Goal: Task Accomplishment & Management: Manage account settings

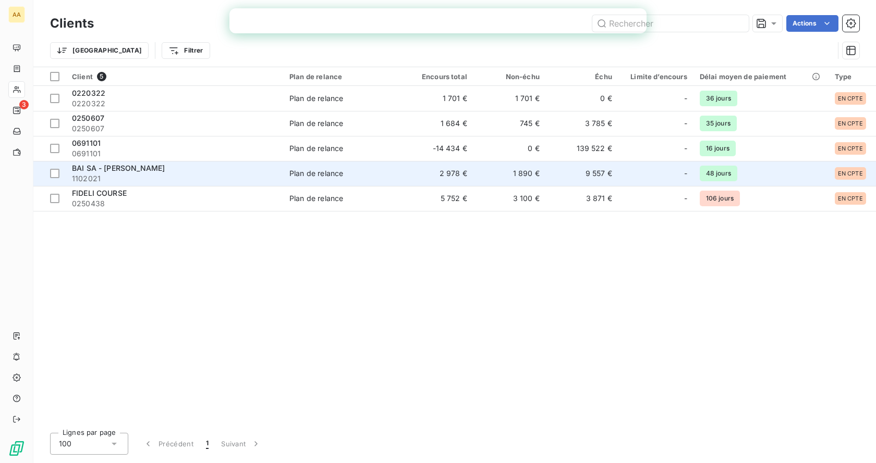
click at [405, 172] on td "2 978 €" at bounding box center [437, 173] width 72 height 25
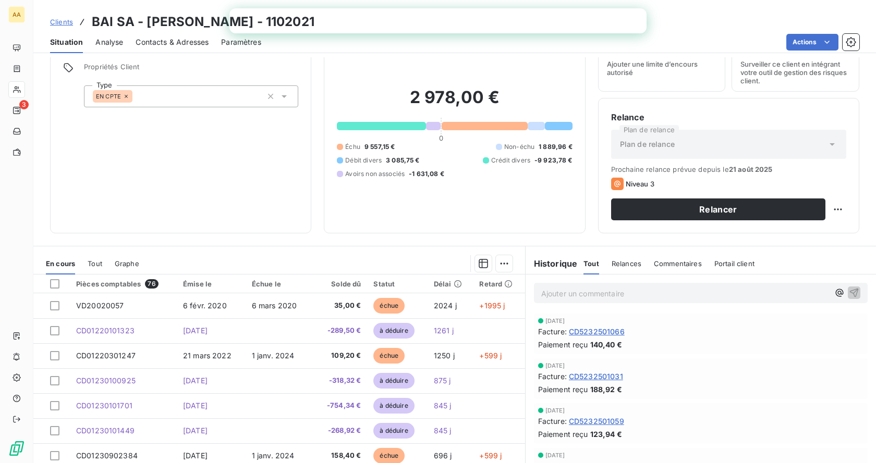
scroll to position [87, 0]
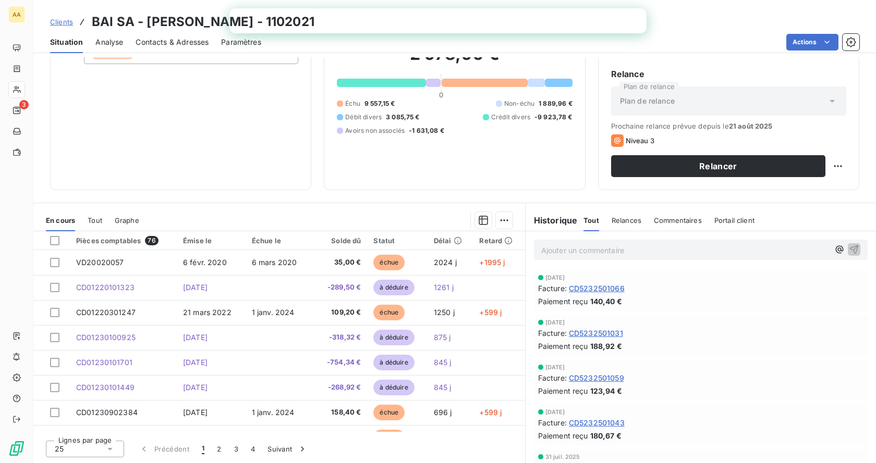
click at [93, 218] on span "Tout" at bounding box center [95, 220] width 15 height 8
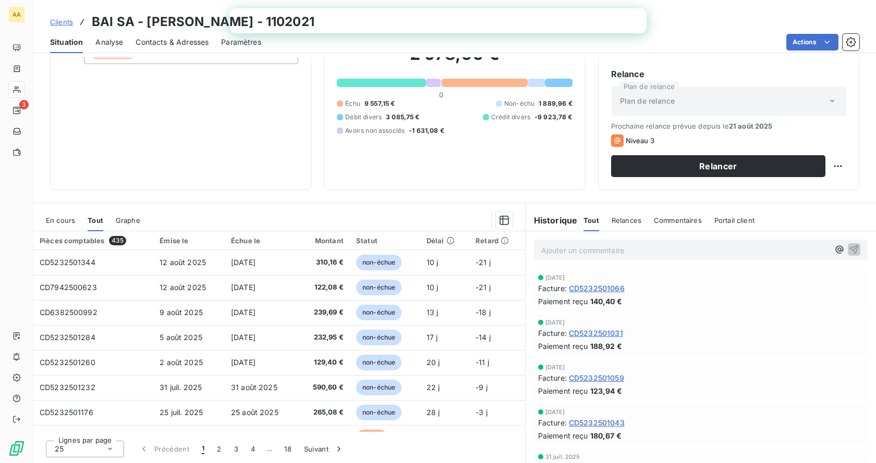
click at [65, 222] on span "En cours" at bounding box center [60, 220] width 29 height 8
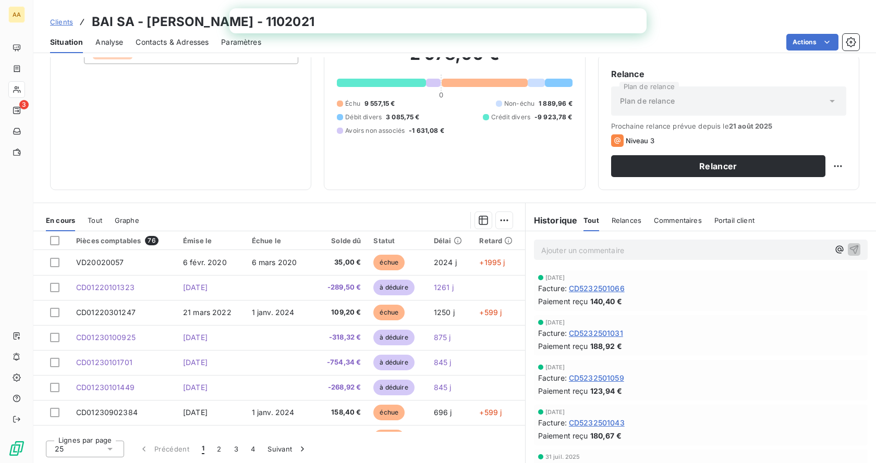
scroll to position [0, 0]
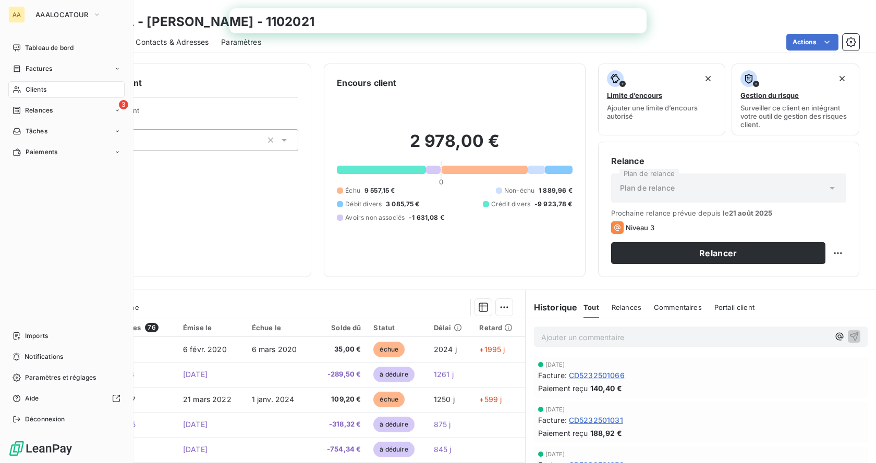
click at [55, 91] on div "Clients" at bounding box center [66, 89] width 116 height 17
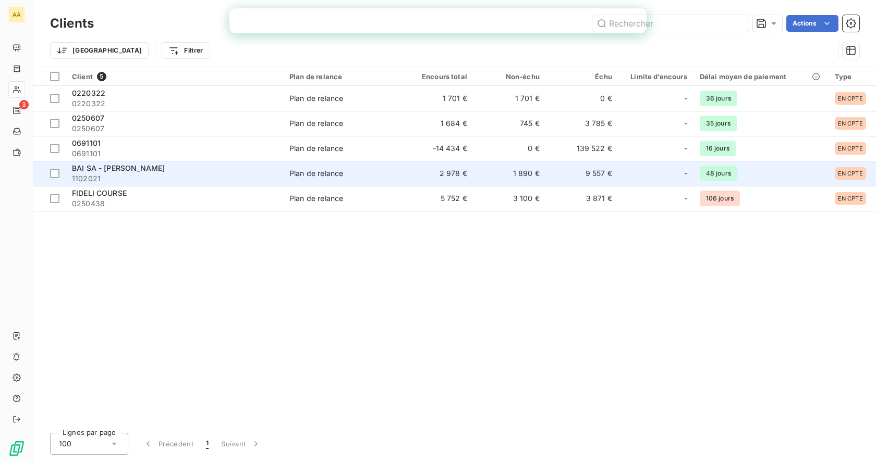
drag, startPoint x: 329, startPoint y: 258, endPoint x: 191, endPoint y: 165, distance: 166.4
click at [326, 260] on div "Client 5 Plan de relance Encours total Non-échu Échu Limite d’encours Délai moy…" at bounding box center [454, 246] width 843 height 358
click at [150, 168] on span "BAI SA - [PERSON_NAME]" at bounding box center [118, 168] width 93 height 9
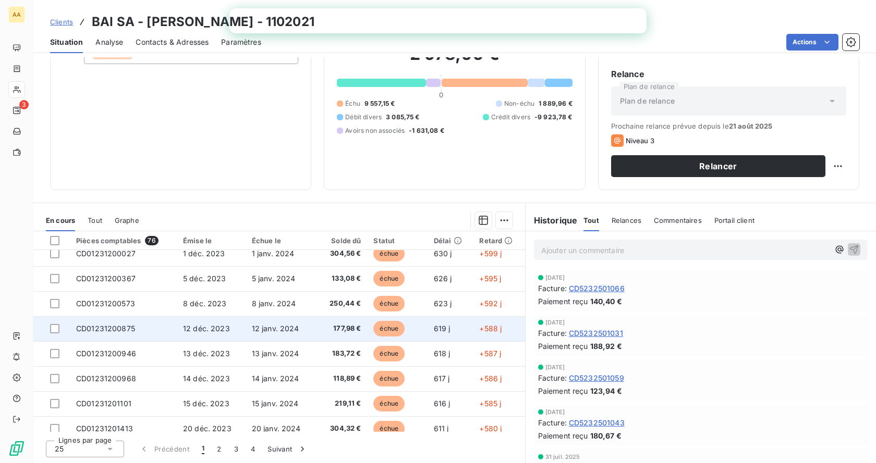
scroll to position [444, 0]
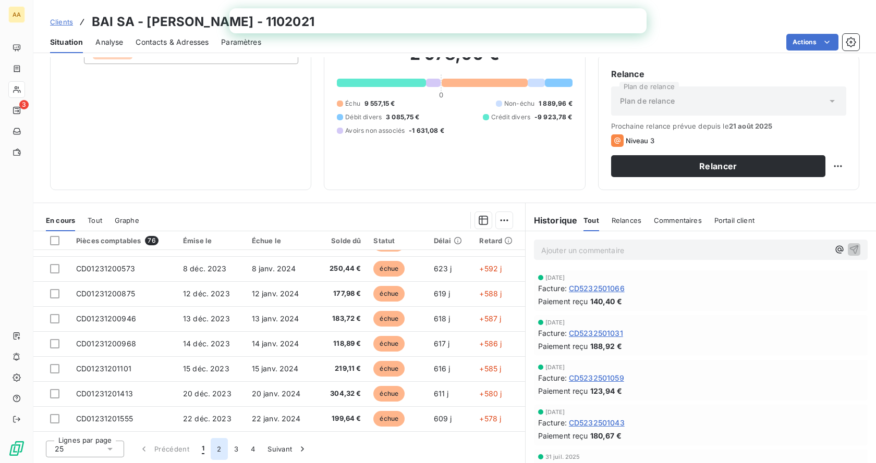
click at [216, 454] on button "2" at bounding box center [219, 449] width 17 height 22
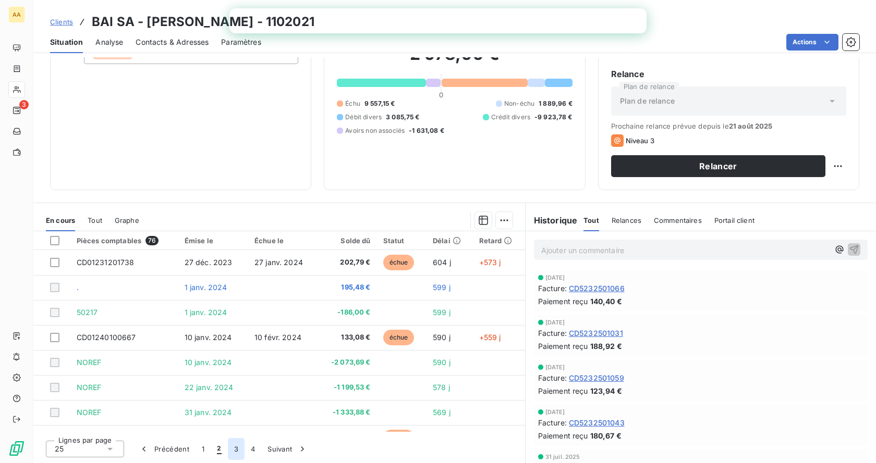
click at [235, 449] on button "3" at bounding box center [236, 449] width 17 height 22
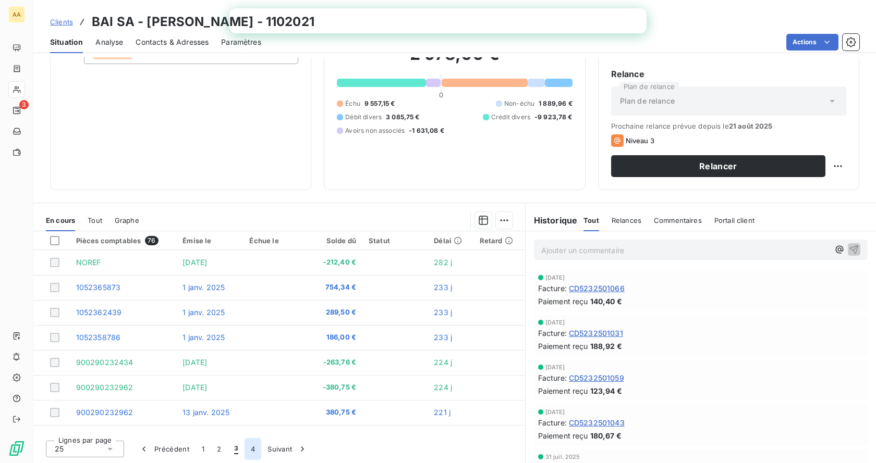
click at [257, 453] on button "4" at bounding box center [253, 449] width 17 height 22
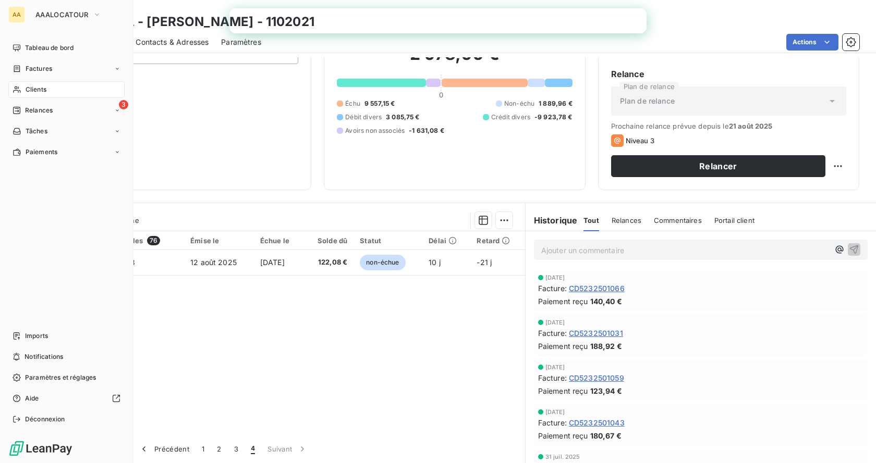
click at [43, 89] on span "Clients" at bounding box center [36, 89] width 21 height 9
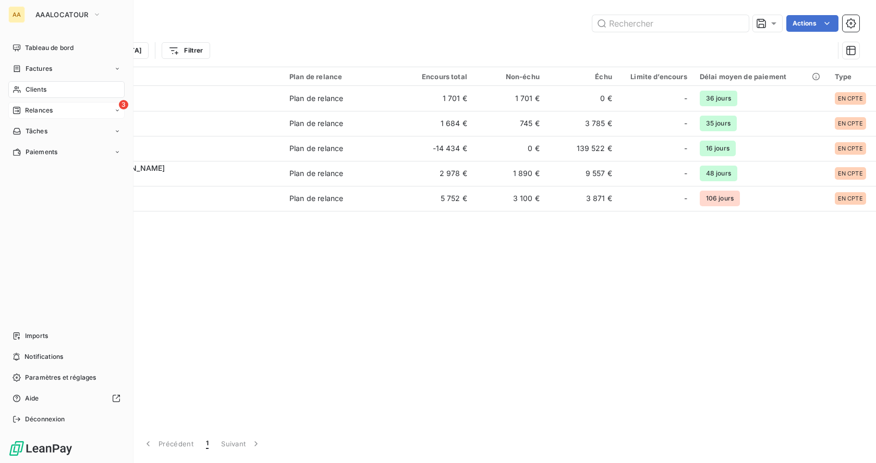
click at [41, 115] on span "Relances" at bounding box center [39, 110] width 28 height 9
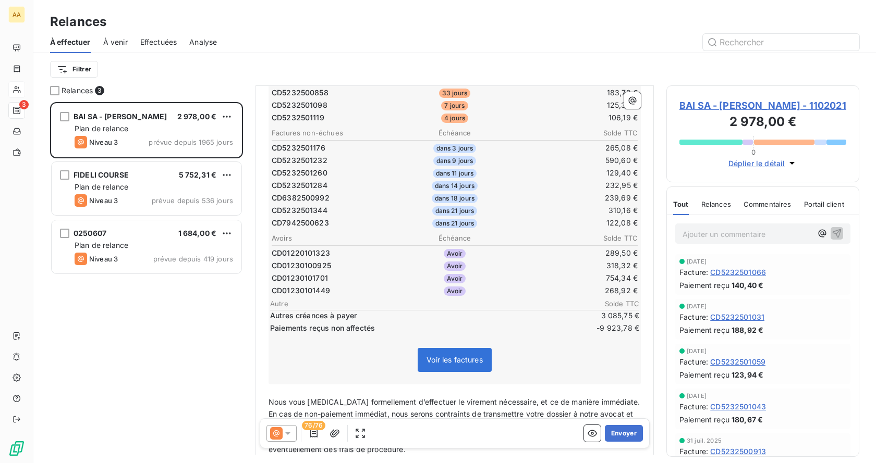
scroll to position [626, 0]
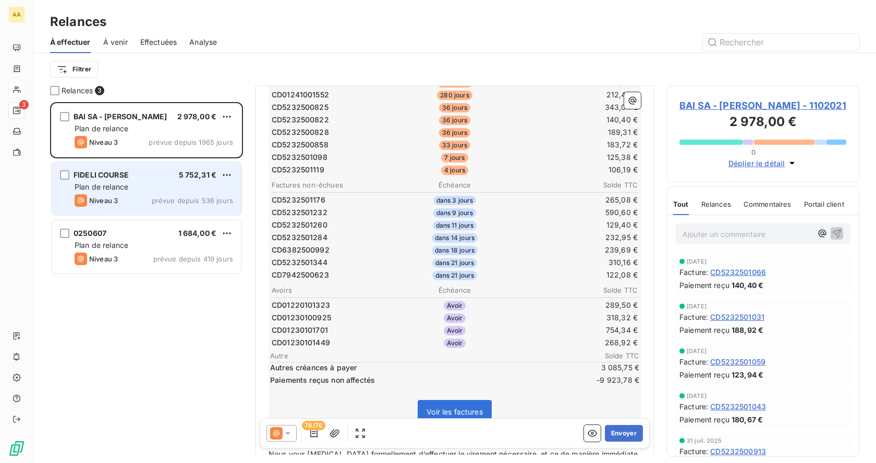
click at [153, 187] on div "Plan de relance" at bounding box center [154, 187] width 158 height 10
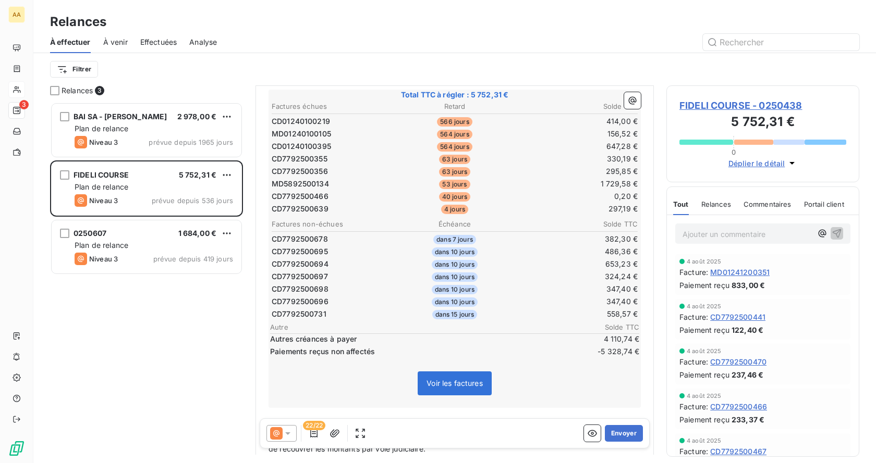
scroll to position [209, 0]
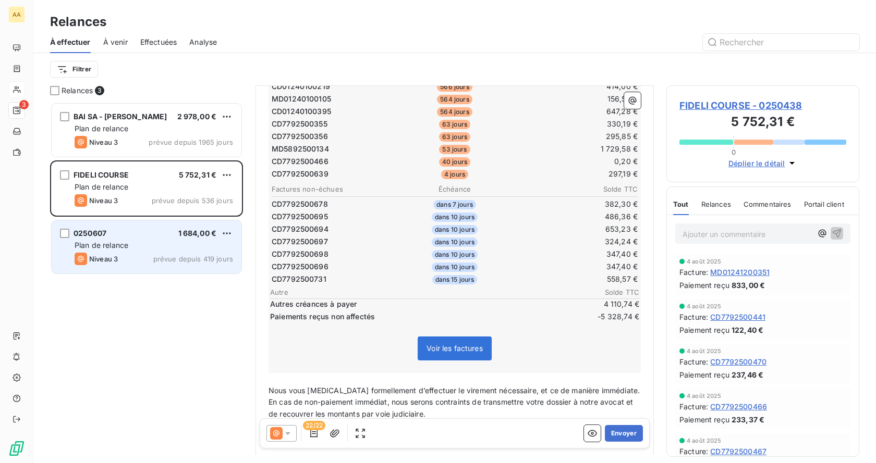
click at [151, 262] on div "Niveau 3 prévue depuis 419 jours" at bounding box center [154, 259] width 158 height 13
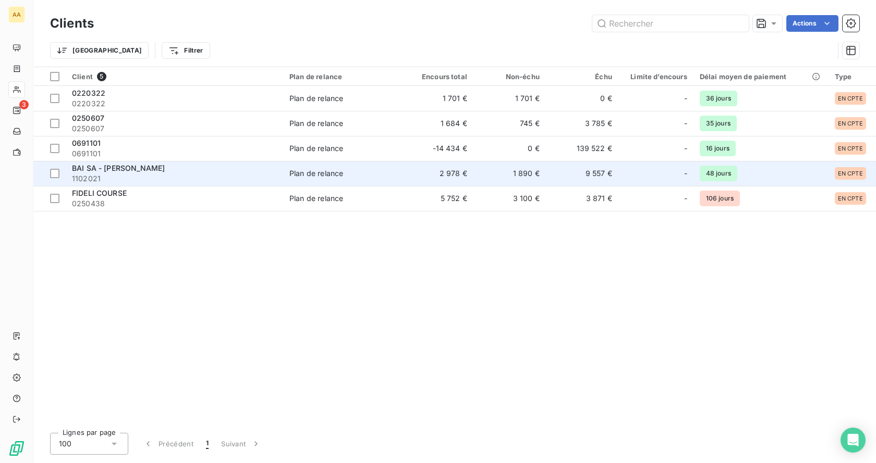
click at [167, 175] on span "1102021" at bounding box center [174, 179] width 205 height 10
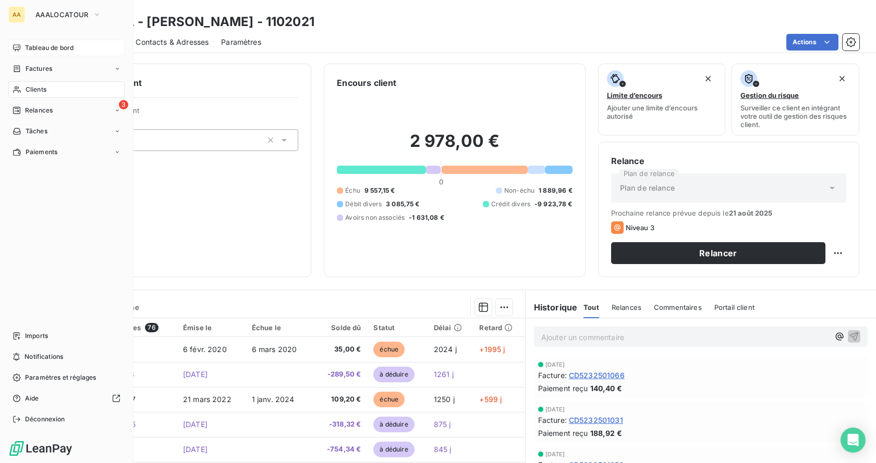
click at [39, 53] on div "Tableau de bord" at bounding box center [66, 48] width 116 height 17
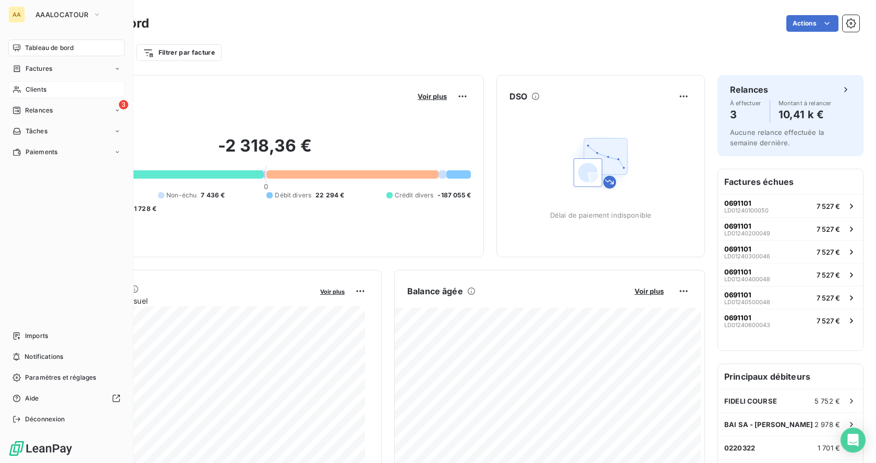
click at [38, 92] on span "Clients" at bounding box center [36, 89] width 21 height 9
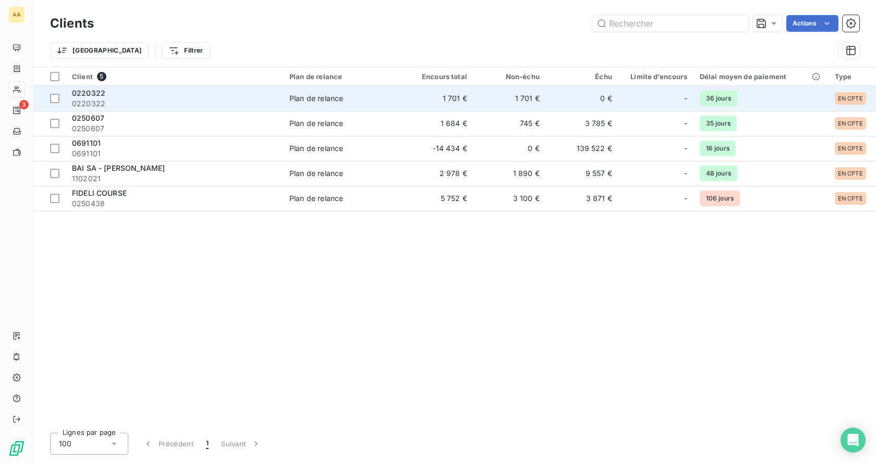
click at [95, 91] on span "0220322" at bounding box center [88, 93] width 33 height 9
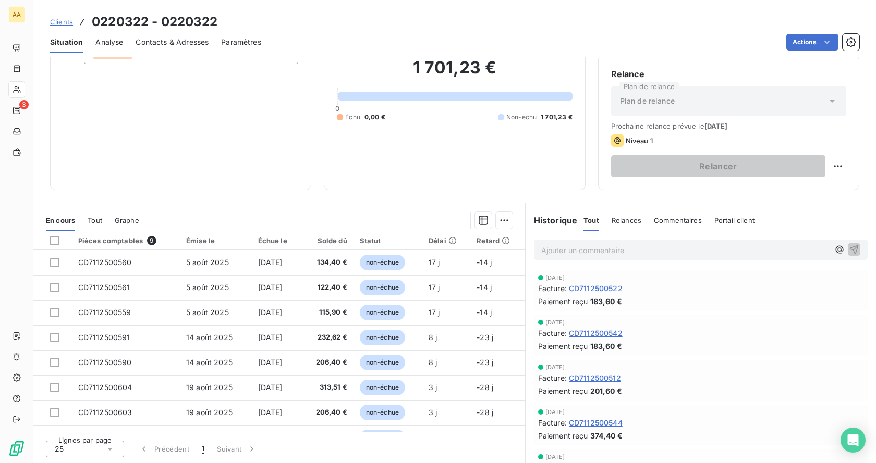
drag, startPoint x: 213, startPoint y: 78, endPoint x: 206, endPoint y: 71, distance: 10.0
click at [213, 79] on div "Informations client Propriétés Client Type EN CPTE" at bounding box center [180, 84] width 261 height 214
click at [121, 50] on div "Analyse" at bounding box center [109, 42] width 28 height 22
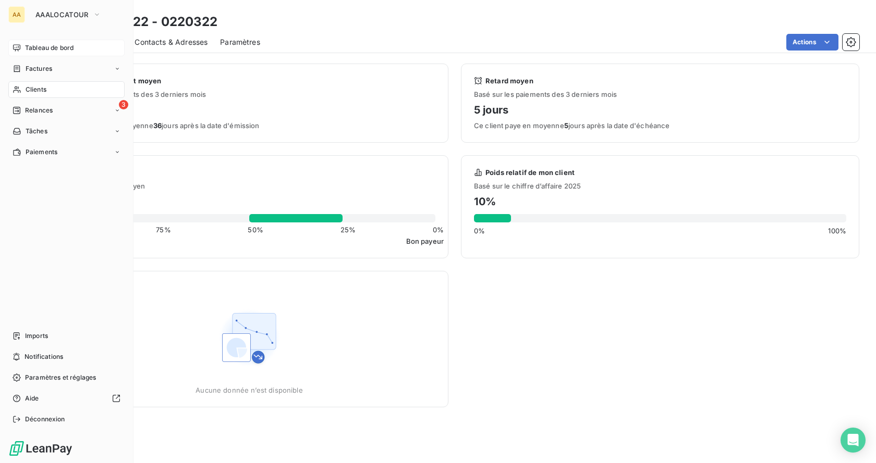
click at [25, 42] on div "Tableau de bord" at bounding box center [66, 48] width 116 height 17
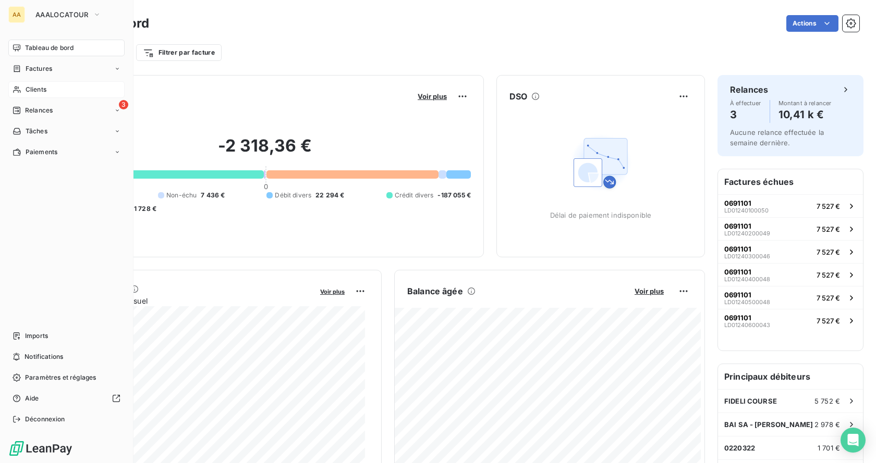
click at [32, 89] on span "Clients" at bounding box center [36, 89] width 21 height 9
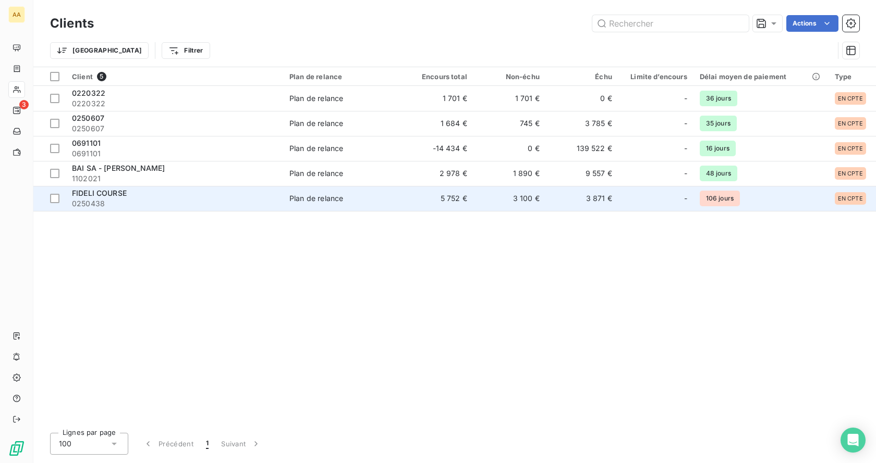
click at [107, 192] on span "FIDELI COURSE" at bounding box center [99, 193] width 55 height 9
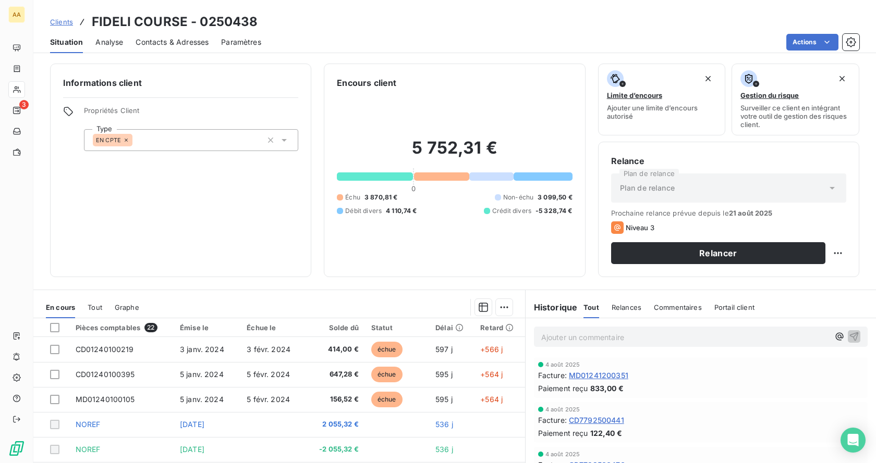
click at [114, 48] on div "Analyse" at bounding box center [109, 42] width 28 height 22
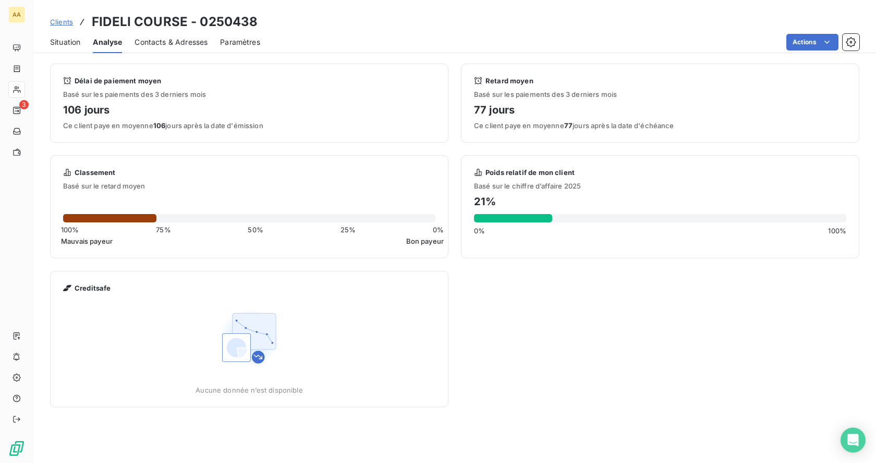
click at [163, 37] on span "Contacts & Adresses" at bounding box center [171, 42] width 73 height 10
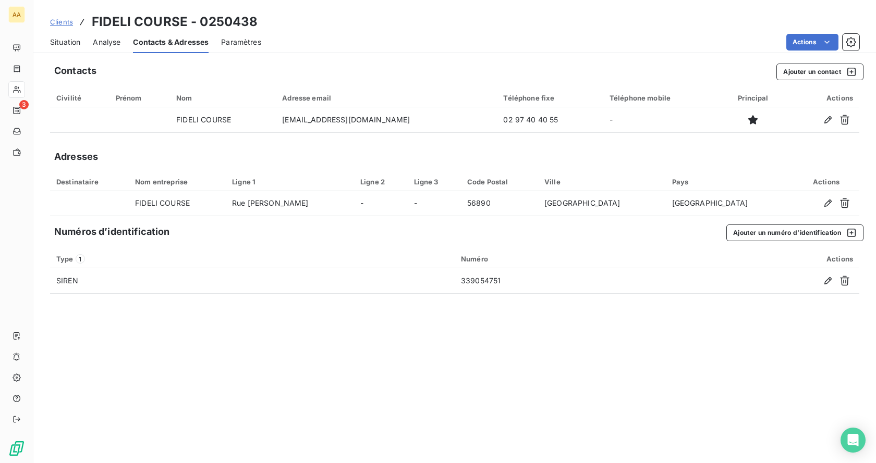
click at [62, 40] on span "Situation" at bounding box center [65, 42] width 30 height 10
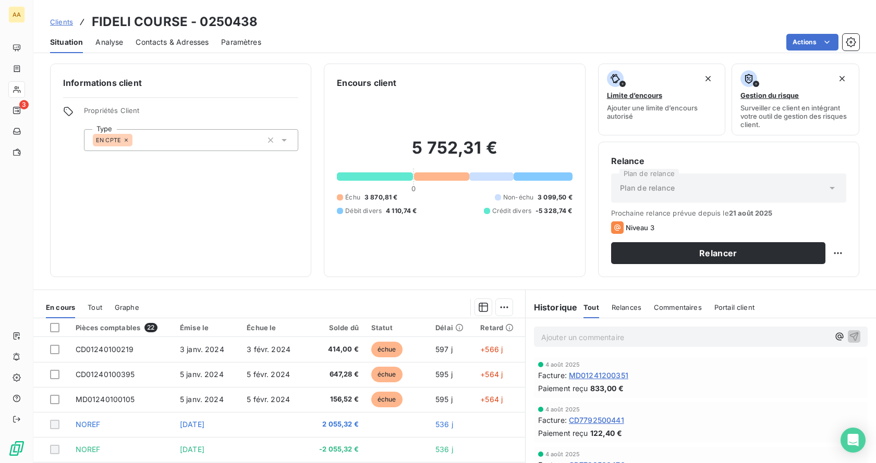
click at [144, 32] on div "Contacts & Adresses" at bounding box center [172, 42] width 73 height 22
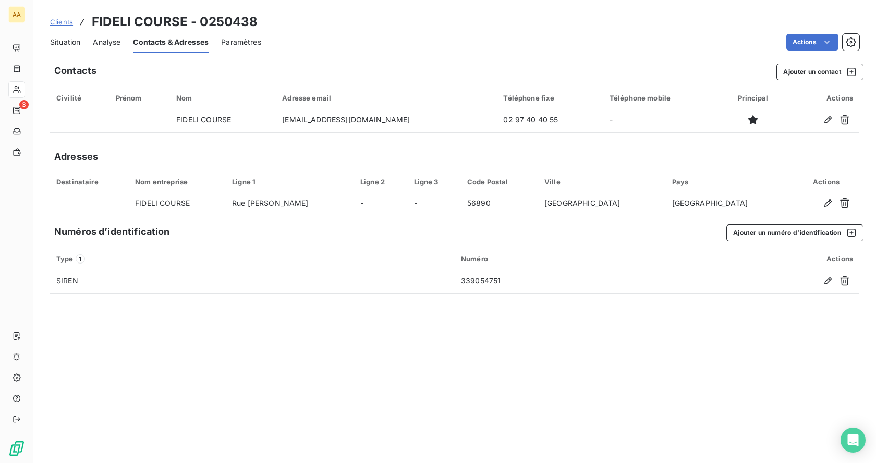
click at [236, 46] on span "Paramètres" at bounding box center [241, 42] width 40 height 10
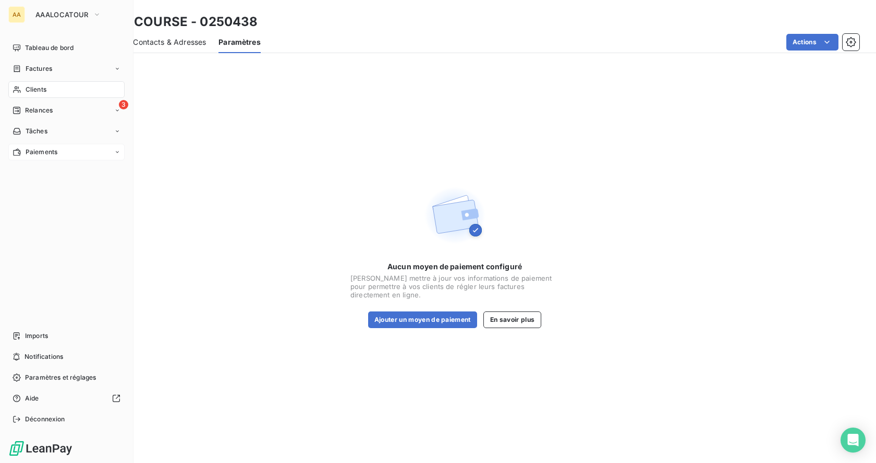
click at [46, 150] on span "Paiements" at bounding box center [42, 152] width 32 height 9
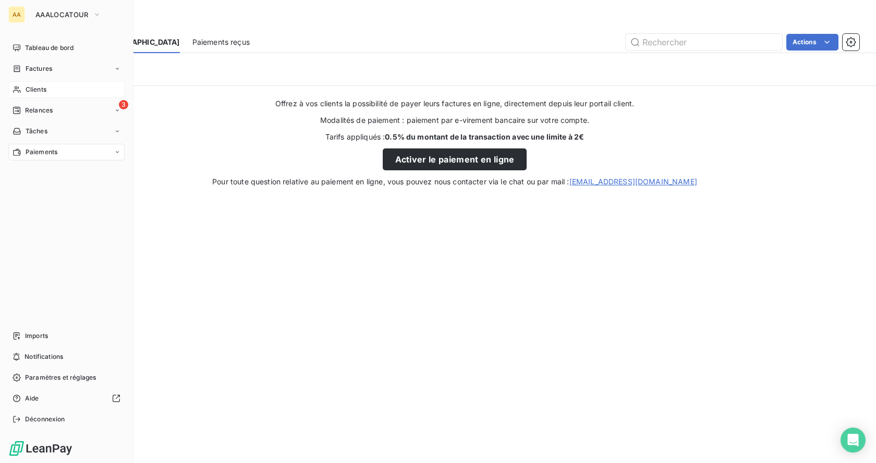
click at [38, 84] on div "Clients" at bounding box center [66, 89] width 116 height 17
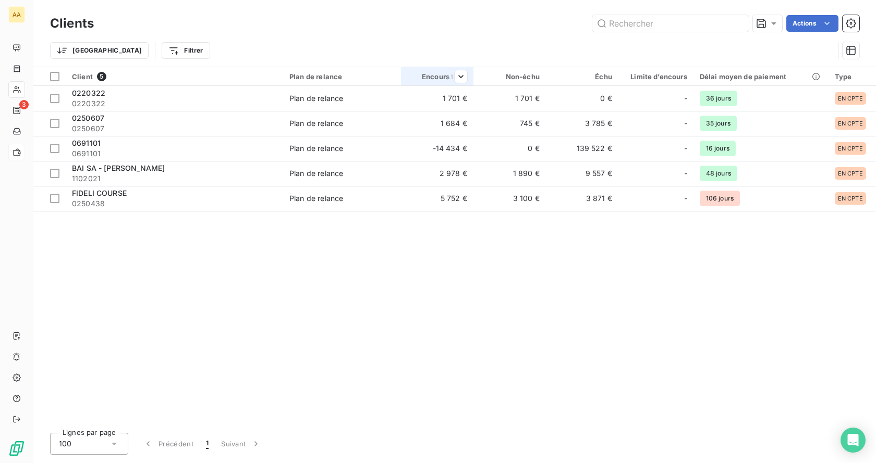
click at [447, 78] on div "Encours total" at bounding box center [437, 76] width 60 height 8
click at [446, 102] on span "Trier par ordre croissant" at bounding box center [408, 98] width 84 height 10
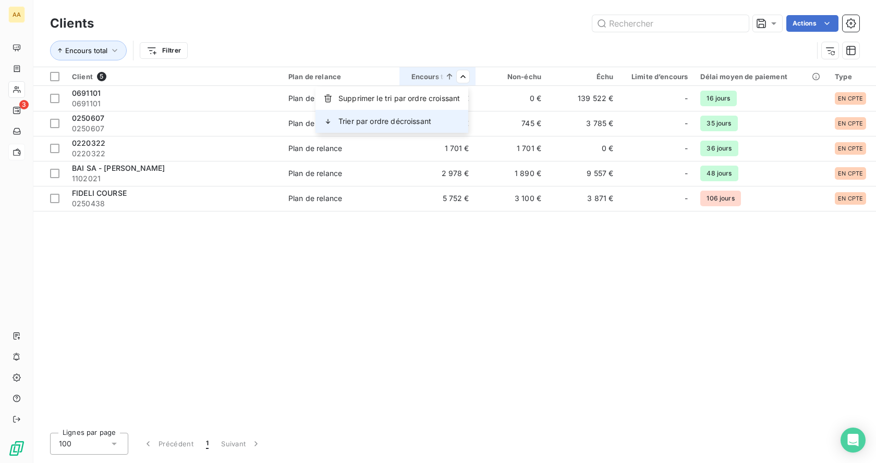
click at [436, 124] on div "Trier par ordre décroissant" at bounding box center [391, 121] width 153 height 23
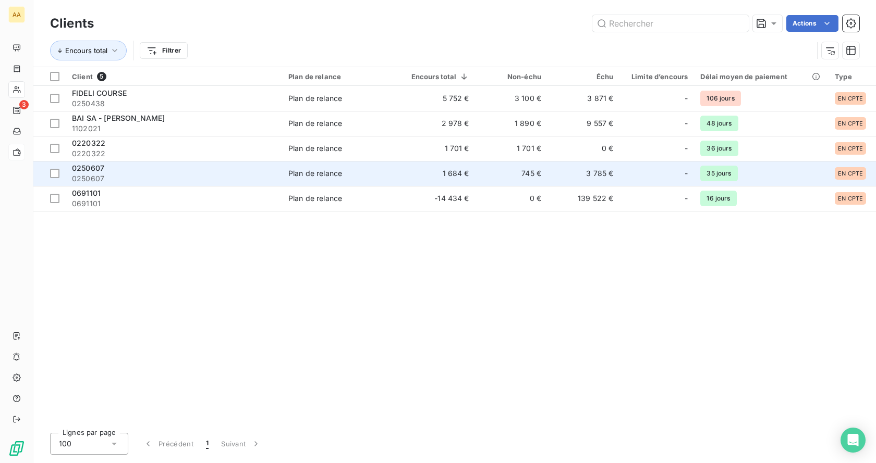
click at [93, 167] on span "0250607" at bounding box center [88, 168] width 32 height 9
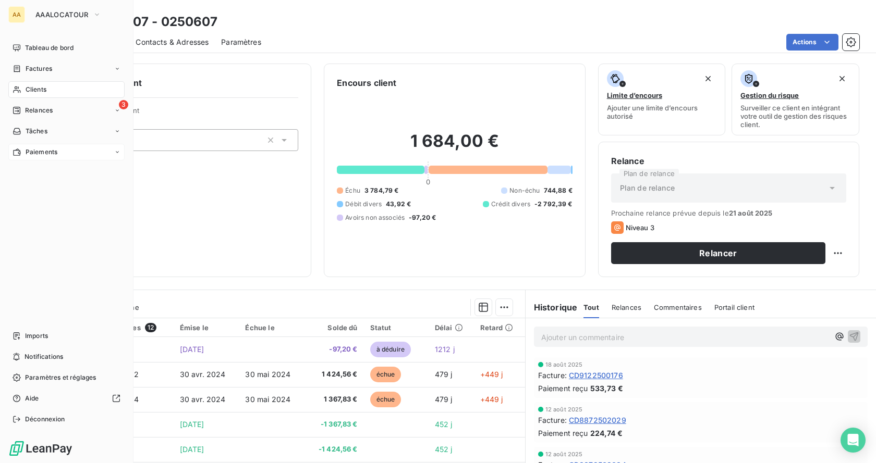
click at [47, 91] on div "Clients" at bounding box center [66, 89] width 116 height 17
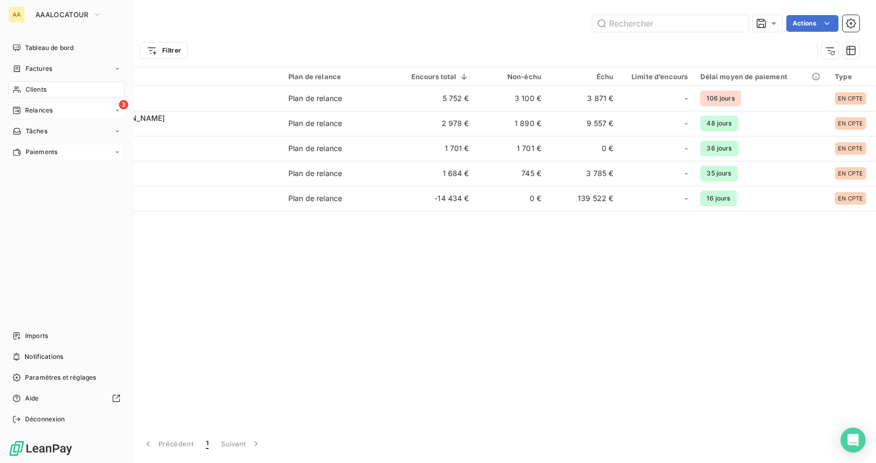
click at [26, 112] on span "Relances" at bounding box center [39, 110] width 28 height 9
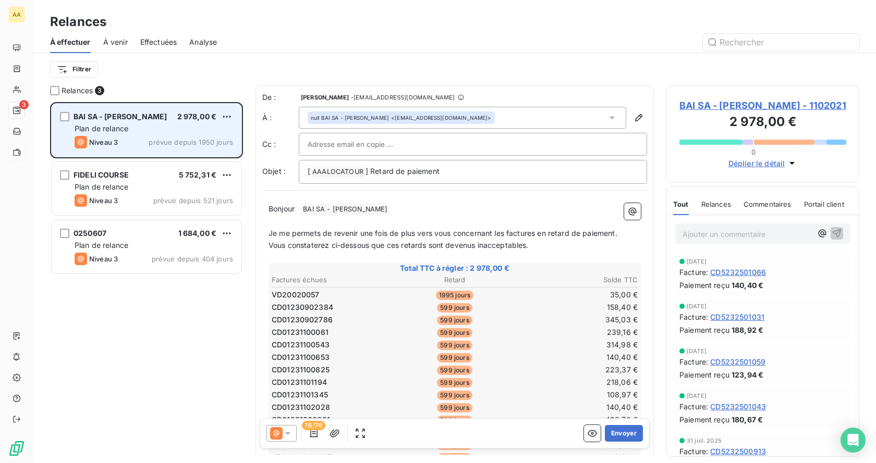
scroll to position [353, 185]
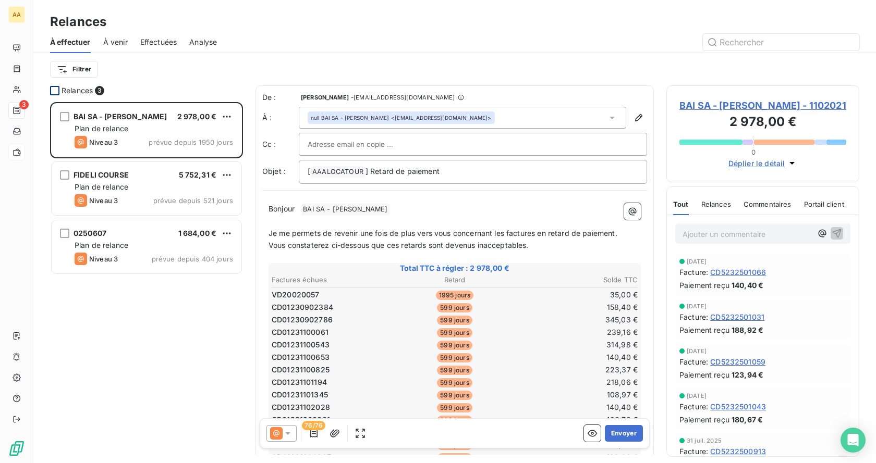
click at [55, 90] on div at bounding box center [54, 90] width 9 height 9
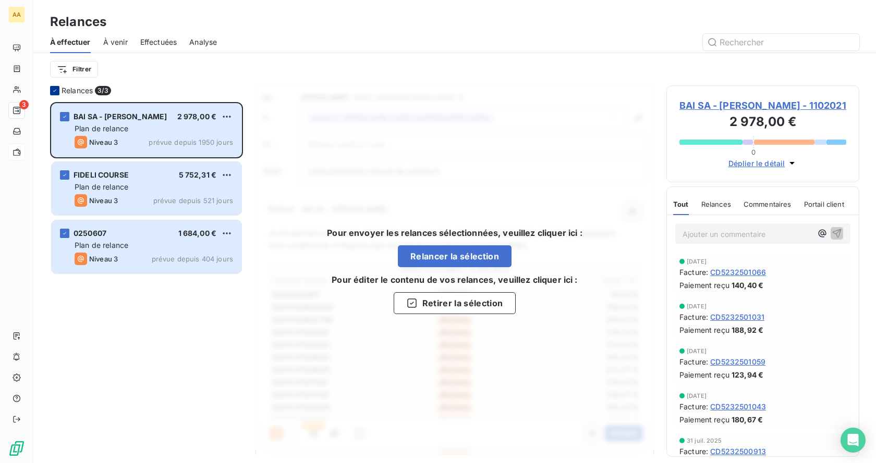
click at [54, 88] on icon at bounding box center [55, 91] width 6 height 6
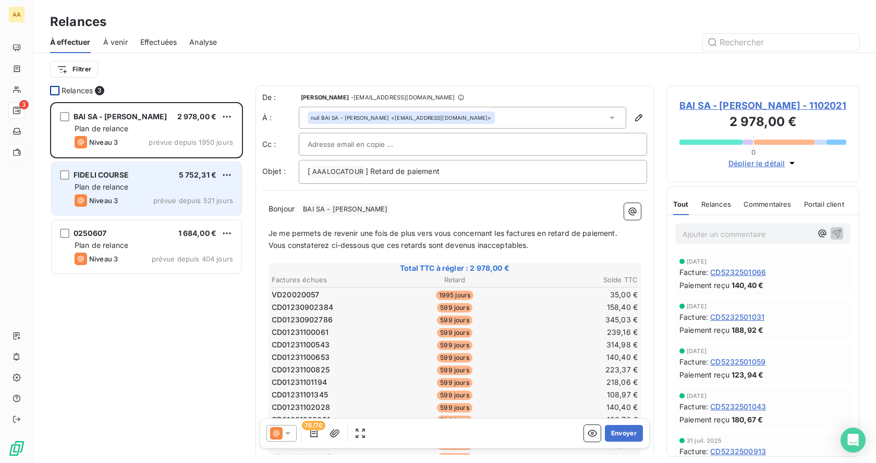
click at [169, 183] on div "Plan de relance" at bounding box center [154, 187] width 158 height 10
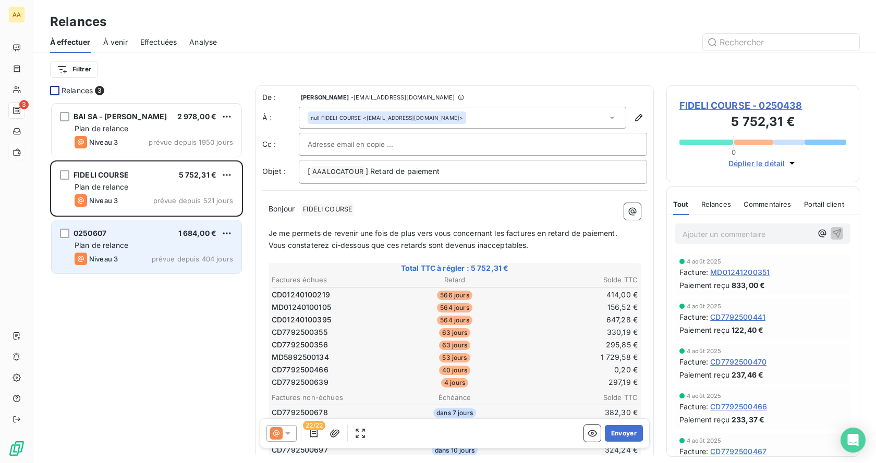
click at [145, 247] on div "Plan de relance" at bounding box center [154, 245] width 158 height 10
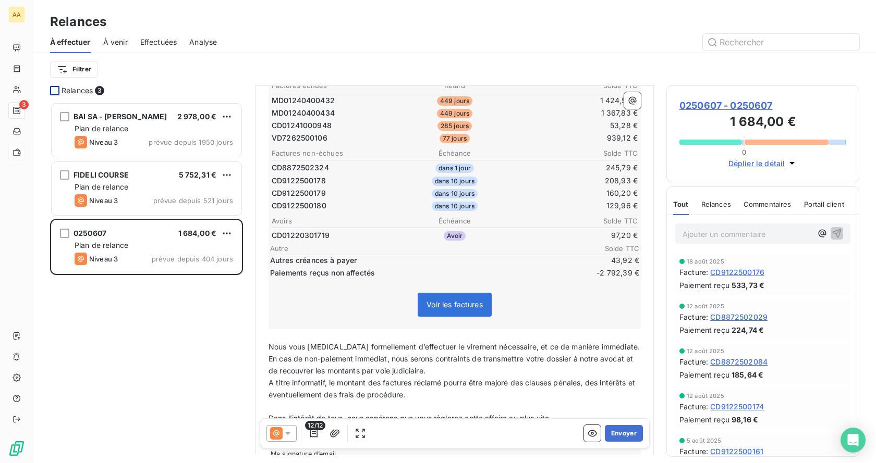
scroll to position [209, 0]
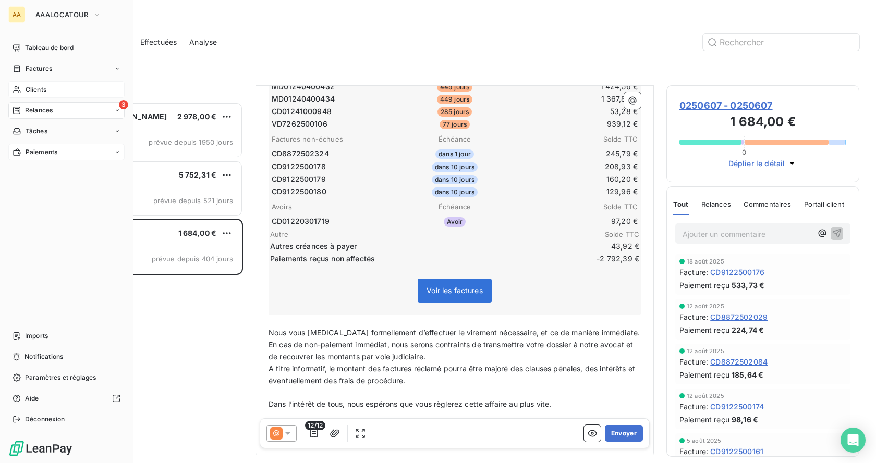
click at [32, 96] on div "Clients" at bounding box center [66, 89] width 116 height 17
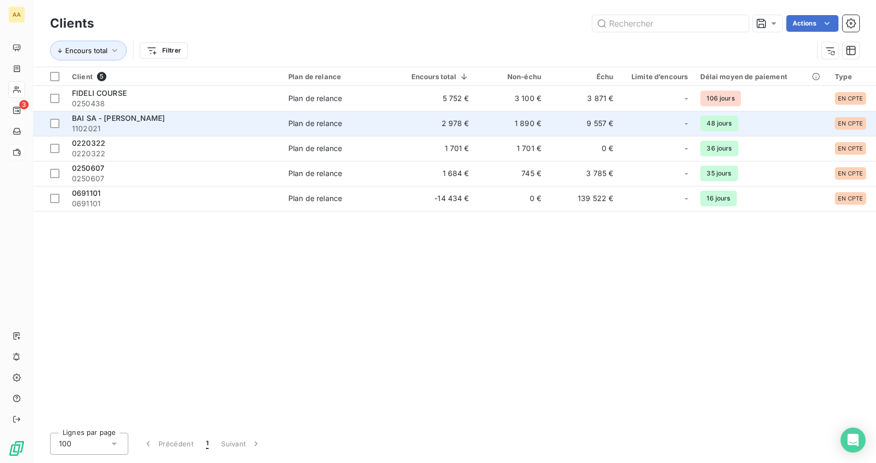
click at [133, 118] on span "BAI SA - [PERSON_NAME]" at bounding box center [118, 118] width 93 height 9
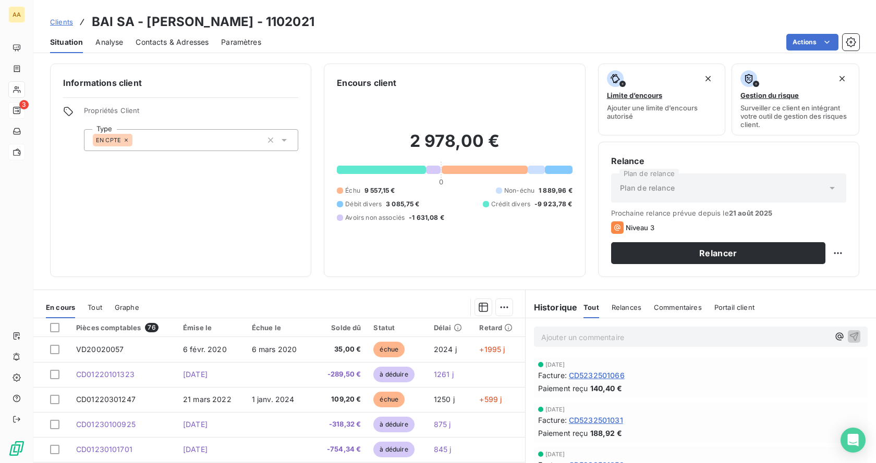
click at [626, 312] on div "Relances" at bounding box center [627, 308] width 30 height 22
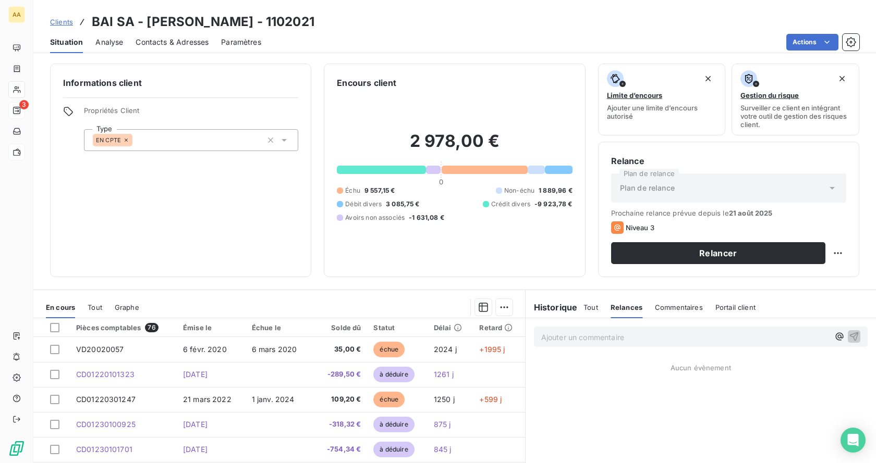
click at [657, 311] on span "Commentaires" at bounding box center [679, 307] width 48 height 8
click at [722, 309] on span "Portail client" at bounding box center [736, 307] width 40 height 8
click at [850, 39] on icon "button" at bounding box center [851, 42] width 10 height 10
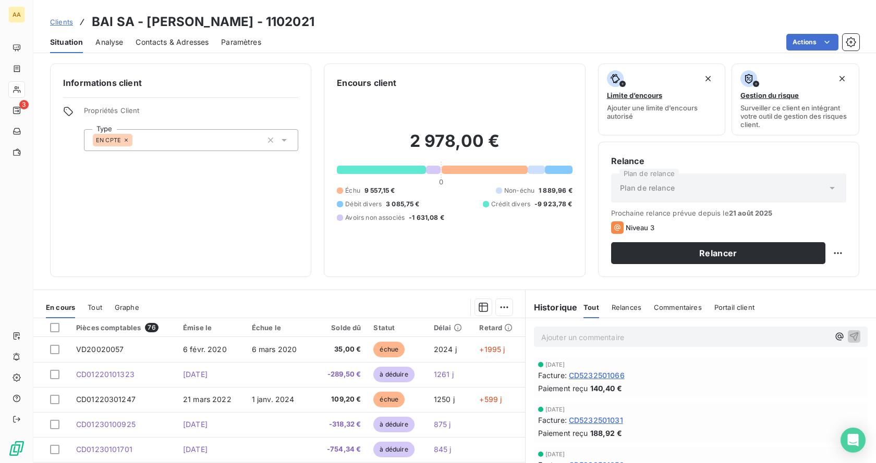
click at [251, 36] on div "Paramètres" at bounding box center [241, 42] width 40 height 22
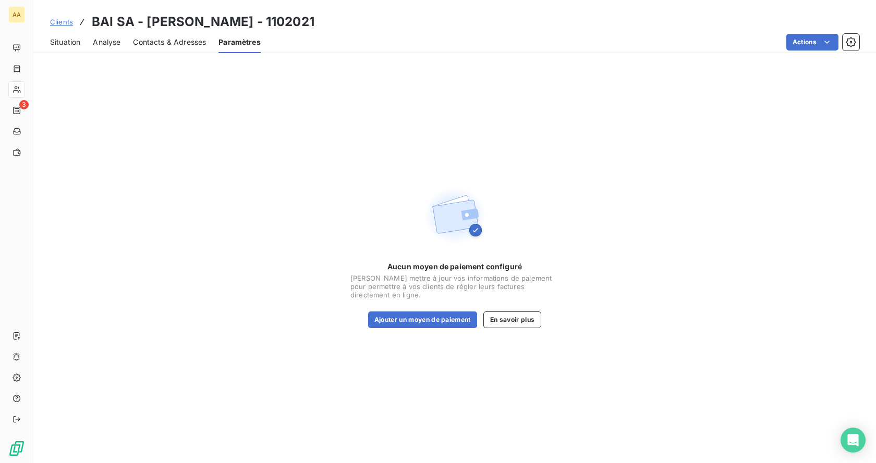
click at [196, 43] on span "Contacts & Adresses" at bounding box center [169, 42] width 73 height 10
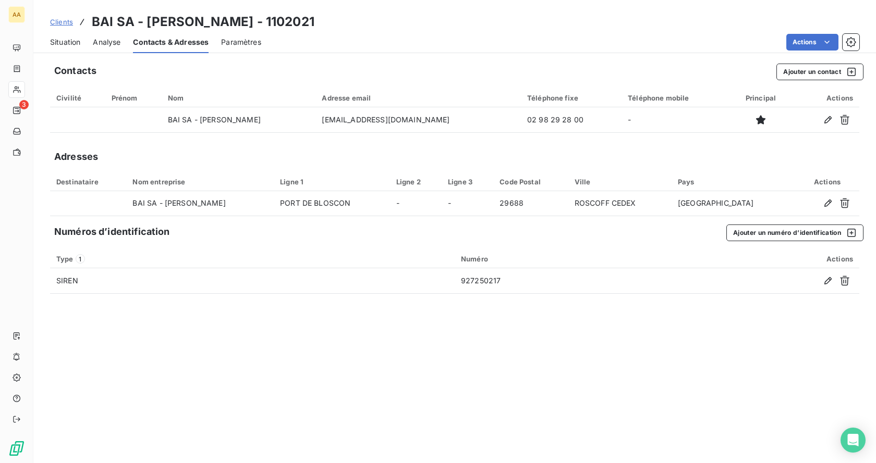
click at [112, 41] on span "Analyse" at bounding box center [107, 42] width 28 height 10
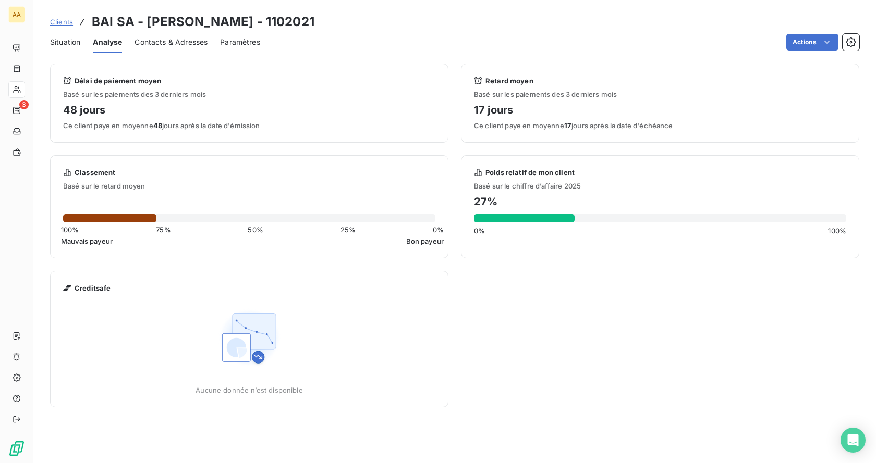
click at [63, 40] on span "Situation" at bounding box center [65, 42] width 30 height 10
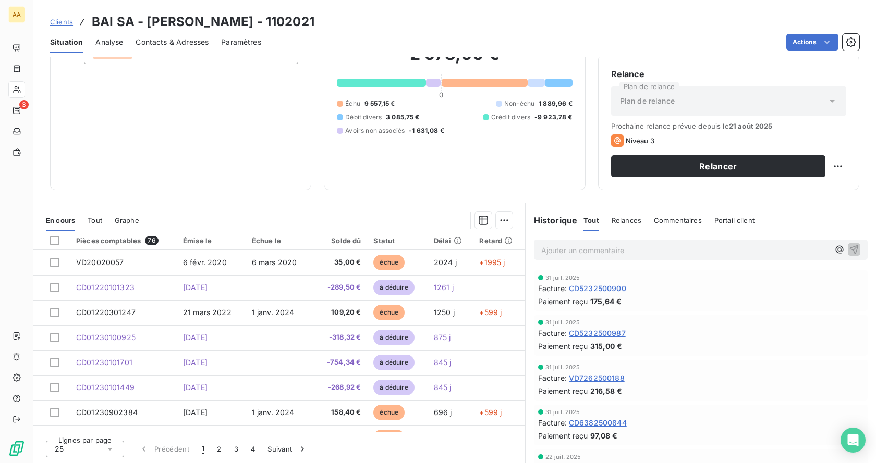
scroll to position [209, 0]
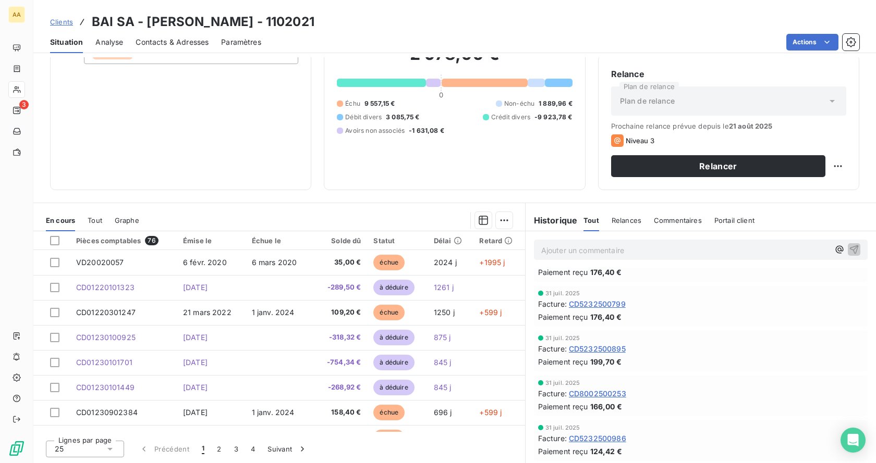
click at [626, 218] on span "Relances" at bounding box center [627, 220] width 30 height 8
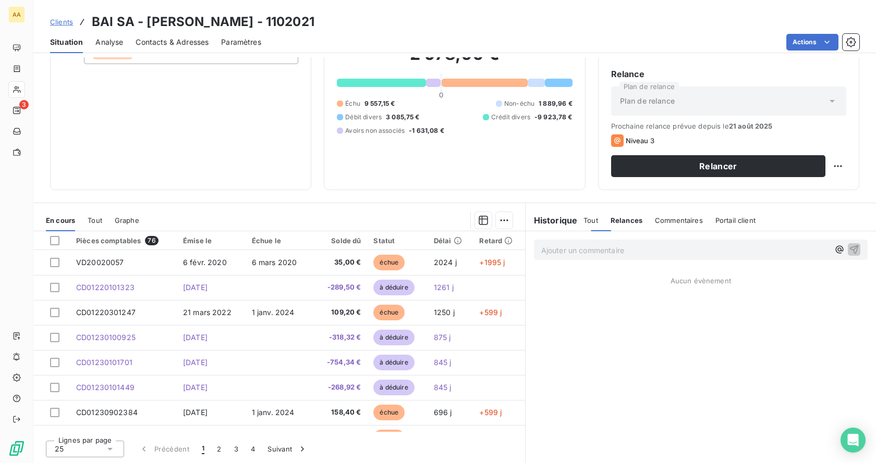
scroll to position [0, 0]
click at [673, 222] on span "Commentaires" at bounding box center [679, 220] width 48 height 8
click at [735, 218] on span "Portail client" at bounding box center [736, 220] width 40 height 8
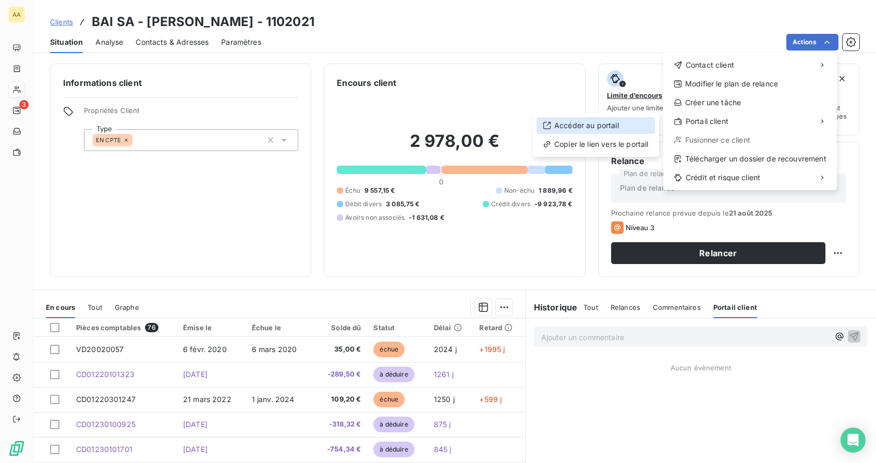
click at [589, 126] on div "Accéder au portail" at bounding box center [595, 125] width 118 height 17
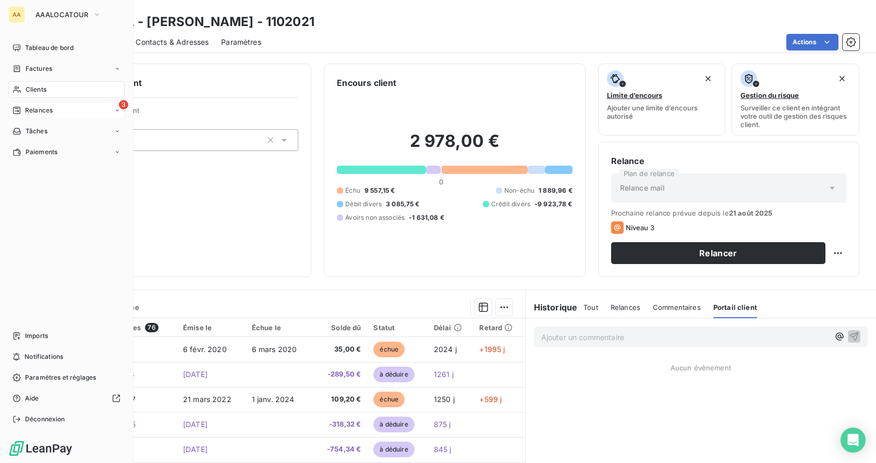
click at [34, 113] on span "Relances" at bounding box center [39, 110] width 28 height 9
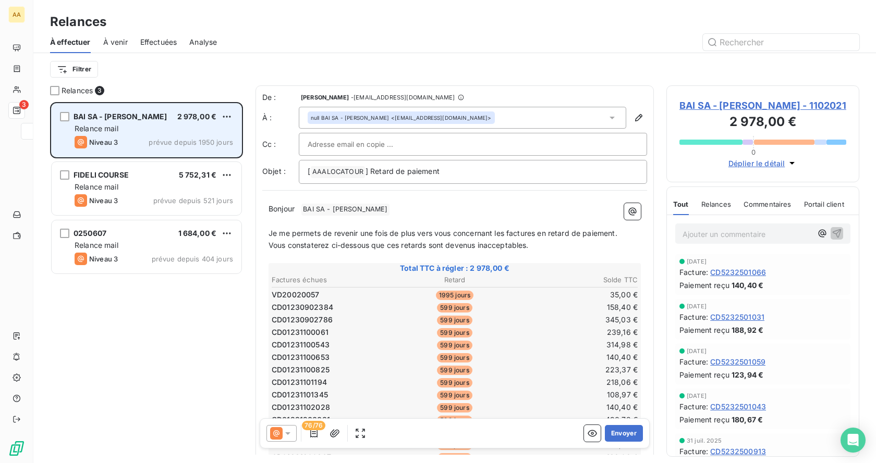
scroll to position [353, 185]
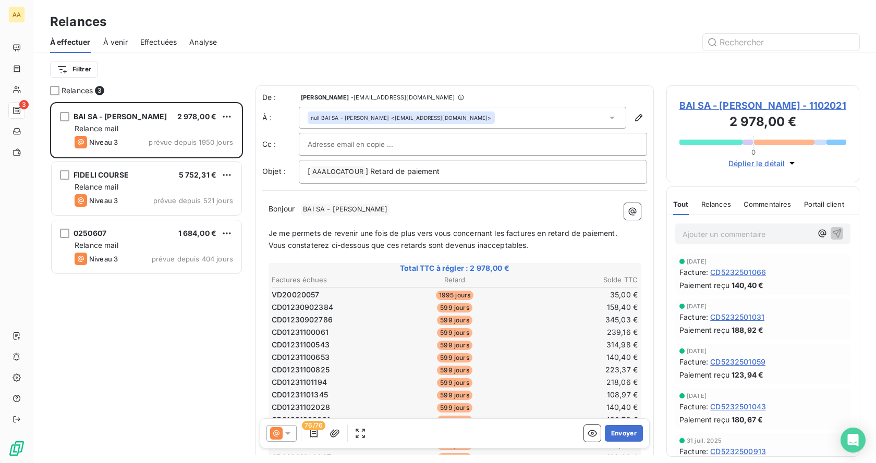
click at [118, 42] on span "À venir" at bounding box center [115, 42] width 25 height 10
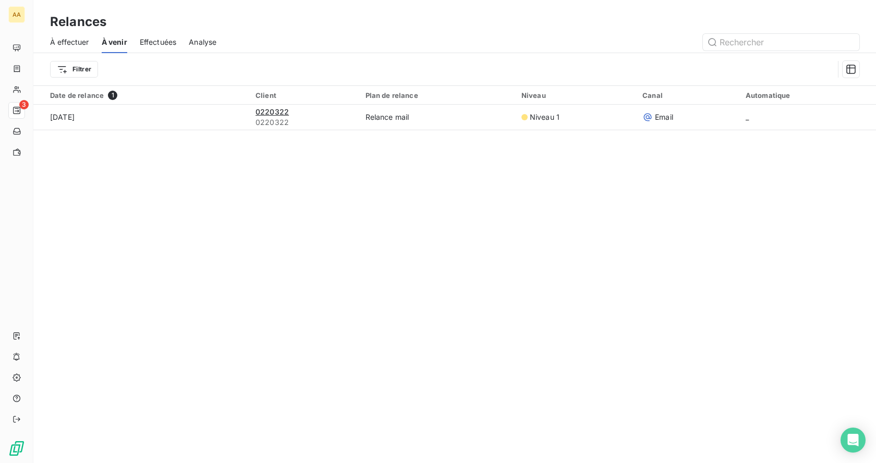
click at [163, 41] on span "Effectuées" at bounding box center [158, 42] width 37 height 10
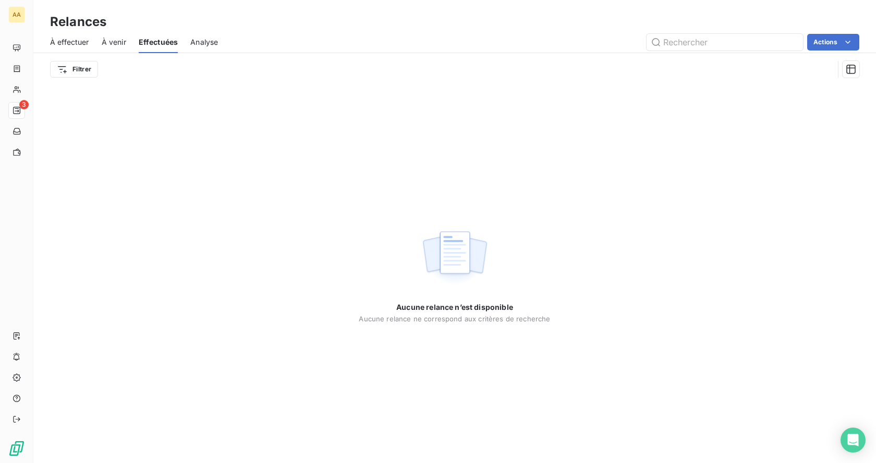
click at [209, 46] on span "Analyse" at bounding box center [204, 42] width 28 height 10
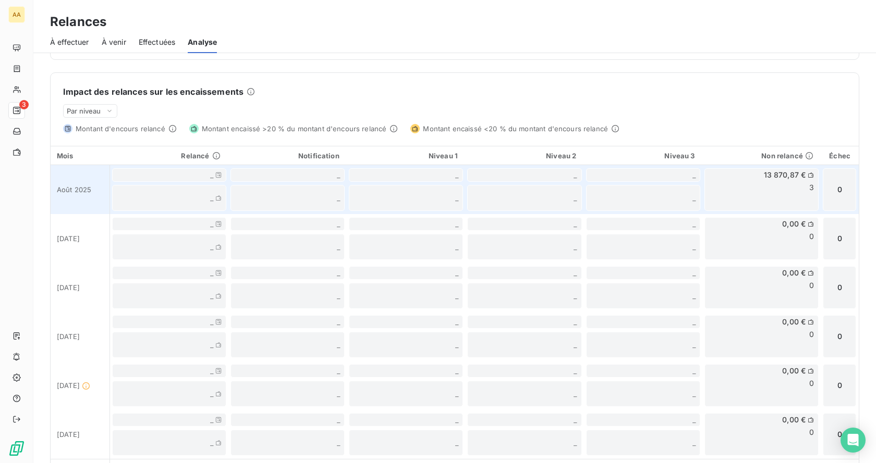
scroll to position [273, 0]
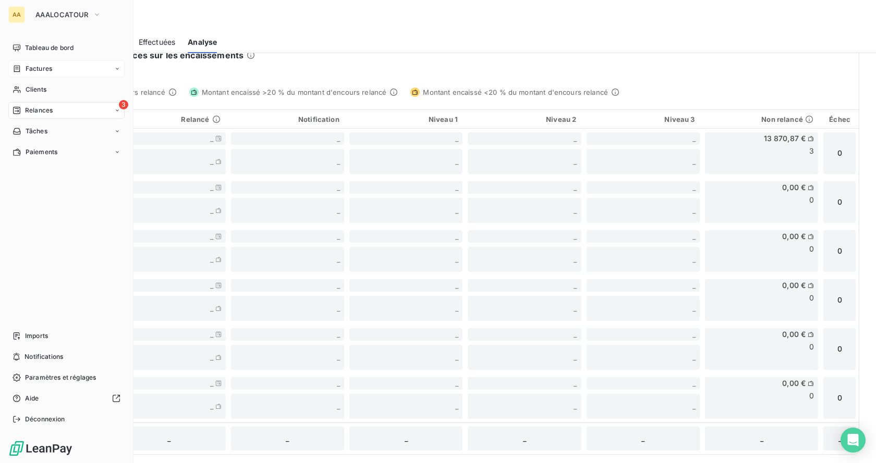
click at [33, 68] on span "Factures" at bounding box center [39, 68] width 27 height 9
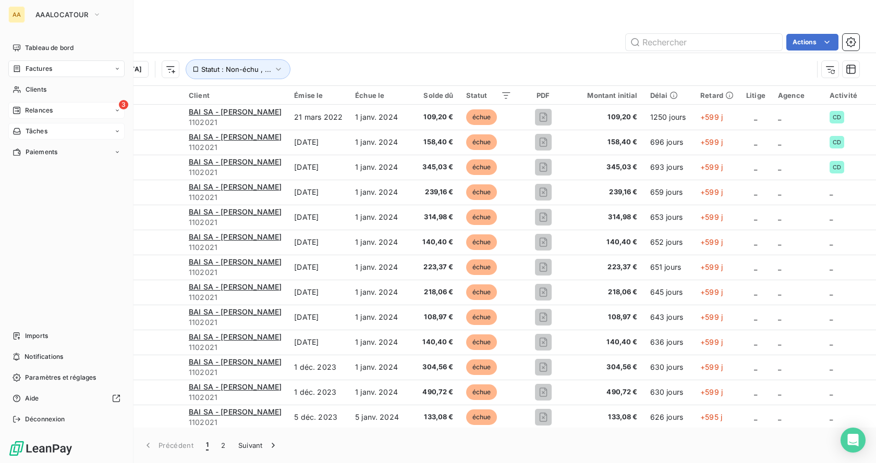
click at [116, 132] on icon at bounding box center [117, 131] width 6 height 6
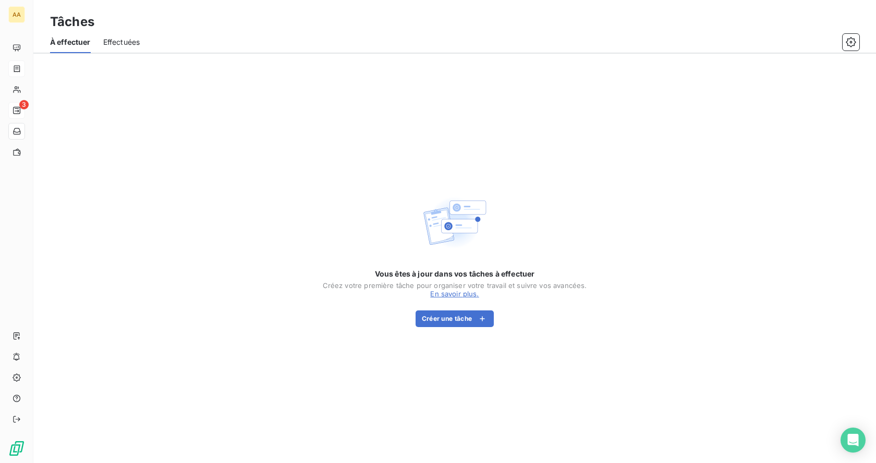
click at [115, 42] on span "Effectuées" at bounding box center [121, 42] width 37 height 10
click at [77, 43] on span "À effectuer" at bounding box center [69, 42] width 39 height 10
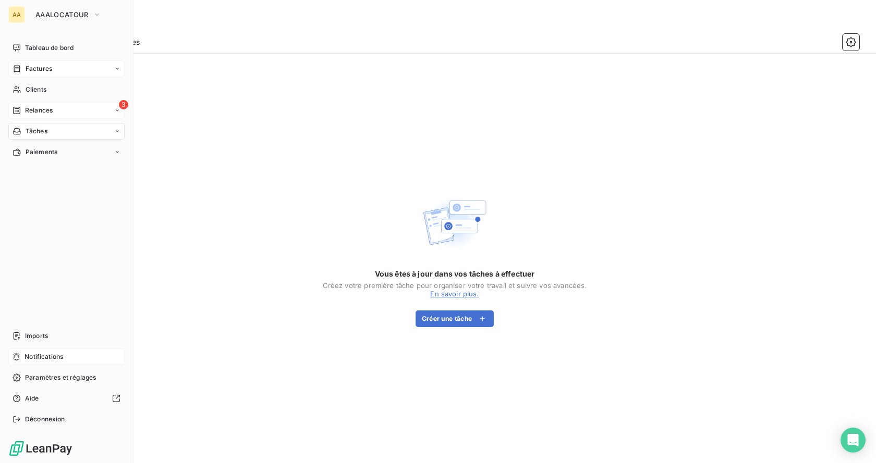
click at [37, 358] on span "Notifications" at bounding box center [44, 356] width 39 height 9
click at [107, 182] on div "Tableau de bord Factures Clients 3 Relances Tâches Paiements Imports Notificati…" at bounding box center [66, 234] width 116 height 388
click at [56, 374] on span "Paramètres et réglages" at bounding box center [60, 377] width 71 height 9
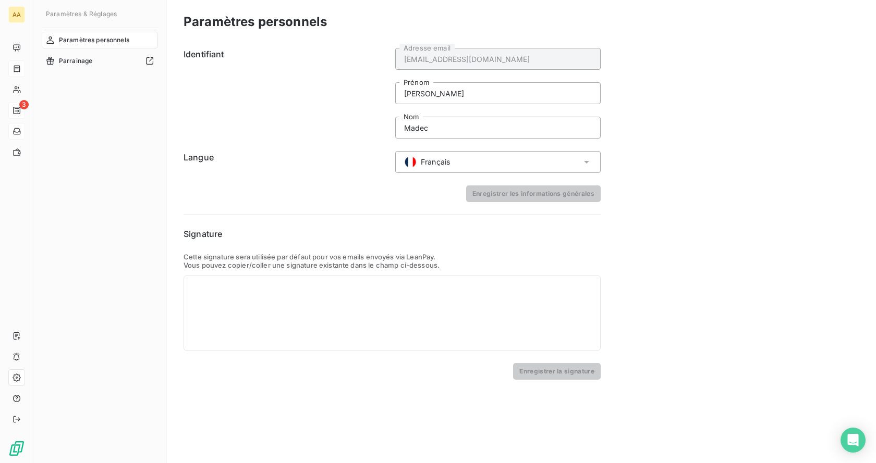
drag, startPoint x: 250, startPoint y: 356, endPoint x: 245, endPoint y: 320, distance: 36.9
click at [249, 356] on form "Signature Cette signature sera utilisée par défaut pour vos emails envoyés via …" at bounding box center [392, 304] width 417 height 152
click at [243, 320] on div at bounding box center [392, 313] width 417 height 75
click at [255, 289] on div at bounding box center [392, 313] width 417 height 75
paste div
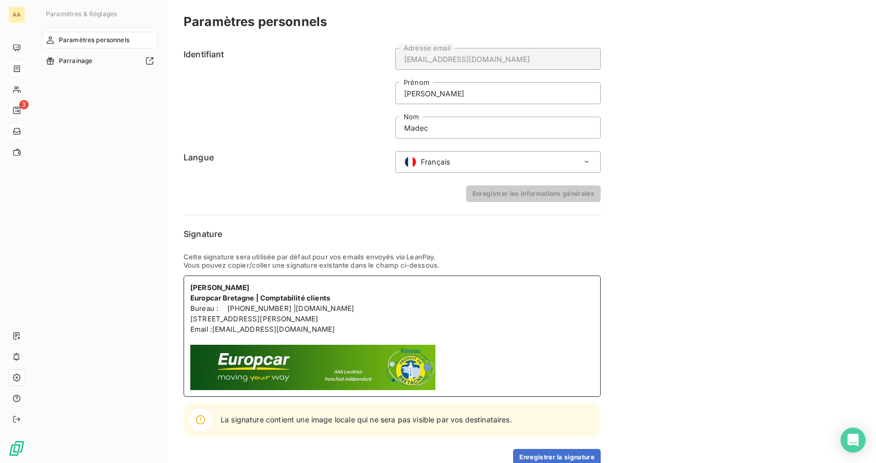
click at [221, 341] on p at bounding box center [392, 340] width 404 height 10
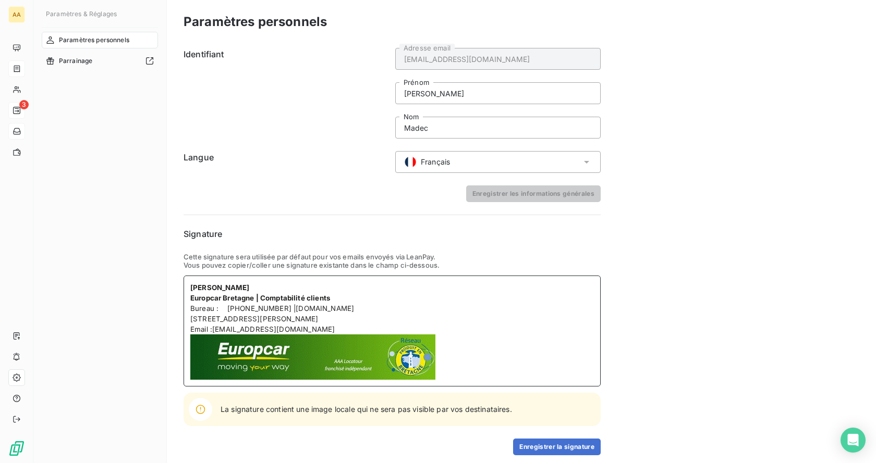
click at [327, 335] on img at bounding box center [312, 357] width 245 height 45
click at [326, 352] on img at bounding box center [312, 357] width 245 height 45
click at [321, 367] on img at bounding box center [312, 357] width 245 height 45
click at [290, 349] on img at bounding box center [312, 357] width 245 height 45
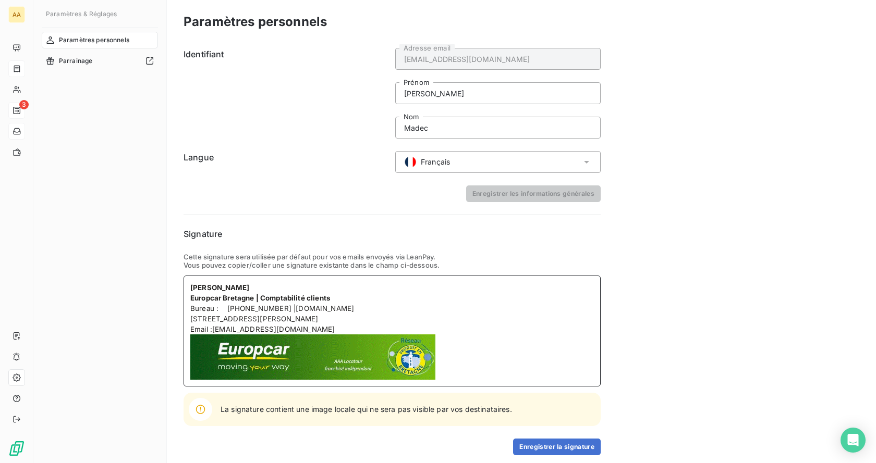
click at [290, 349] on img at bounding box center [312, 357] width 245 height 45
click at [290, 348] on img at bounding box center [312, 357] width 245 height 45
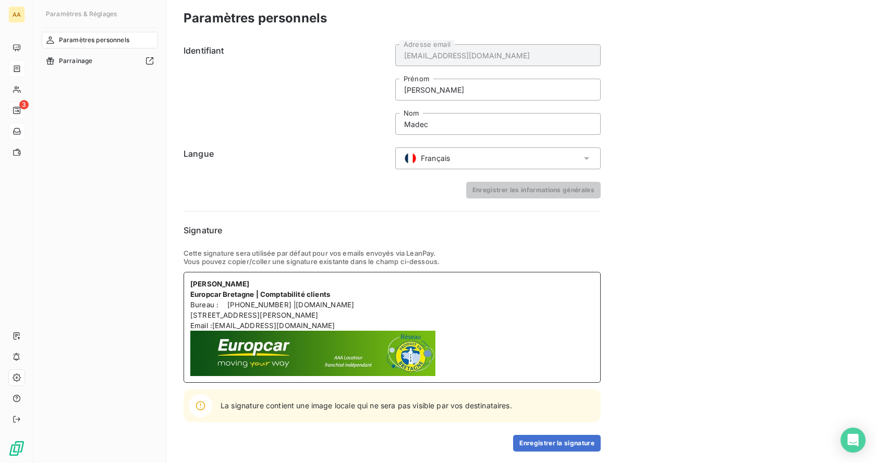
scroll to position [5, 0]
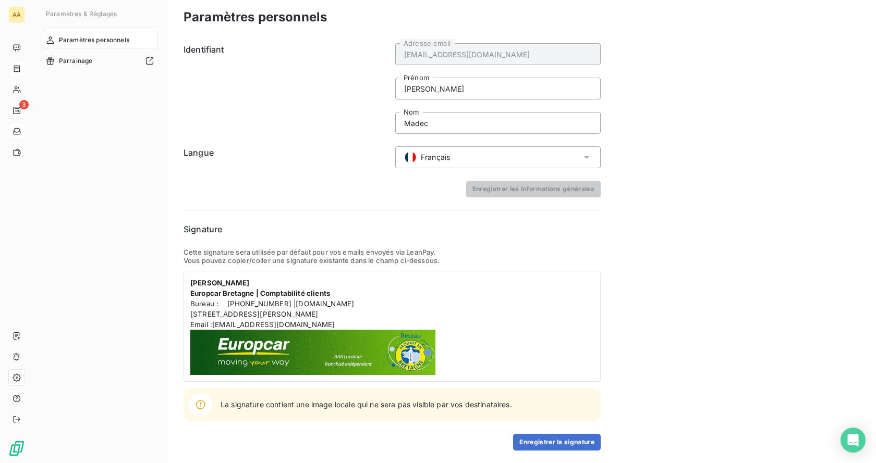
click at [200, 405] on icon at bounding box center [200, 404] width 9 height 9
drag, startPoint x: 470, startPoint y: 382, endPoint x: 453, endPoint y: 377, distance: 17.2
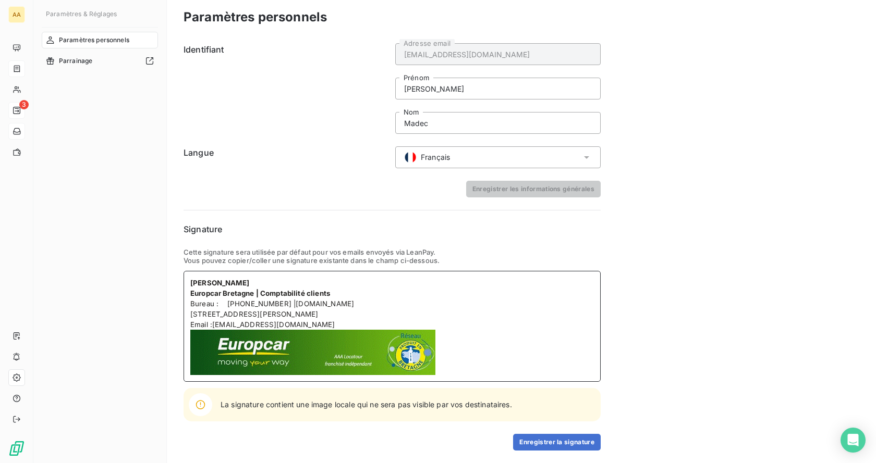
click at [458, 381] on div "[PERSON_NAME] Europcar Bretagne | Comptabilité clients Bureau : [PHONE_NUMBER] …" at bounding box center [392, 326] width 417 height 111
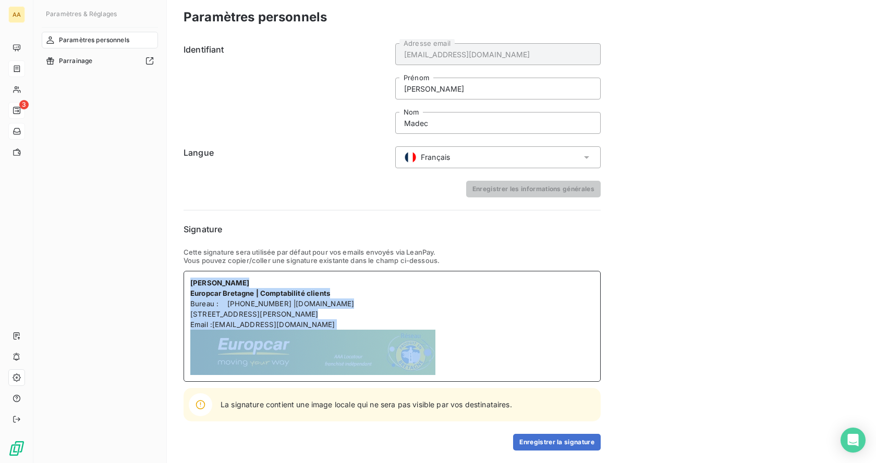
drag, startPoint x: 449, startPoint y: 372, endPoint x: 157, endPoint y: 276, distance: 308.0
click at [157, 276] on div "Paramètres & Réglages Paramètres personnels Parrainage Paramètres personnels Id…" at bounding box center [454, 231] width 843 height 463
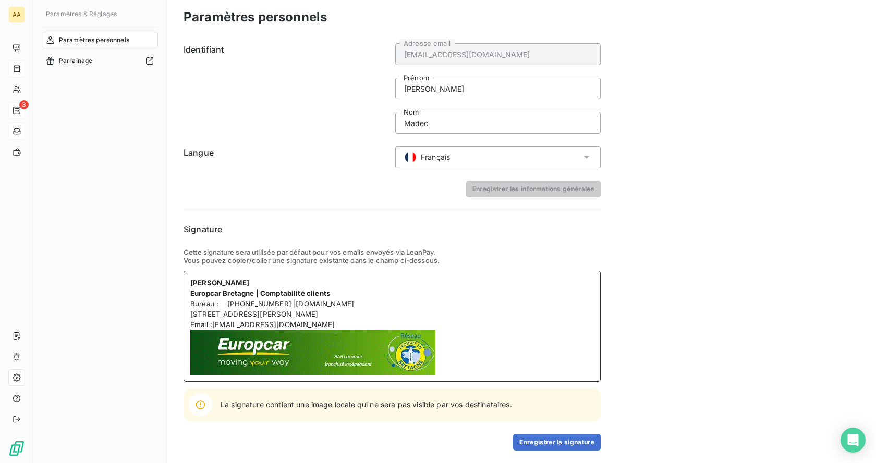
scroll to position [0, 0]
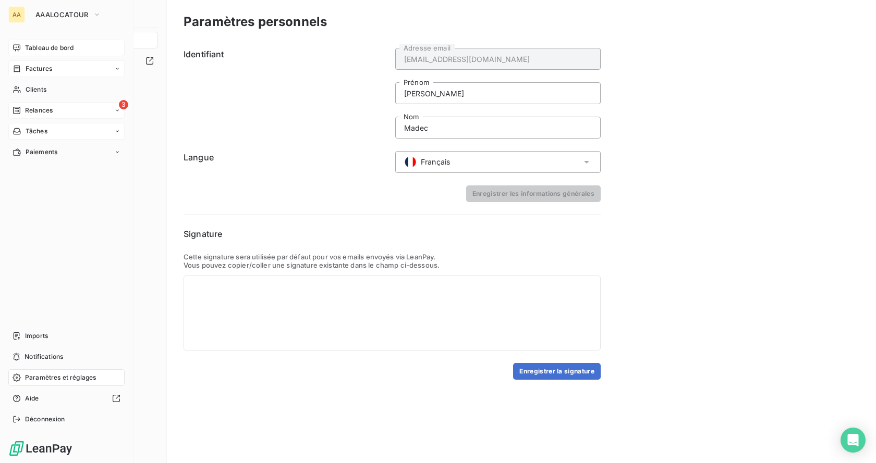
click at [72, 47] on span "Tableau de bord" at bounding box center [49, 47] width 48 height 9
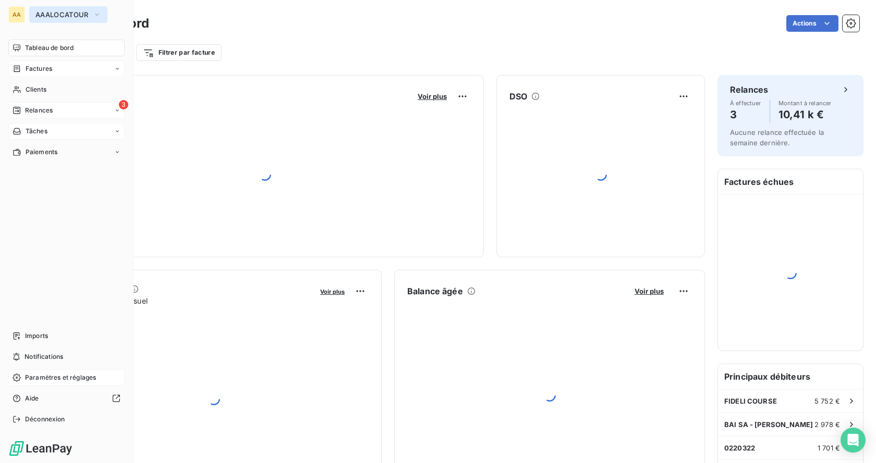
click at [89, 15] on button "AAALOCATOUR" at bounding box center [68, 14] width 78 height 17
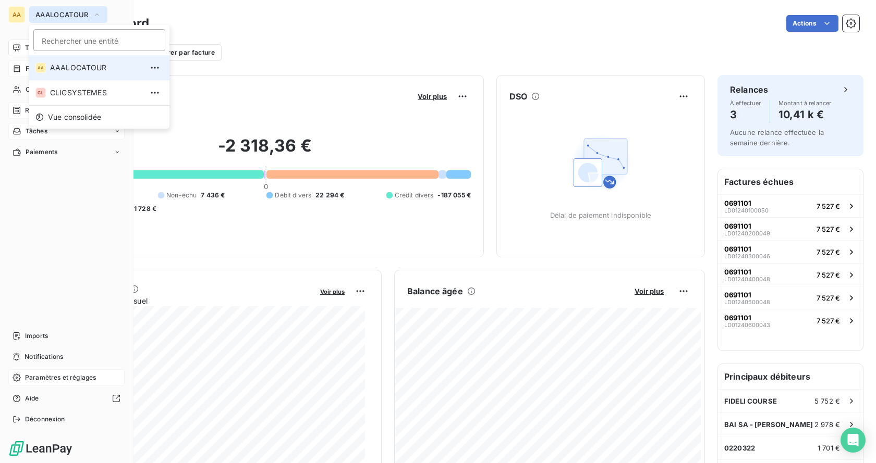
click at [91, 16] on button "AAALOCATOUR" at bounding box center [68, 14] width 78 height 17
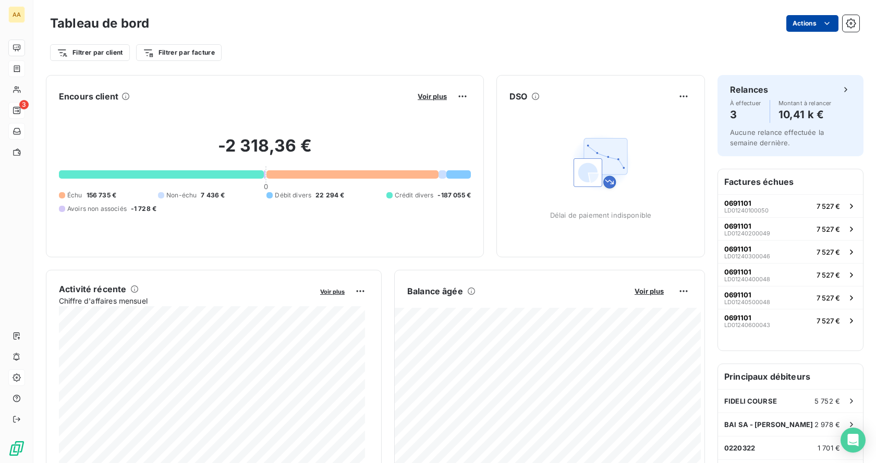
drag, startPoint x: 819, startPoint y: 23, endPoint x: 829, endPoint y: 28, distance: 11.4
click at [819, 23] on html "AA 3 Tableau de bord Actions Filtrer par client Filtrer par facture Encours cli…" at bounding box center [438, 231] width 876 height 463
click at [846, 23] on icon "button" at bounding box center [851, 23] width 10 height 10
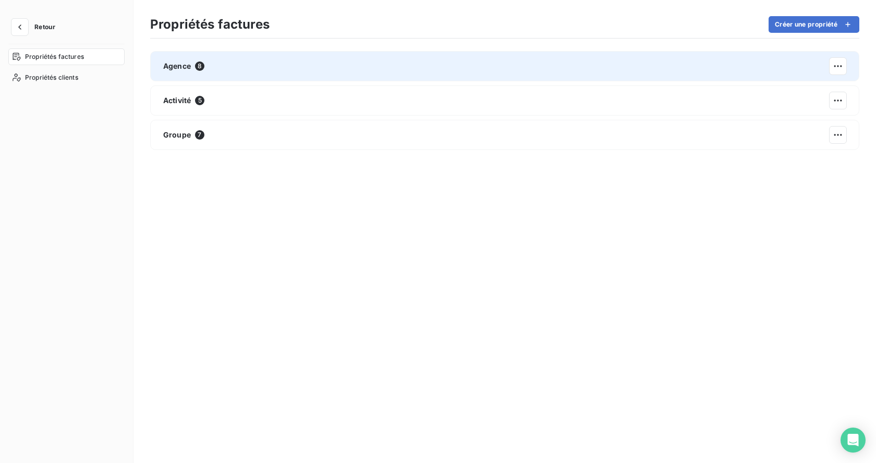
click at [370, 61] on div "Agence 8" at bounding box center [504, 66] width 709 height 30
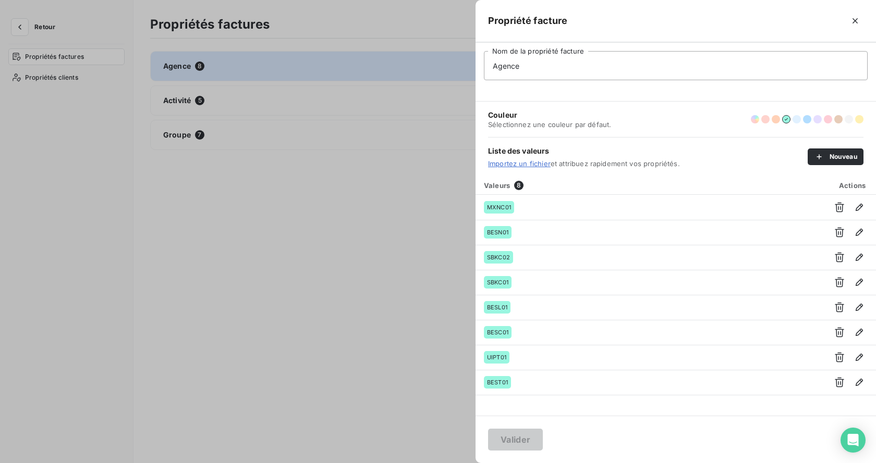
click at [361, 217] on div at bounding box center [438, 231] width 876 height 463
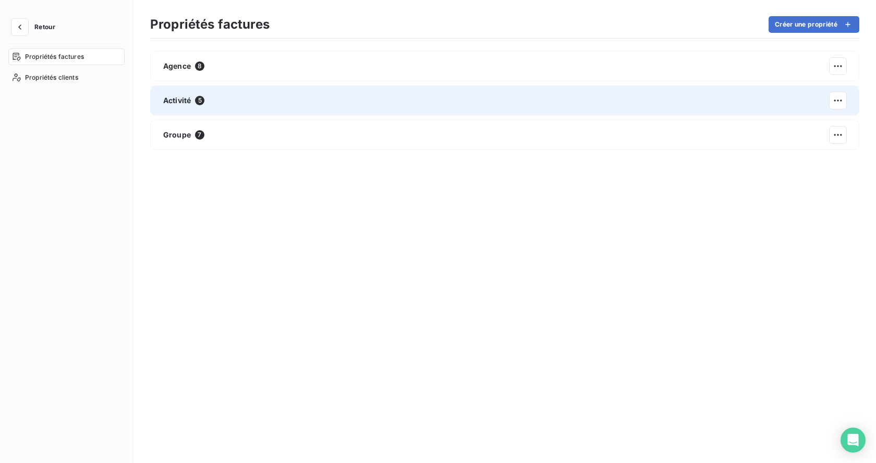
click at [221, 104] on div "Activité 5" at bounding box center [504, 101] width 709 height 30
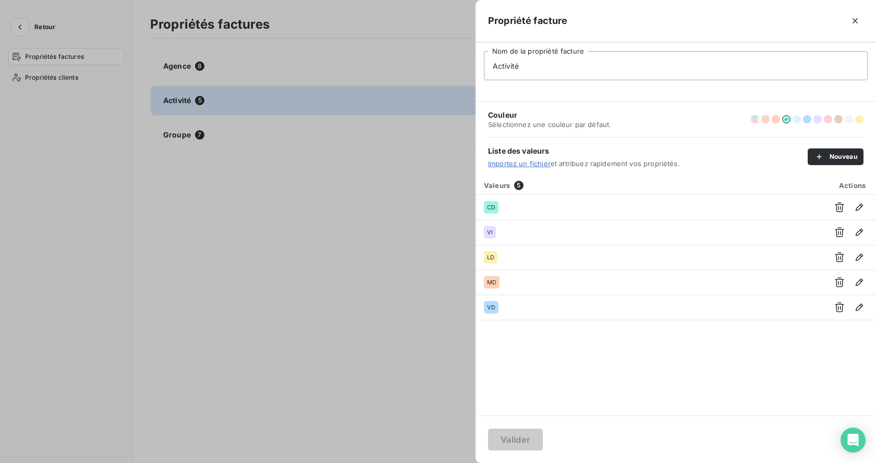
click at [296, 191] on div at bounding box center [438, 231] width 876 height 463
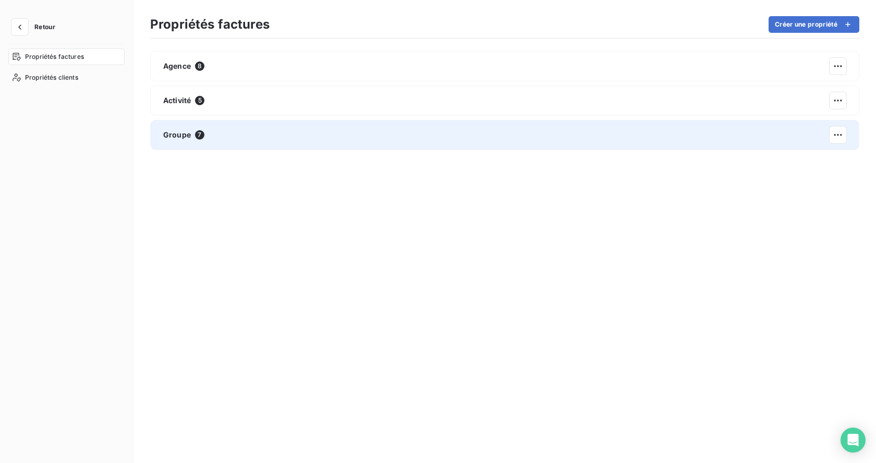
click at [248, 128] on div "Groupe 7" at bounding box center [504, 135] width 709 height 30
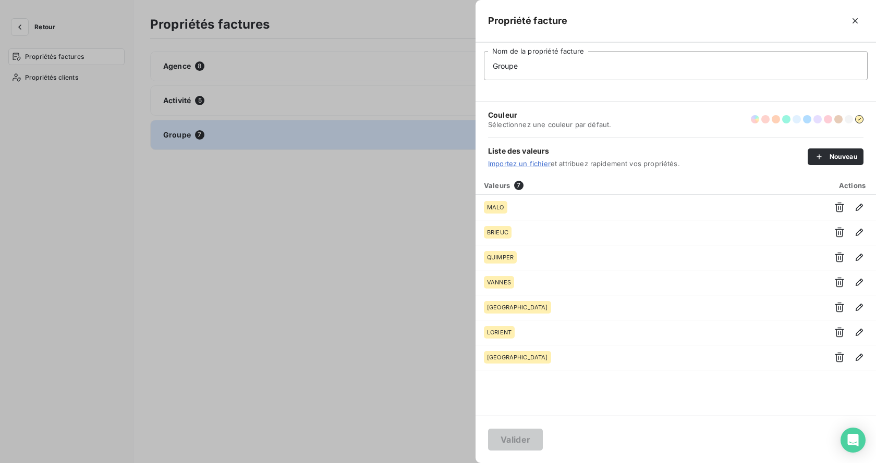
click at [318, 249] on div at bounding box center [438, 231] width 876 height 463
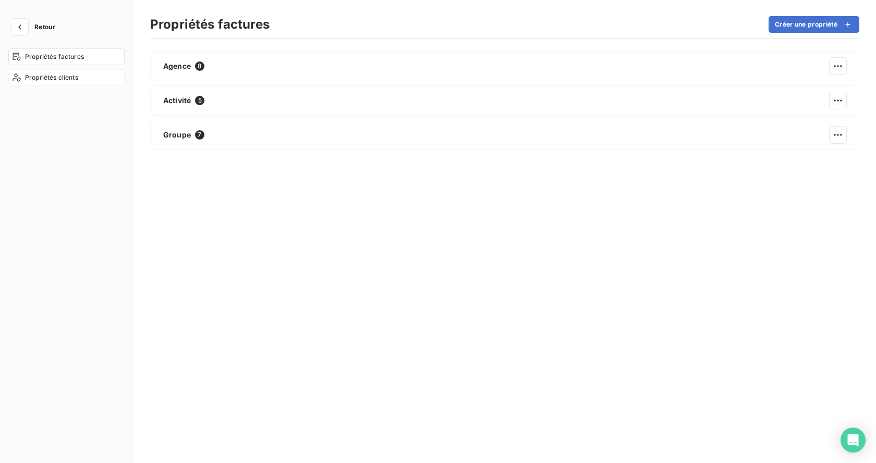
click at [59, 75] on span "Propriétés clients" at bounding box center [51, 77] width 53 height 9
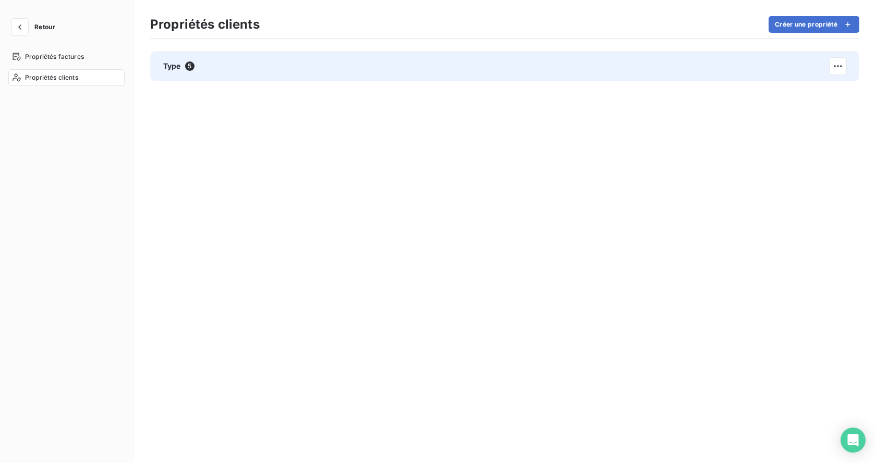
click at [203, 65] on div "Type 5" at bounding box center [504, 66] width 709 height 30
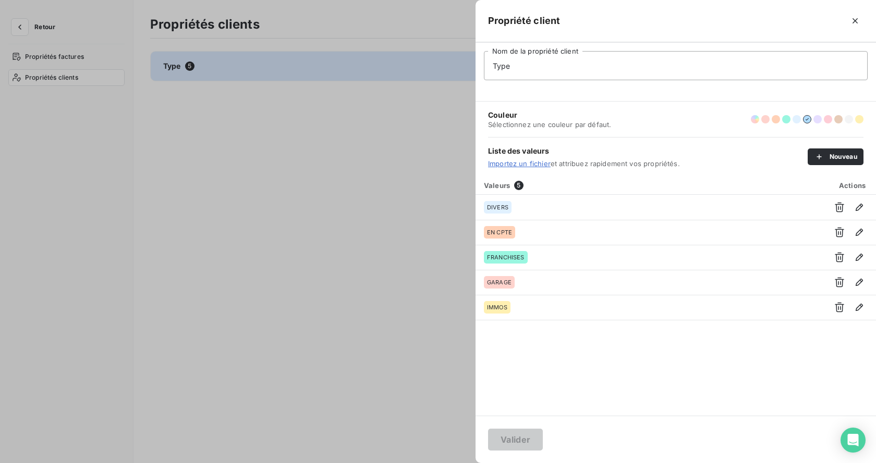
click at [264, 140] on div at bounding box center [438, 231] width 876 height 463
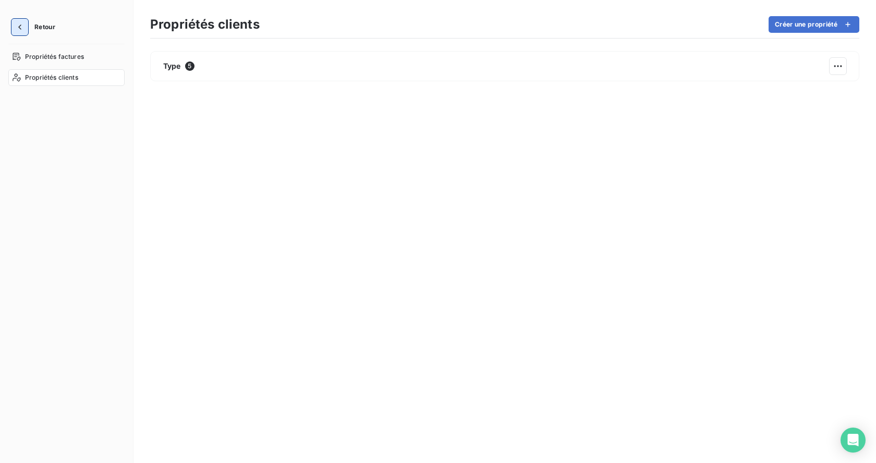
click at [21, 22] on icon "button" at bounding box center [20, 27] width 10 height 10
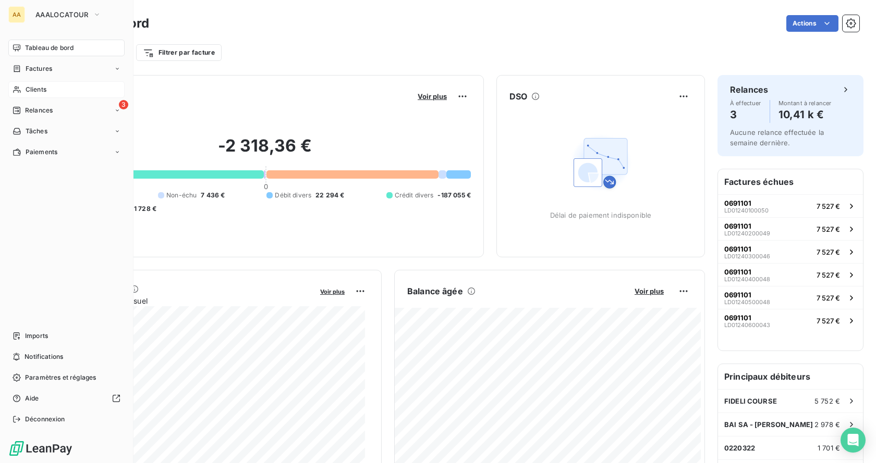
click at [60, 85] on div "Clients" at bounding box center [66, 89] width 116 height 17
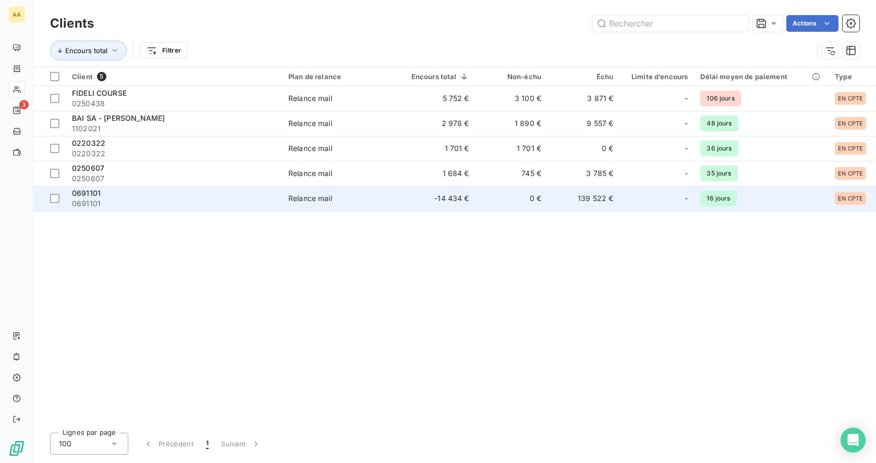
click at [116, 195] on div "0691101" at bounding box center [174, 193] width 204 height 10
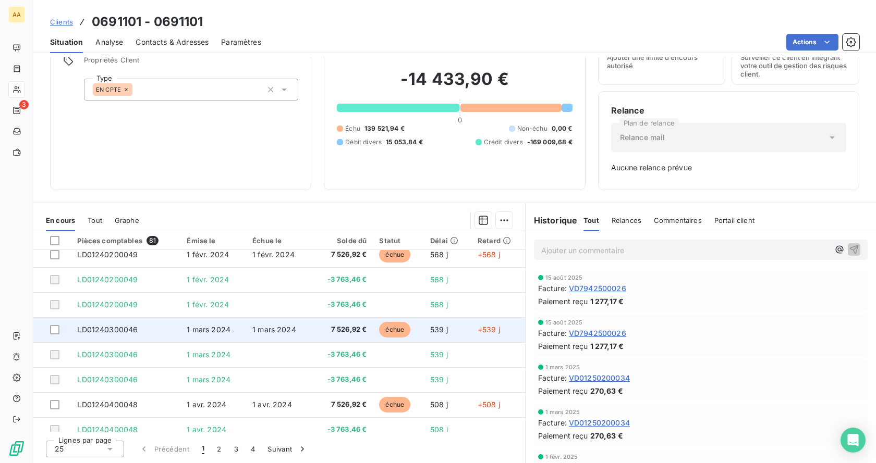
scroll to position [444, 0]
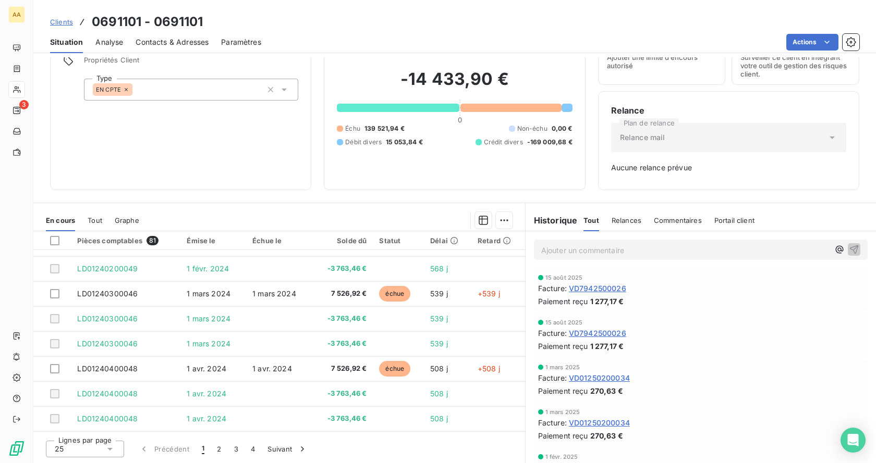
click at [503, 221] on html "AA 3 Clients 0691101 - 0691101 Situation Analyse Contacts & Adresses Paramètres…" at bounding box center [438, 231] width 876 height 463
click at [365, 214] on html "AA 3 Clients 0691101 - 0691101 Situation Analyse Contacts & Adresses Paramètres…" at bounding box center [438, 231] width 876 height 463
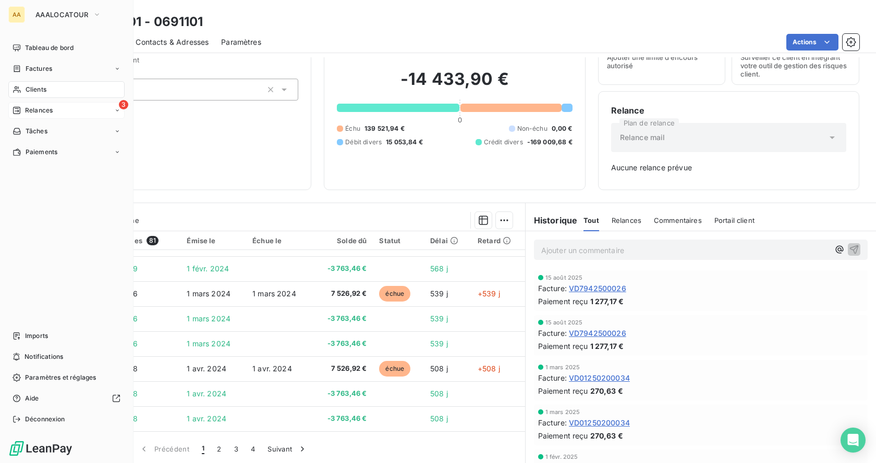
click at [22, 106] on div "Relances" at bounding box center [33, 110] width 40 height 9
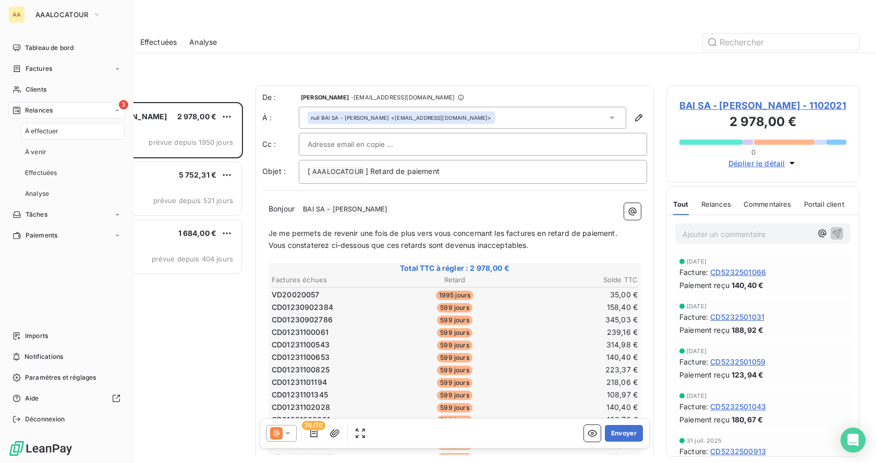
scroll to position [353, 185]
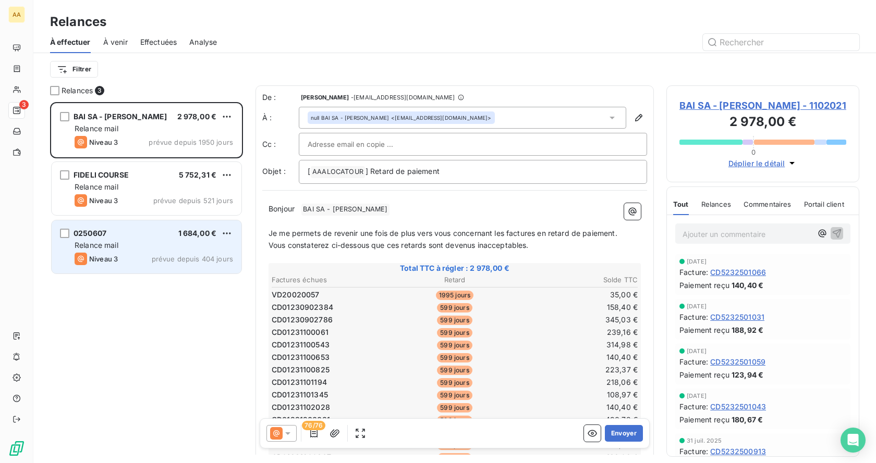
click at [130, 249] on div "Relance mail" at bounding box center [154, 245] width 158 height 10
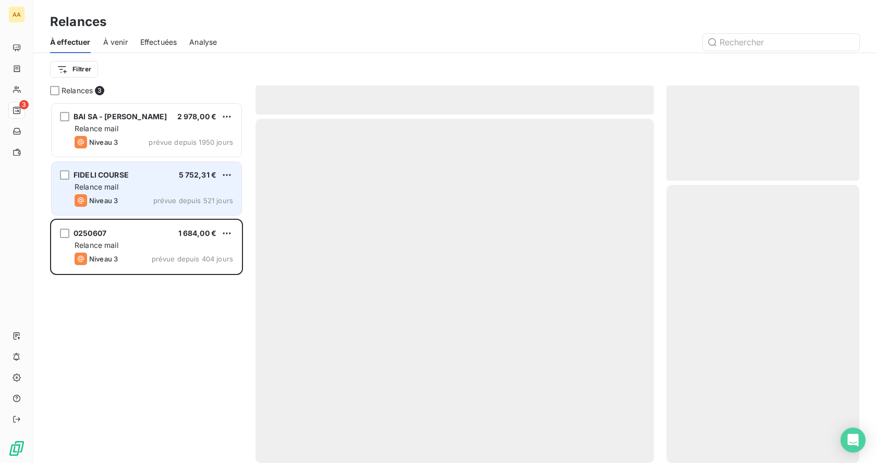
click at [125, 206] on div "Niveau 3 prévue depuis 521 jours" at bounding box center [154, 200] width 158 height 13
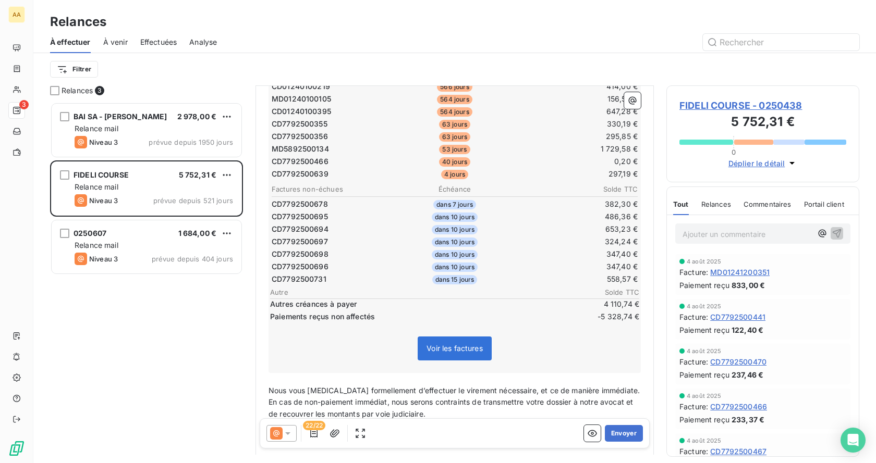
scroll to position [312, 0]
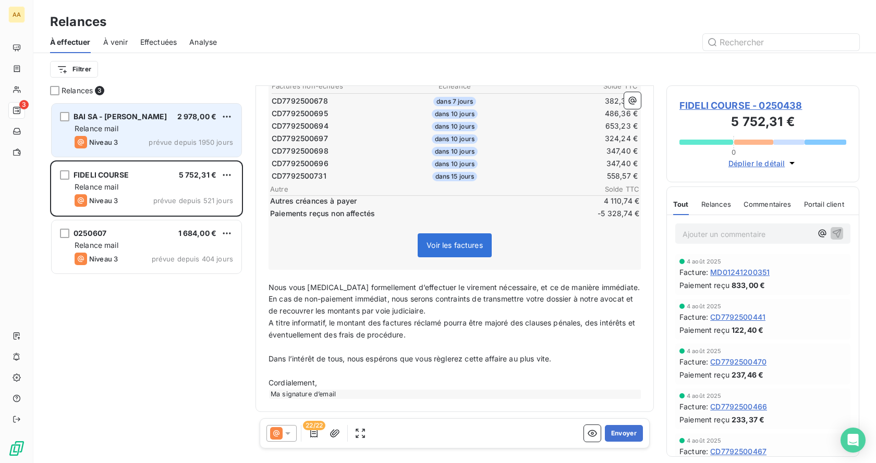
click at [148, 143] on div "Niveau 3 prévue depuis 1950 jours" at bounding box center [154, 142] width 158 height 13
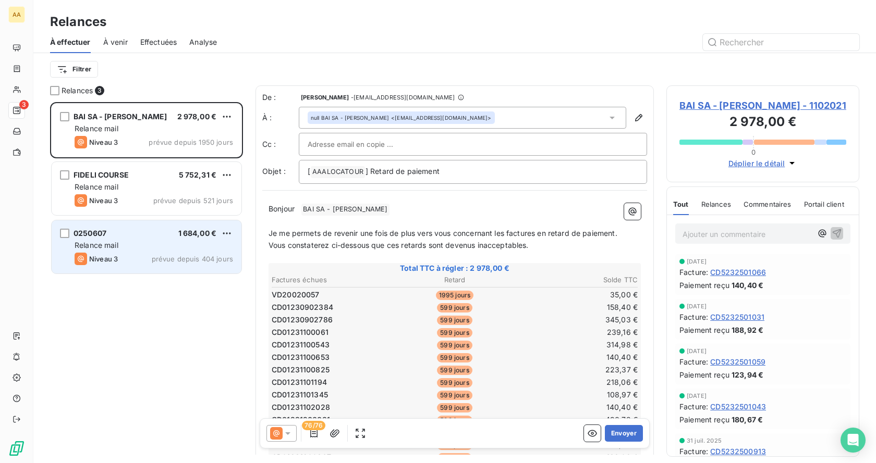
click at [140, 261] on div "Niveau 3 prévue depuis 404 jours" at bounding box center [154, 259] width 158 height 13
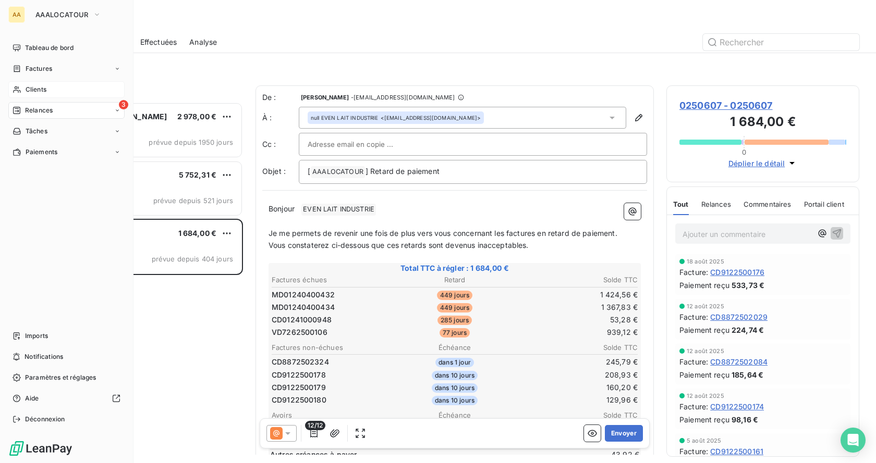
click at [25, 84] on div "Clients" at bounding box center [66, 89] width 116 height 17
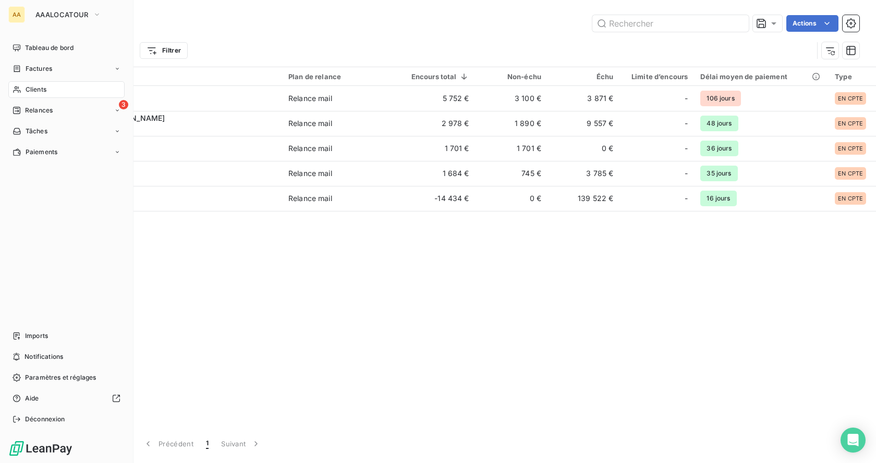
click at [8, 13] on div "AA" at bounding box center [16, 14] width 17 height 17
click at [11, 12] on div "AA" at bounding box center [16, 14] width 17 height 17
click at [39, 69] on span "Factures" at bounding box center [39, 68] width 27 height 9
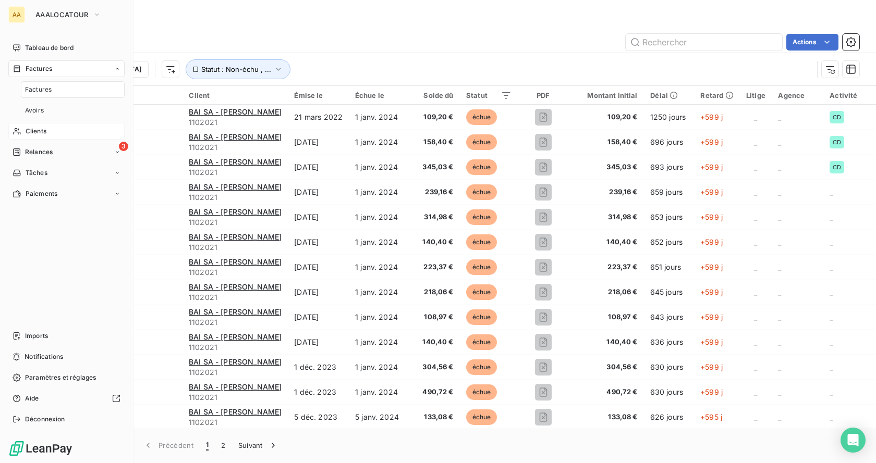
click at [51, 130] on div "Clients" at bounding box center [66, 131] width 116 height 17
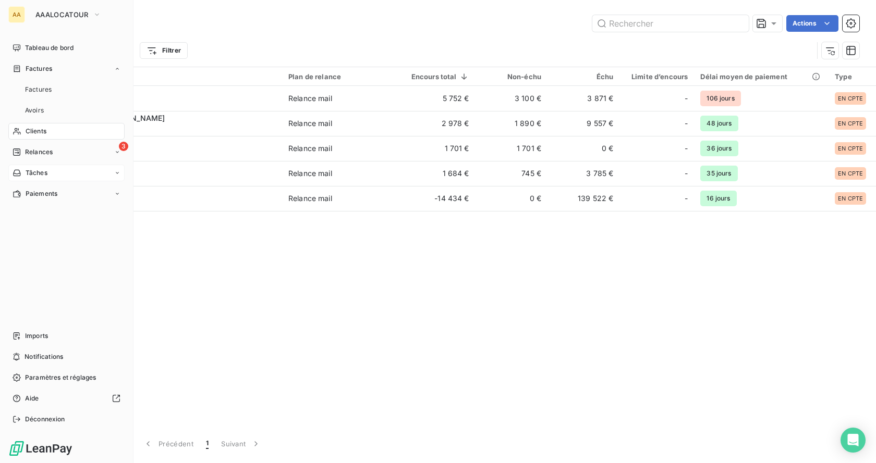
click at [43, 176] on span "Tâches" at bounding box center [37, 172] width 22 height 9
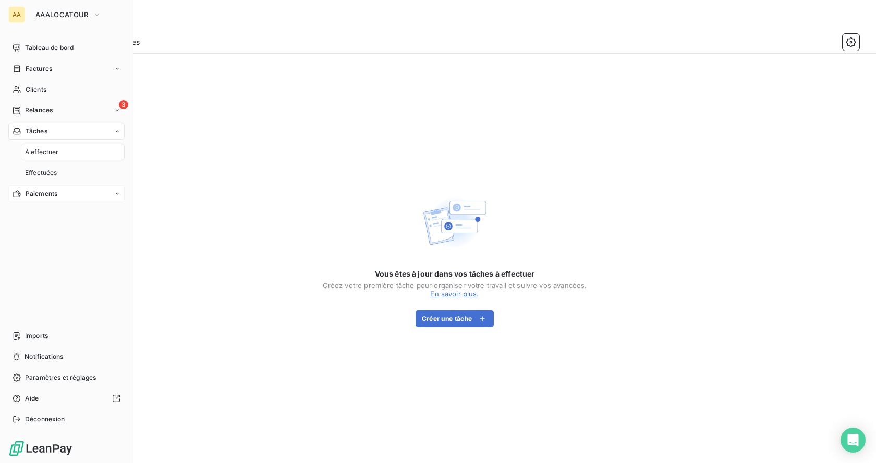
click at [80, 194] on div "Paiements" at bounding box center [66, 194] width 116 height 17
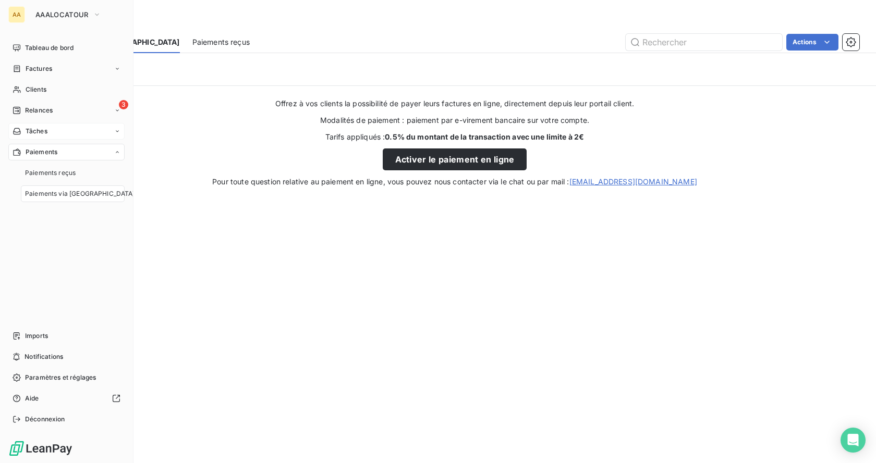
click at [49, 135] on div "Tâches" at bounding box center [66, 131] width 116 height 17
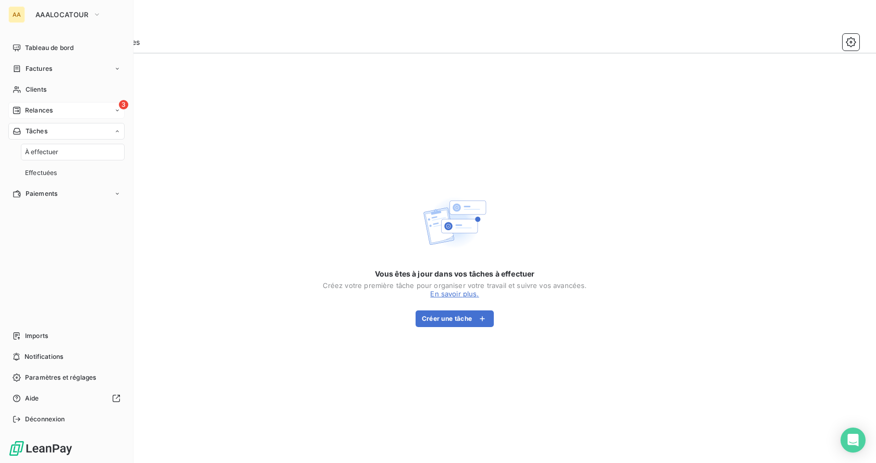
click at [48, 111] on span "Relances" at bounding box center [39, 110] width 28 height 9
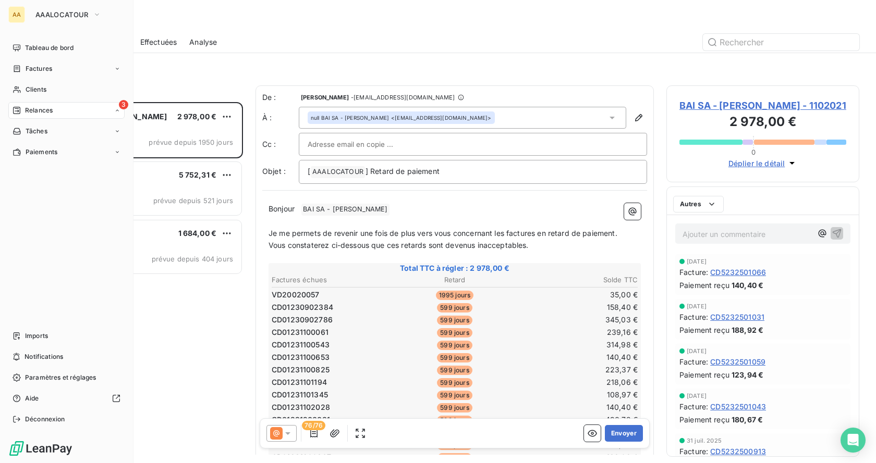
scroll to position [353, 185]
click at [51, 100] on nav "Tableau de bord Factures Clients 3 Relances À effectuer À venir Effectuées Anal…" at bounding box center [66, 142] width 116 height 204
click at [50, 92] on div "Clients" at bounding box center [66, 89] width 116 height 17
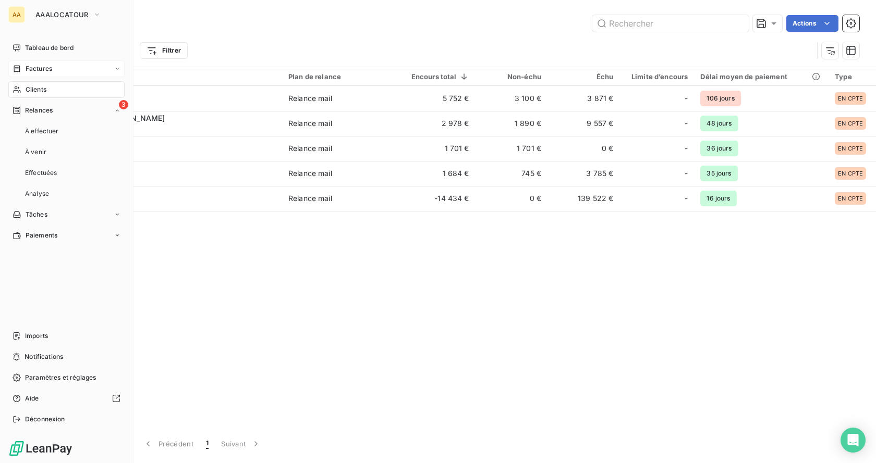
click at [50, 66] on span "Factures" at bounding box center [39, 68] width 27 height 9
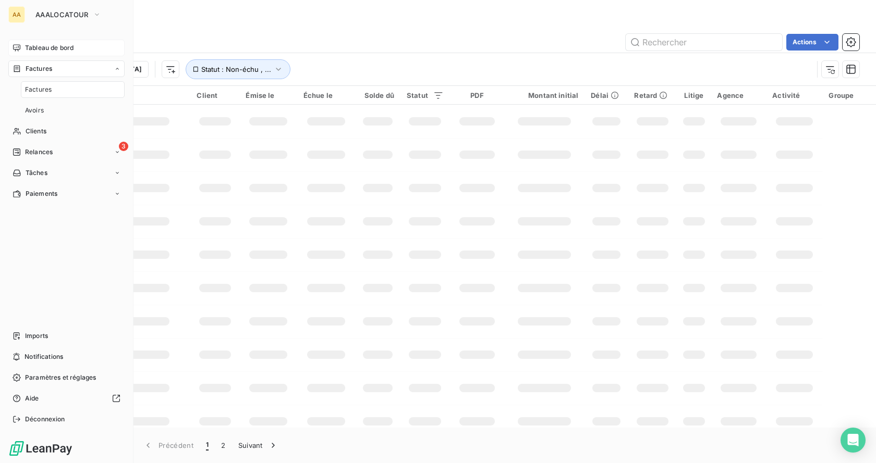
click at [36, 45] on span "Tableau de bord" at bounding box center [49, 47] width 48 height 9
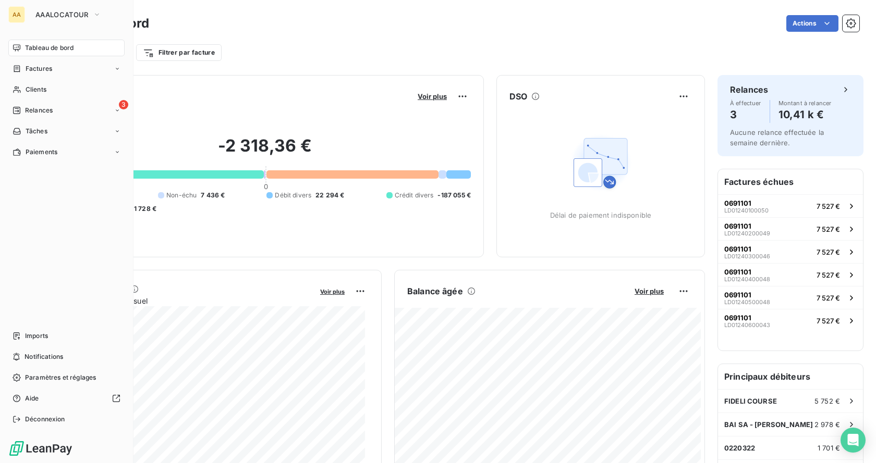
click at [69, 42] on div "Tableau de bord" at bounding box center [66, 48] width 116 height 17
click at [47, 86] on div "Clients" at bounding box center [66, 89] width 116 height 17
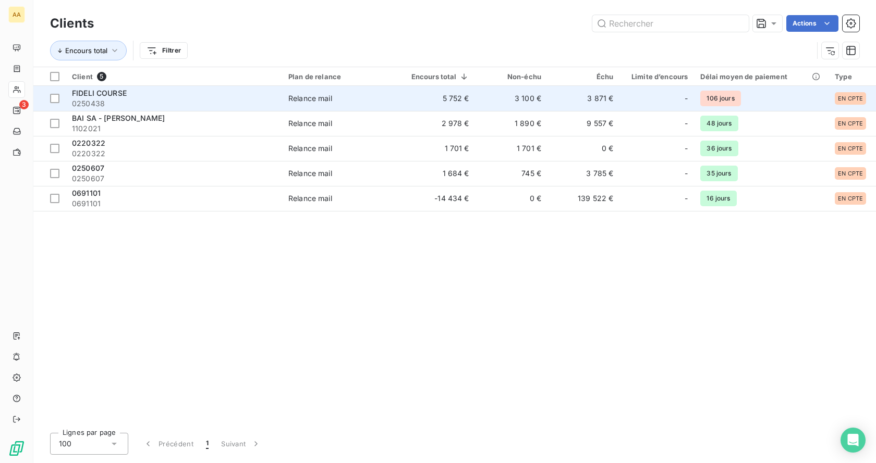
click at [96, 96] on span "FIDELI COURSE" at bounding box center [99, 93] width 55 height 9
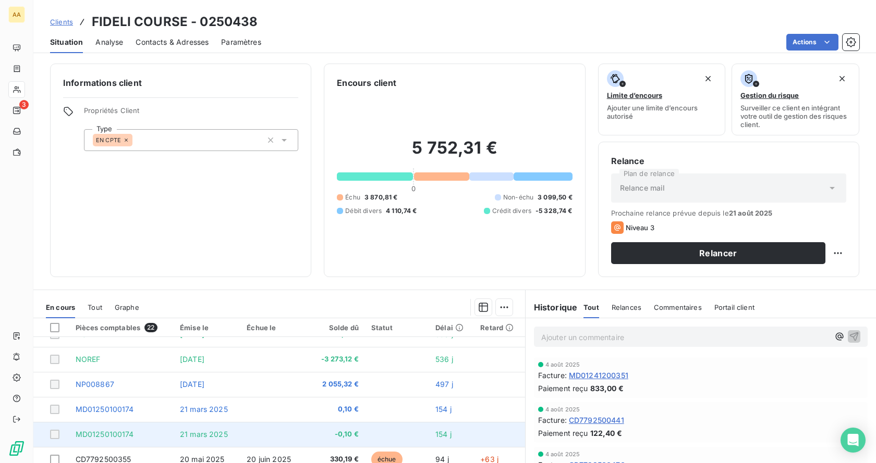
scroll to position [104, 0]
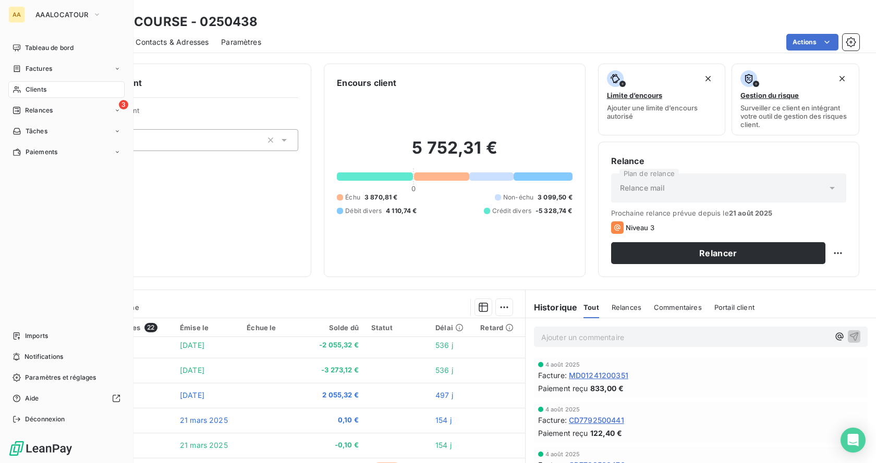
click at [15, 87] on icon at bounding box center [16, 90] width 7 height 7
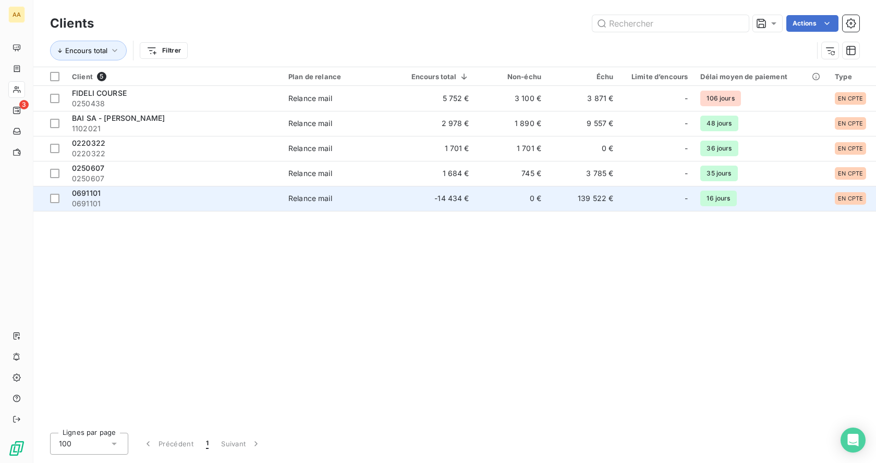
click at [101, 199] on span "0691101" at bounding box center [174, 204] width 204 height 10
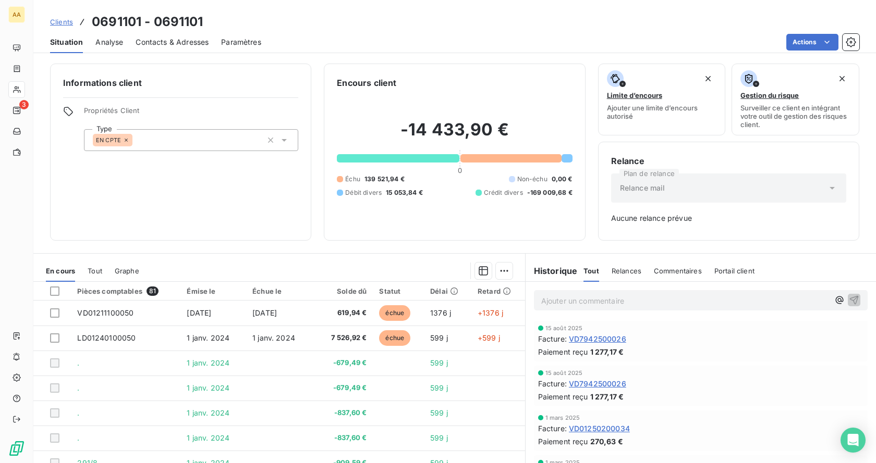
click at [154, 138] on div "EN CPTE" at bounding box center [191, 140] width 214 height 22
click at [205, 111] on span "Propriétés Client" at bounding box center [191, 113] width 214 height 15
click at [113, 43] on span "Analyse" at bounding box center [109, 42] width 28 height 10
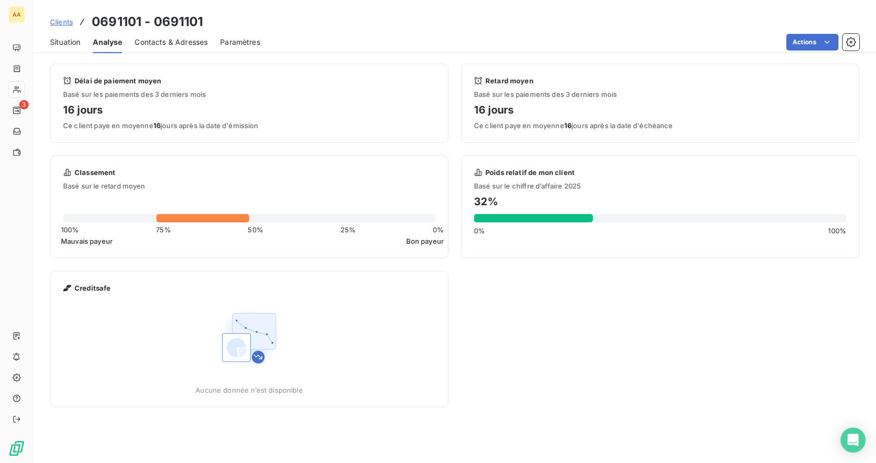
click at [189, 43] on span "Contacts & Adresses" at bounding box center [171, 42] width 73 height 10
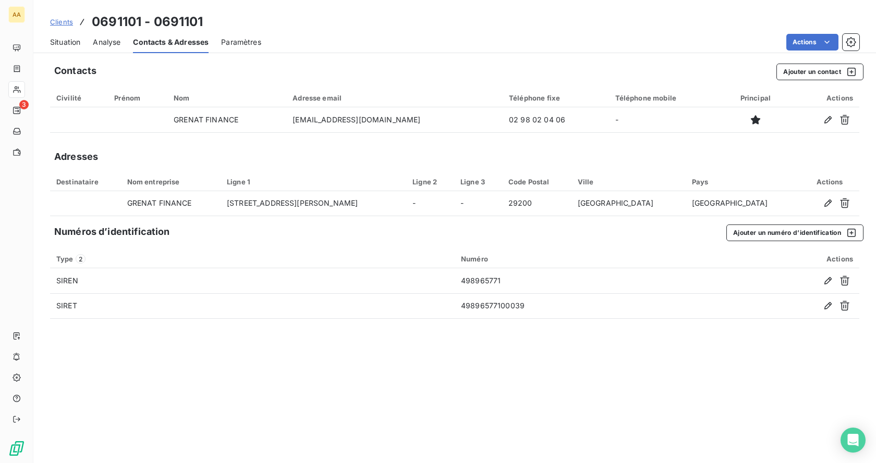
click at [233, 40] on span "Paramètres" at bounding box center [241, 42] width 40 height 10
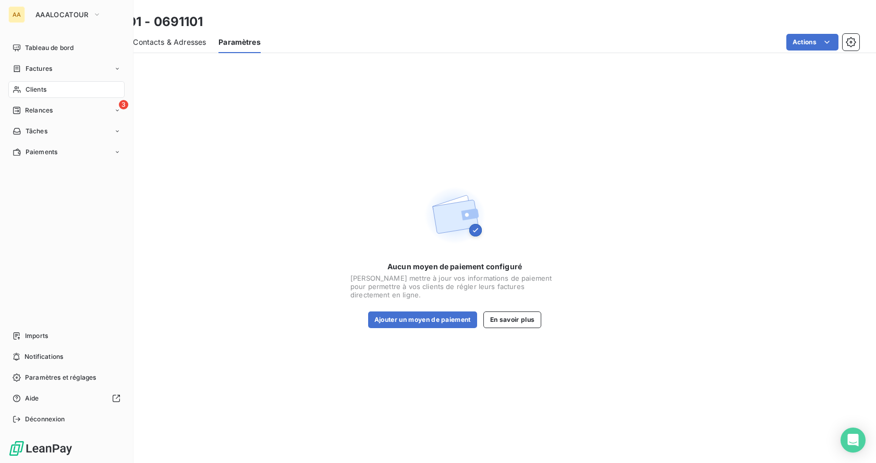
click at [18, 17] on div "AA" at bounding box center [16, 14] width 17 height 17
click at [41, 94] on div "Clients" at bounding box center [66, 89] width 116 height 17
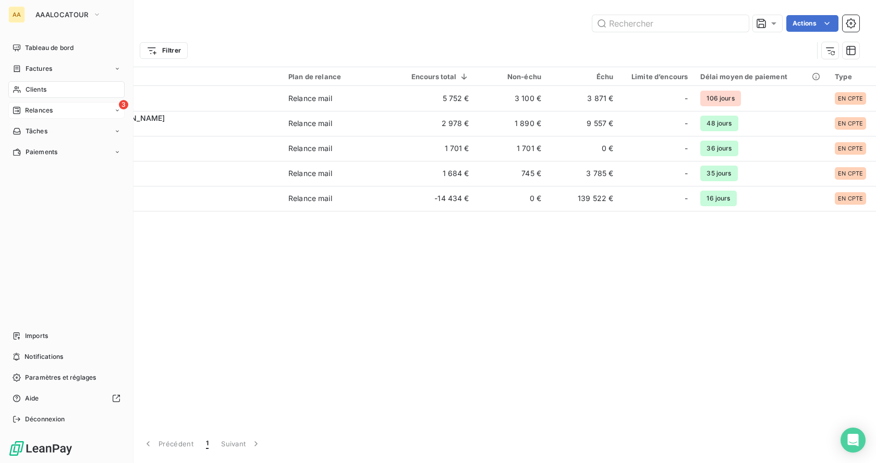
click at [50, 114] on span "Relances" at bounding box center [39, 110] width 28 height 9
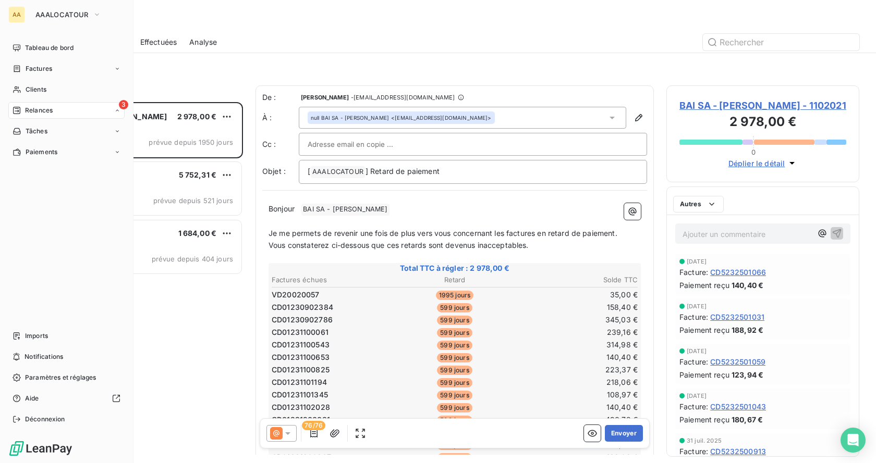
scroll to position [353, 185]
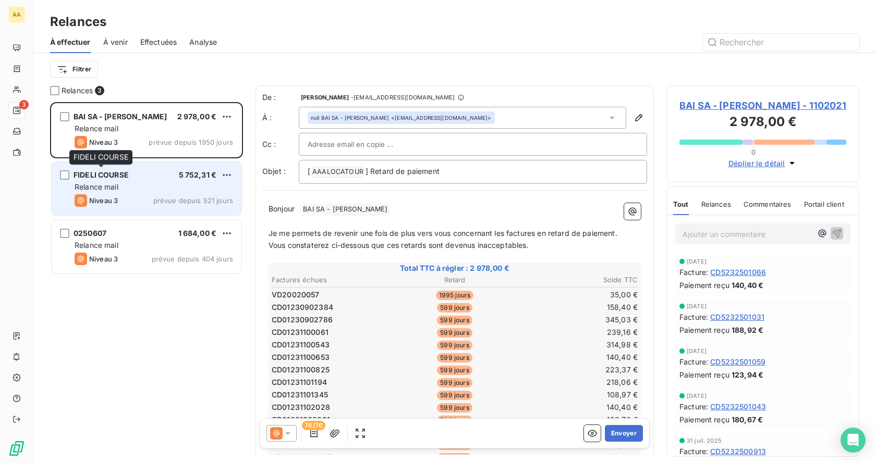
click at [100, 179] on span "FIDELI COURSE" at bounding box center [101, 174] width 55 height 9
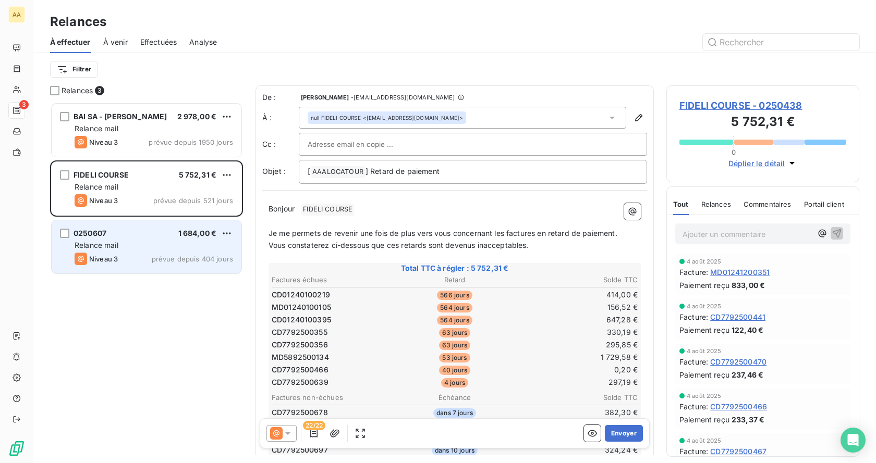
click at [111, 262] on span "Niveau 3" at bounding box center [103, 259] width 29 height 8
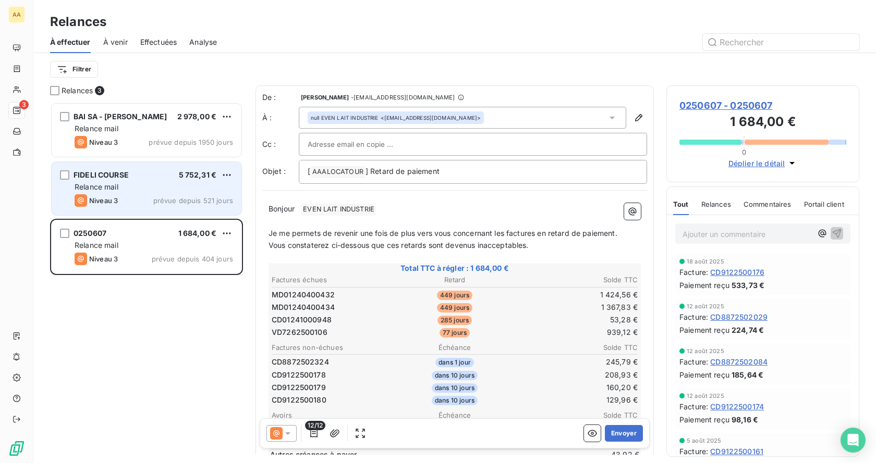
click at [148, 189] on div "Relance mail" at bounding box center [154, 187] width 158 height 10
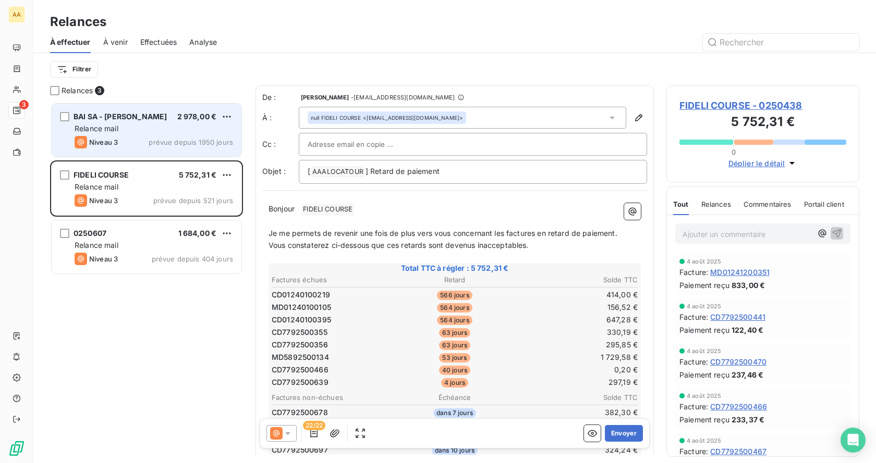
click at [152, 128] on div "Relance mail" at bounding box center [154, 129] width 158 height 10
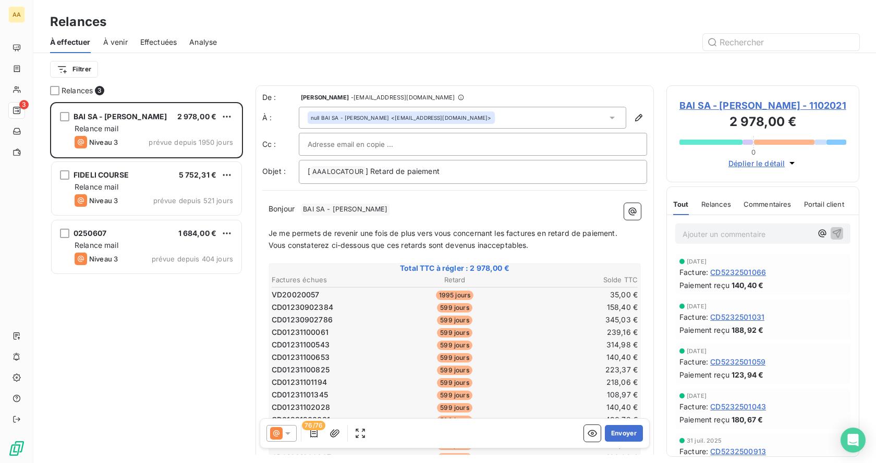
click at [408, 212] on p "Bonjour ﻿ BAI SA - [PERSON_NAME] ﻿ ﻿" at bounding box center [454, 209] width 372 height 13
click at [179, 295] on div "BAI SA - [PERSON_NAME] 2 978,00 € Relance mail Niveau 3 prévue depuis 1950 jour…" at bounding box center [146, 282] width 193 height 361
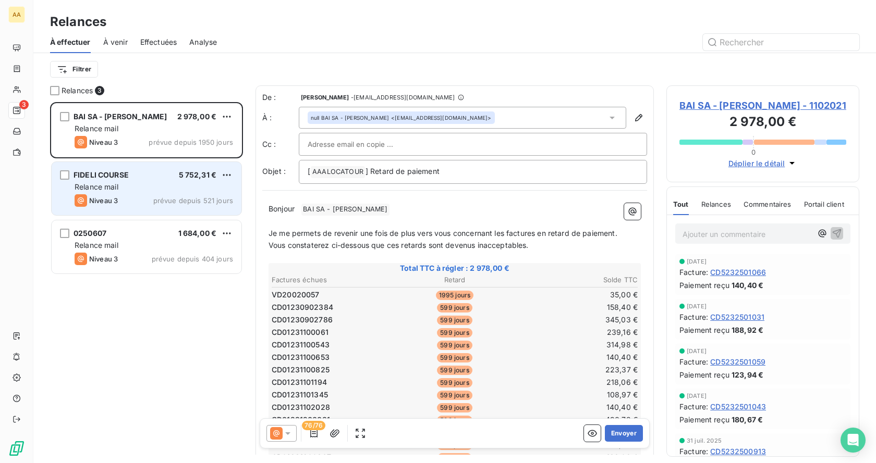
click at [112, 194] on div "FIDELI COURSE 5 752,31 € Relance mail Niveau 3 prévue depuis 521 jours" at bounding box center [147, 188] width 190 height 53
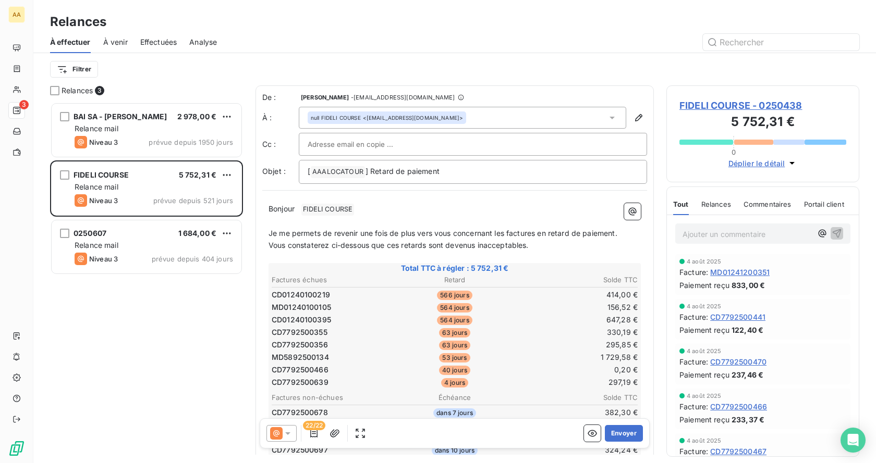
click at [317, 206] on p "Bonjour ﻿ FIDELI COURSE ﻿ ﻿" at bounding box center [454, 209] width 372 height 13
click at [318, 207] on span "FIDELI COURSE ﻿" at bounding box center [327, 210] width 53 height 12
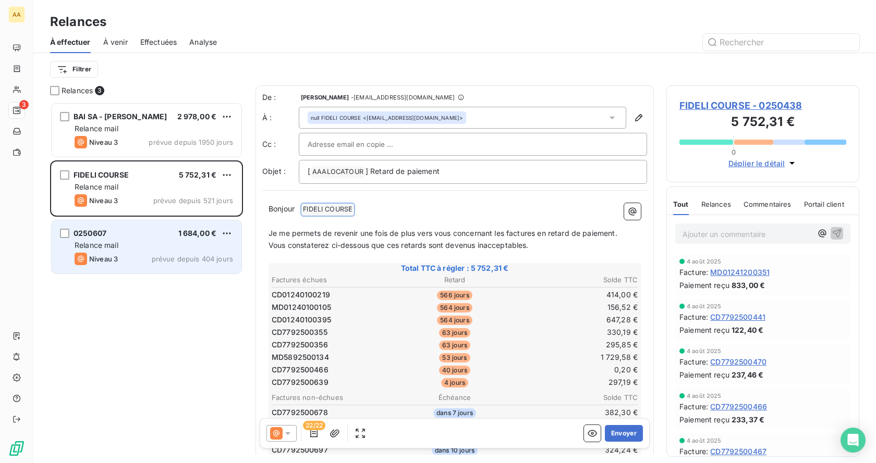
click at [181, 253] on div "Niveau 3 prévue depuis 404 jours" at bounding box center [154, 259] width 158 height 13
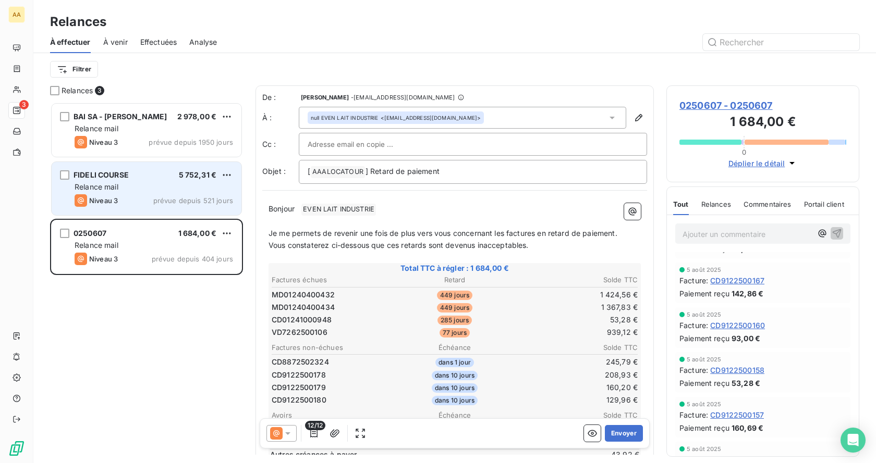
click at [148, 186] on div "Relance mail" at bounding box center [154, 187] width 158 height 10
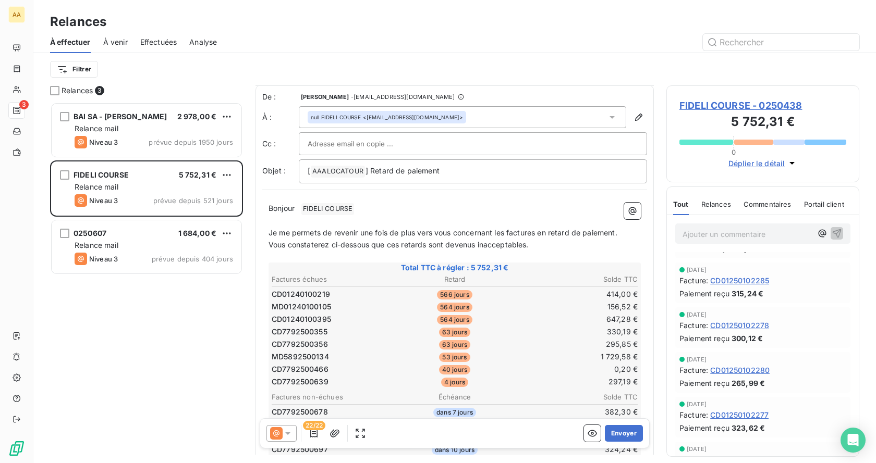
scroll to position [1, 0]
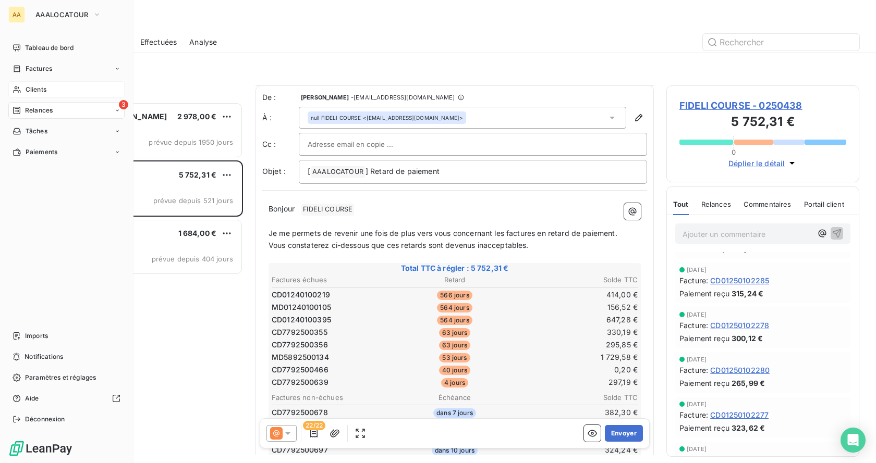
click at [31, 86] on span "Clients" at bounding box center [36, 89] width 21 height 9
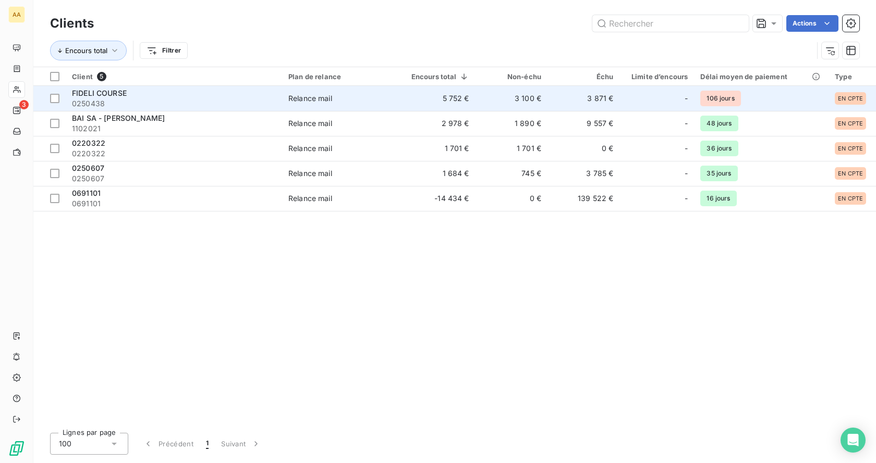
click at [114, 100] on span "0250438" at bounding box center [174, 104] width 204 height 10
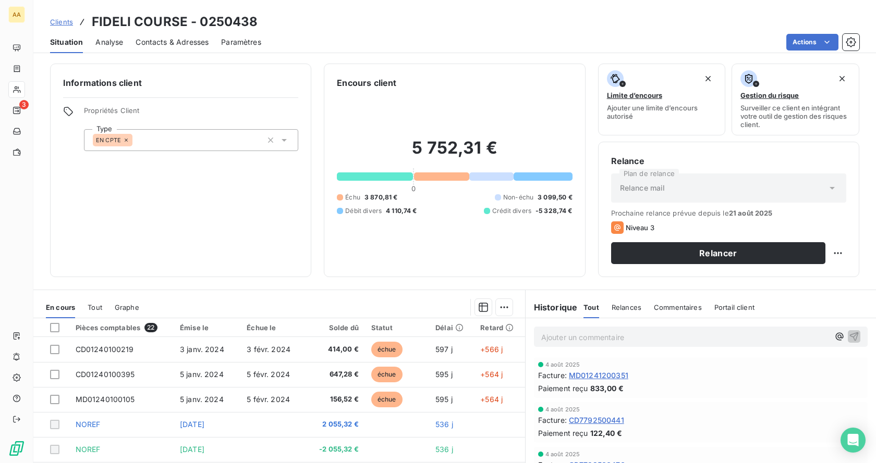
drag, startPoint x: 115, startPoint y: 43, endPoint x: 121, endPoint y: 44, distance: 6.3
click at [115, 43] on span "Analyse" at bounding box center [109, 42] width 28 height 10
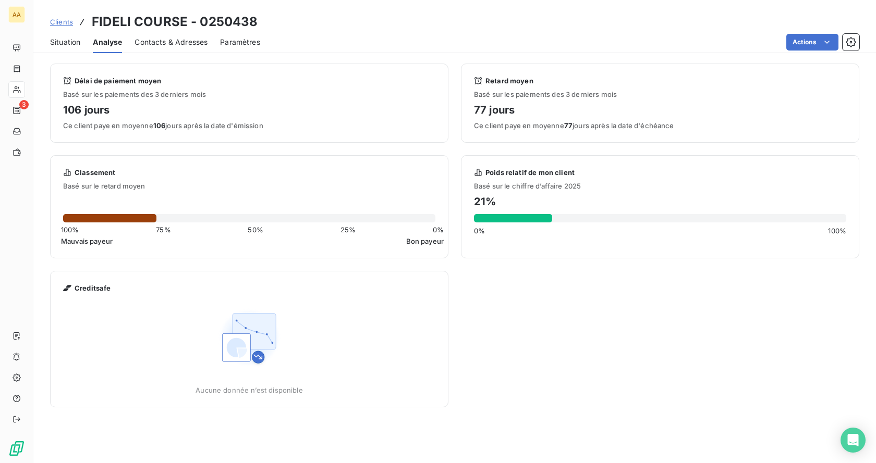
click at [175, 47] on div "Contacts & Adresses" at bounding box center [171, 42] width 73 height 22
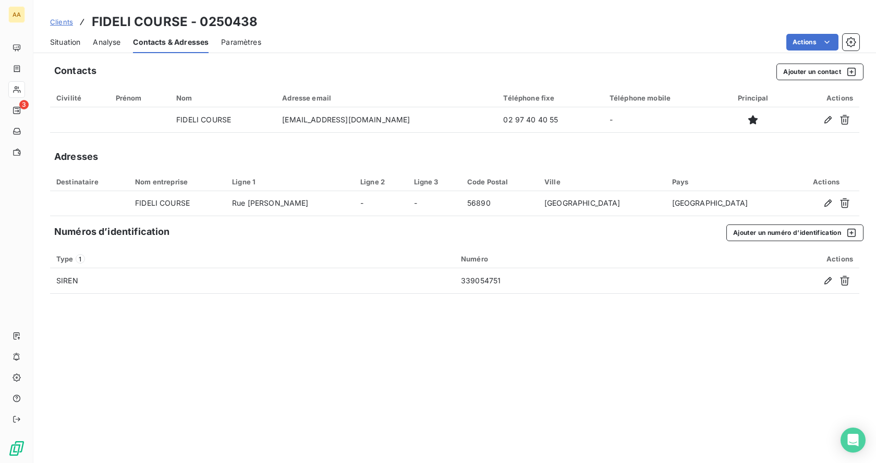
click at [107, 41] on span "Analyse" at bounding box center [107, 42] width 28 height 10
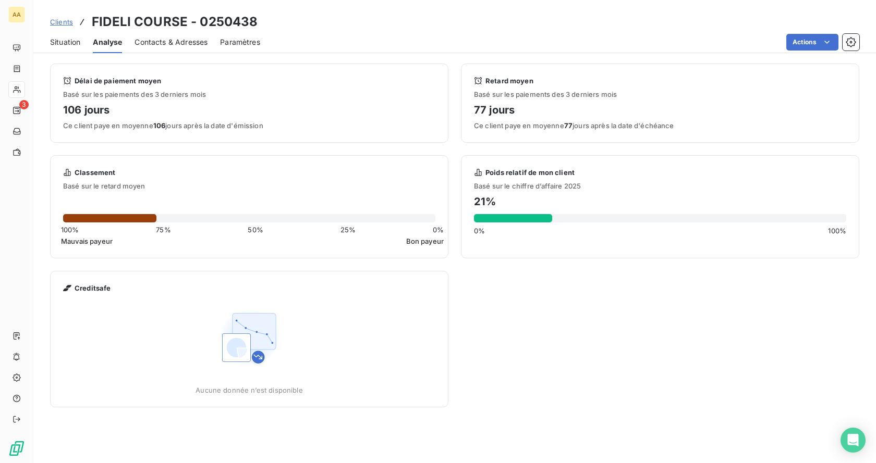
click at [51, 46] on span "Situation" at bounding box center [65, 42] width 30 height 10
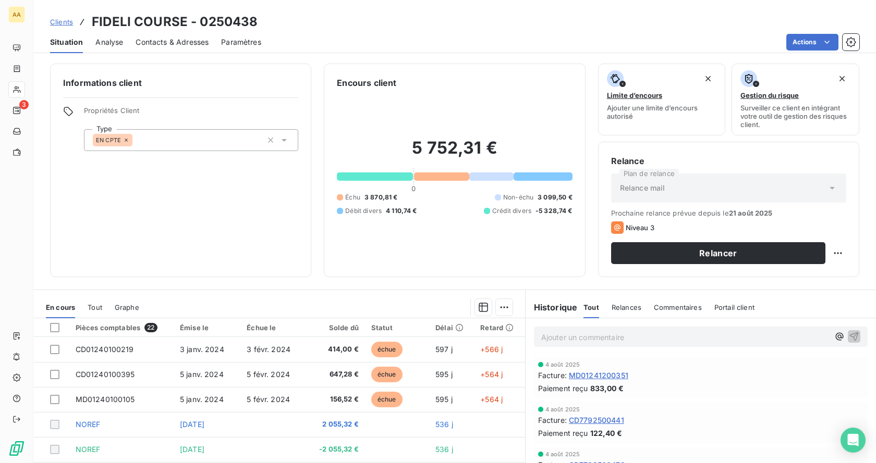
click at [96, 38] on span "Analyse" at bounding box center [109, 42] width 28 height 10
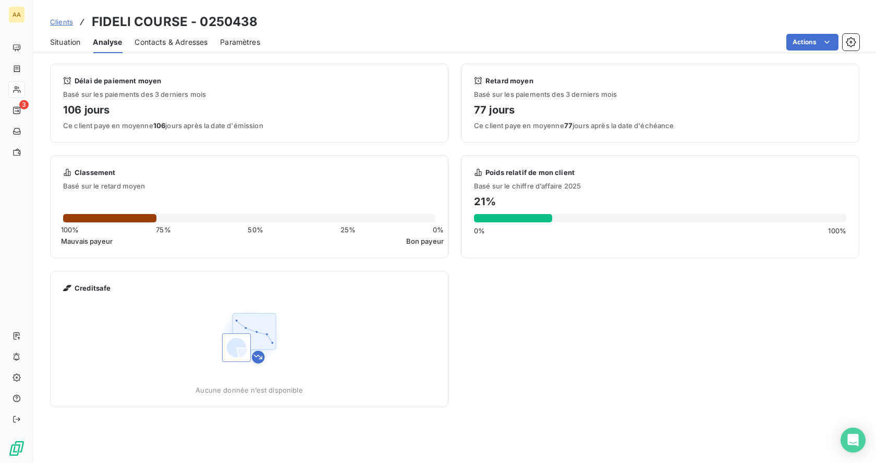
click at [154, 40] on span "Contacts & Adresses" at bounding box center [171, 42] width 73 height 10
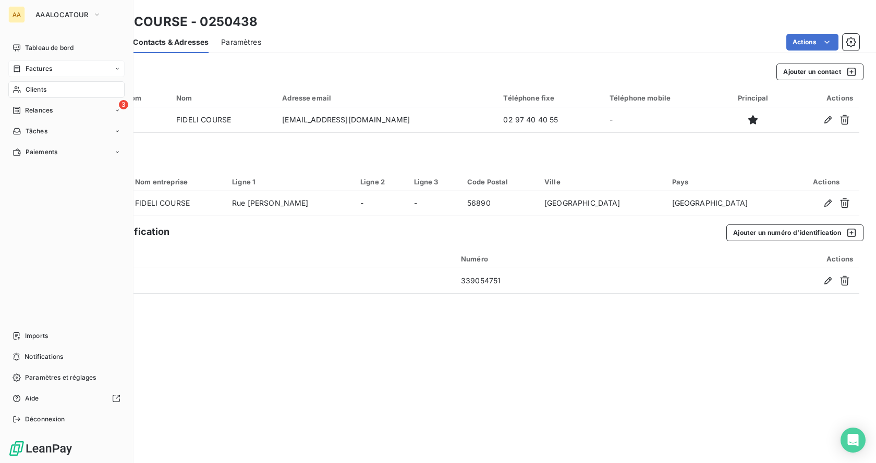
click at [43, 69] on span "Factures" at bounding box center [39, 68] width 27 height 9
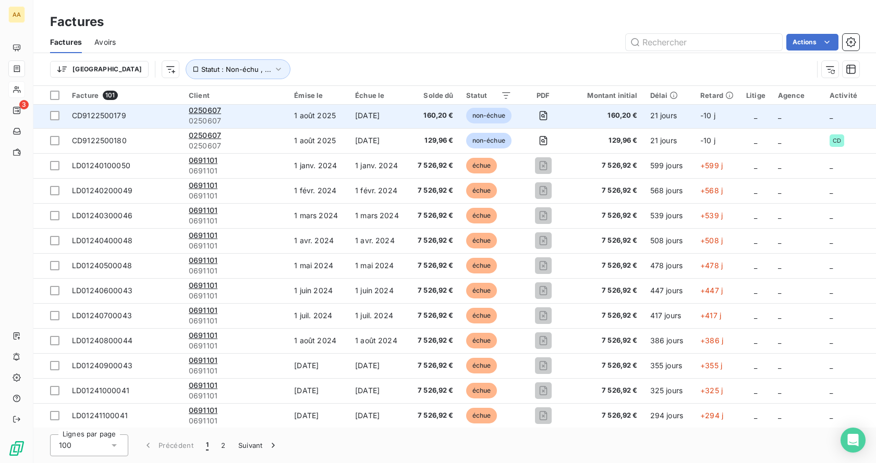
scroll to position [1715, 0]
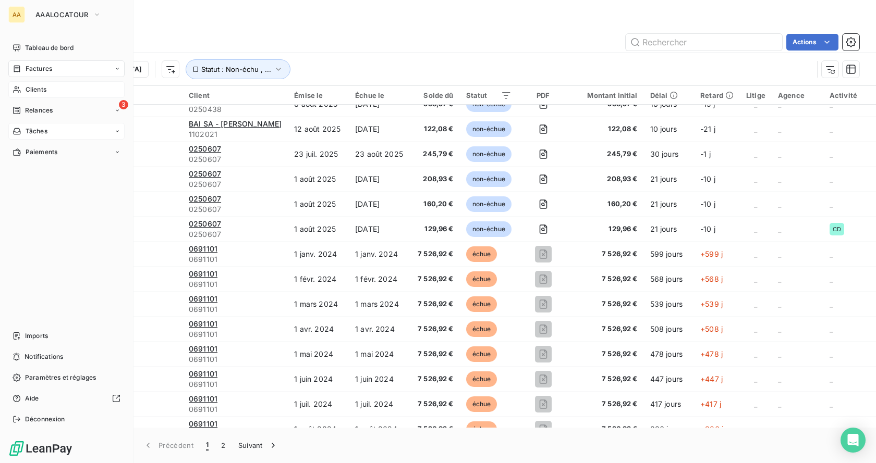
click at [33, 137] on div "Tâches" at bounding box center [66, 131] width 116 height 17
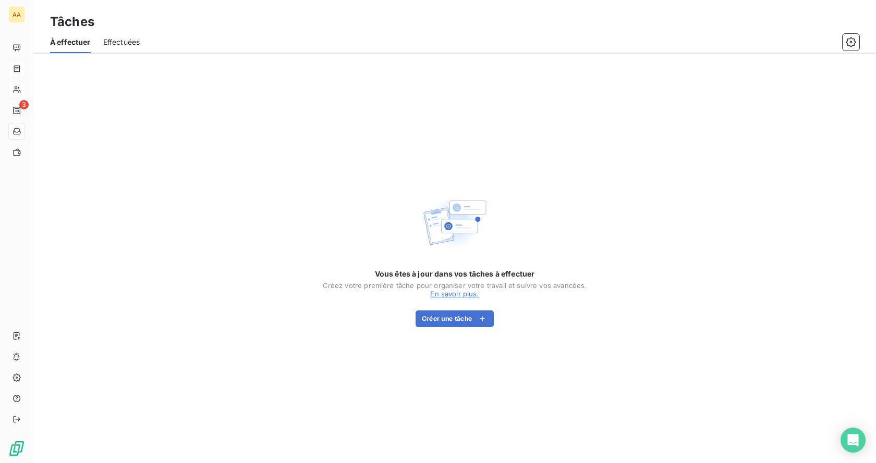
click at [112, 39] on span "Effectuées" at bounding box center [121, 42] width 37 height 10
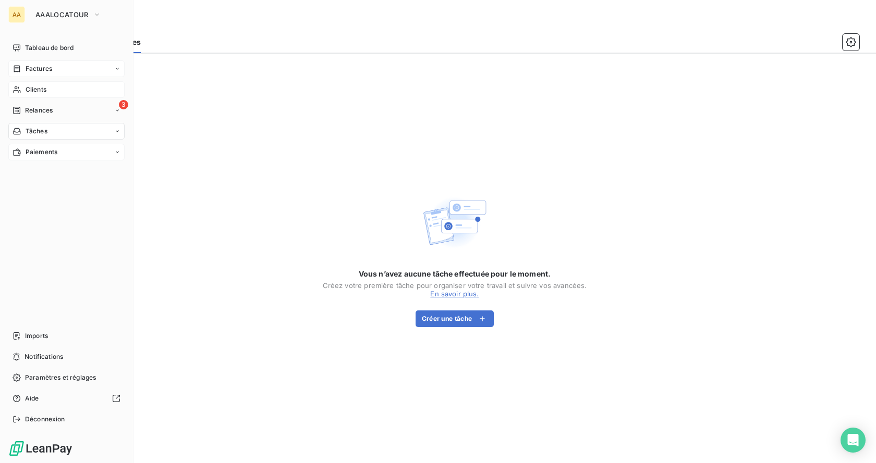
click at [27, 153] on span "Paiements" at bounding box center [42, 152] width 32 height 9
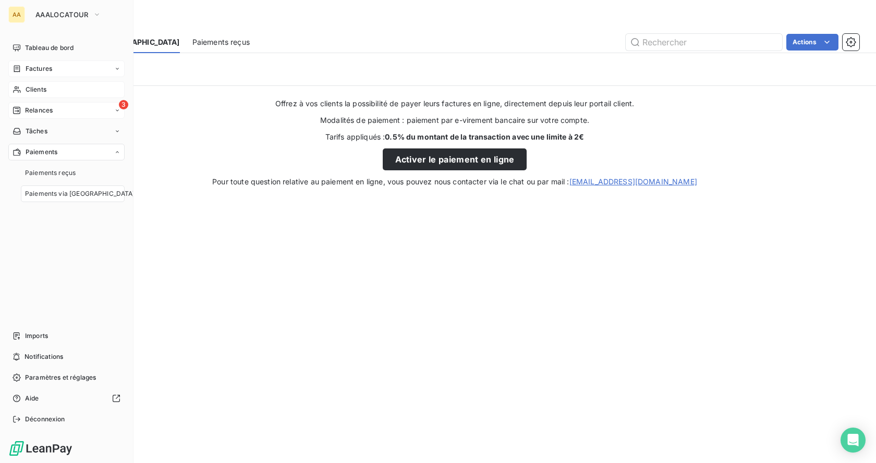
click at [30, 105] on div "3 Relances" at bounding box center [66, 110] width 116 height 17
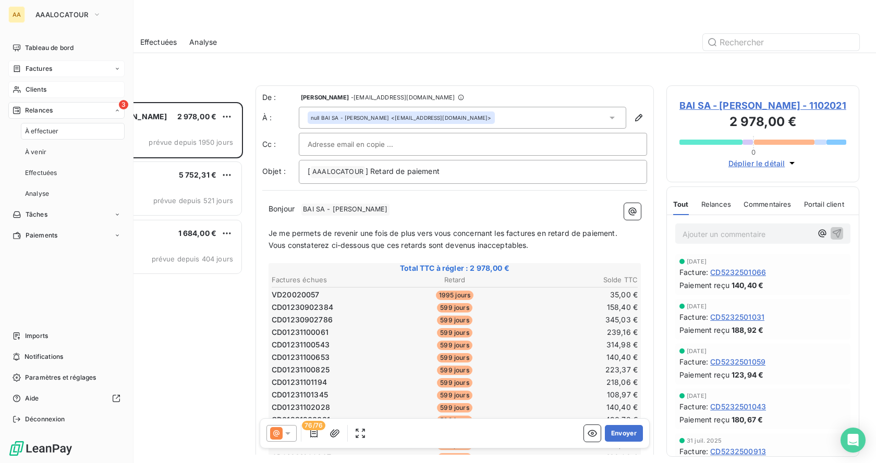
scroll to position [353, 185]
click at [34, 95] on div "Clients" at bounding box center [66, 89] width 116 height 17
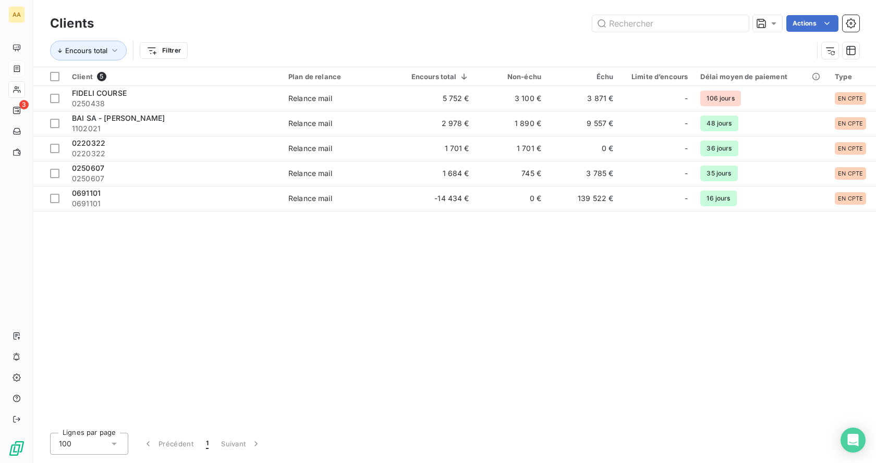
click at [284, 279] on div "Client 5 Plan de relance Encours total Non-échu Échu Limite d’encours Délai moy…" at bounding box center [454, 246] width 843 height 358
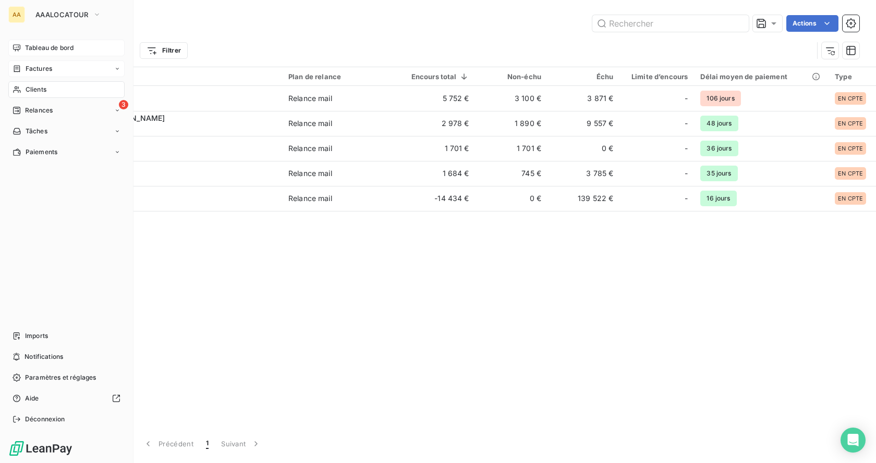
click at [50, 43] on div "Tableau de bord" at bounding box center [66, 48] width 116 height 17
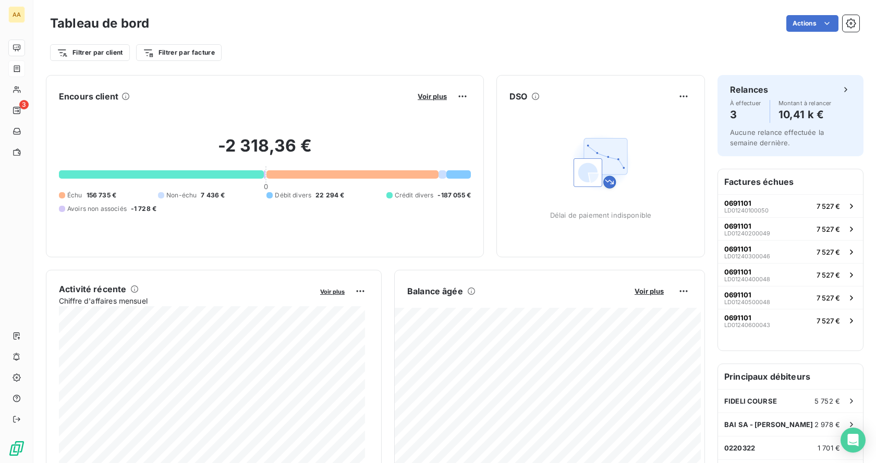
click at [817, 23] on html "AA 3 Tableau de bord Actions Filtrer par client Filtrer par facture Encours cli…" at bounding box center [438, 231] width 876 height 463
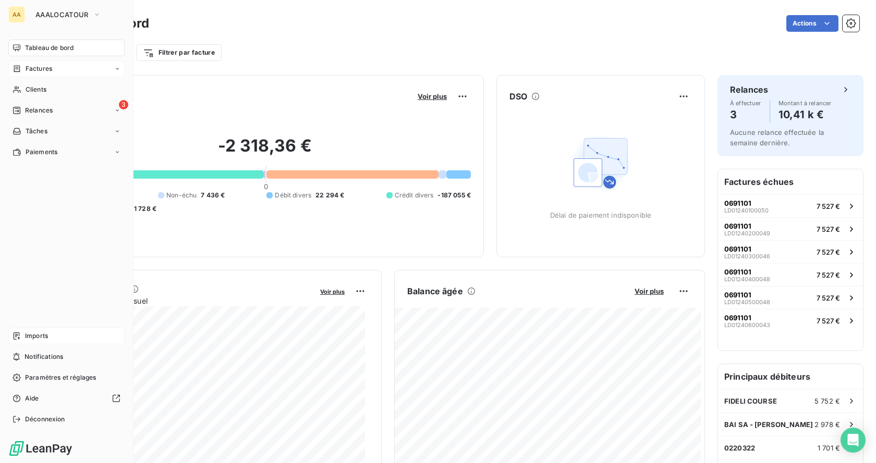
drag, startPoint x: 24, startPoint y: 357, endPoint x: 22, endPoint y: 342, distance: 15.3
click at [21, 349] on div "Notifications" at bounding box center [66, 357] width 116 height 17
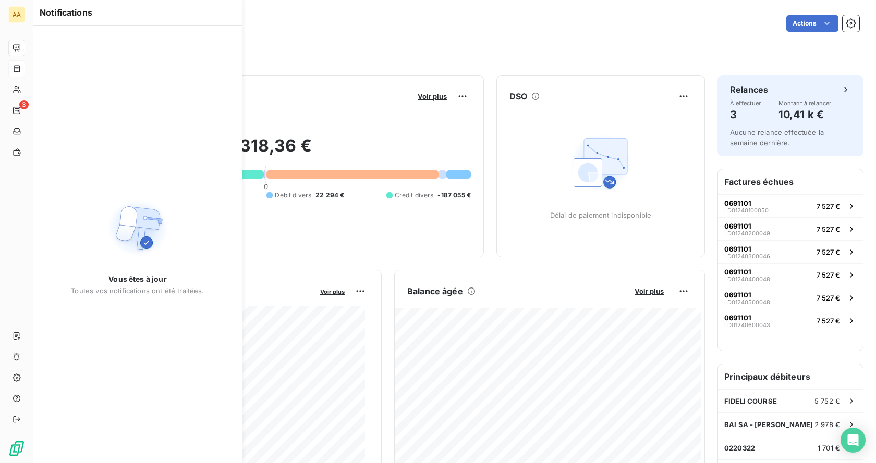
click at [23, 189] on div "Notifications Vous êtes à jour Toutes vos notifications ont été traitées." at bounding box center [127, 231] width 209 height 463
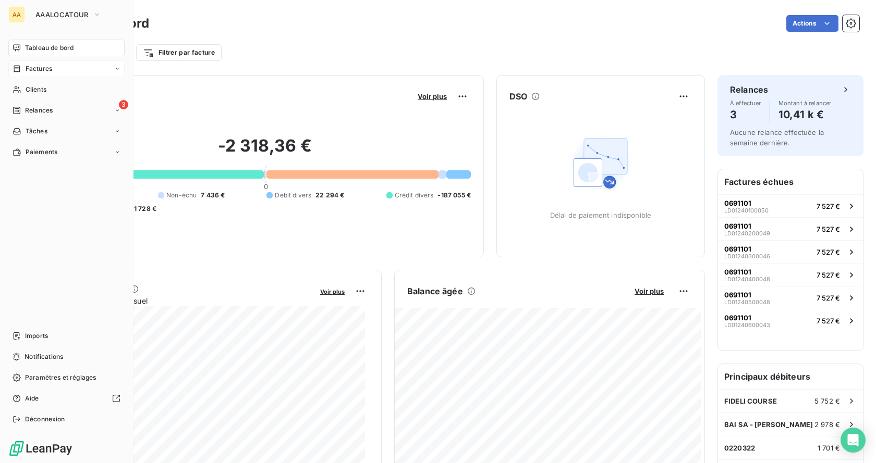
click at [16, 178] on div "Tableau de bord Factures Clients 3 Relances Tâches Paiements Imports Notificati…" at bounding box center [66, 234] width 116 height 388
click at [46, 129] on span "Tâches" at bounding box center [37, 131] width 22 height 9
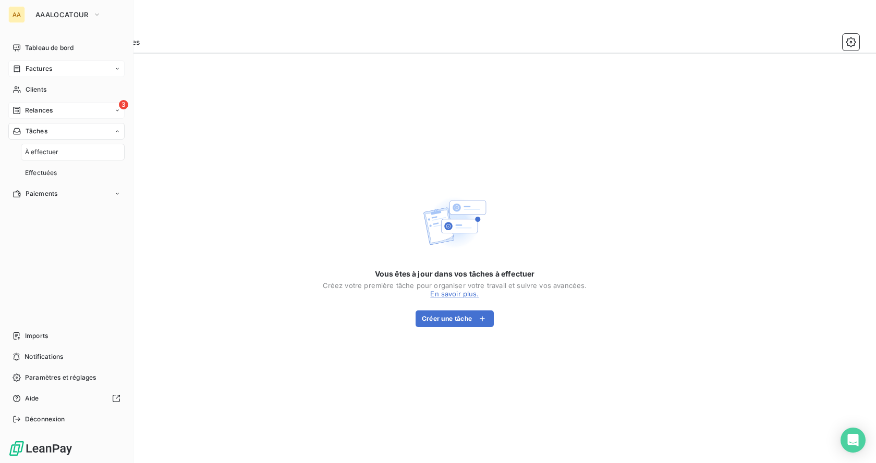
click at [52, 111] on span "Relances" at bounding box center [39, 110] width 28 height 9
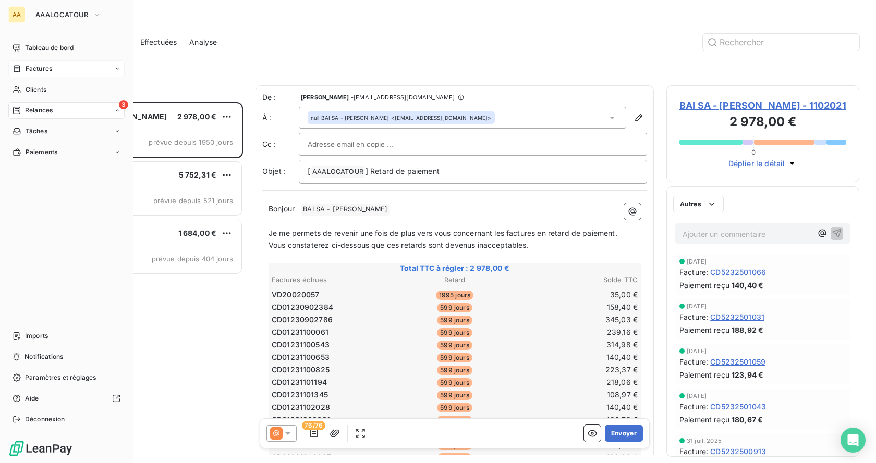
scroll to position [353, 185]
click at [39, 92] on span "Clients" at bounding box center [36, 89] width 21 height 9
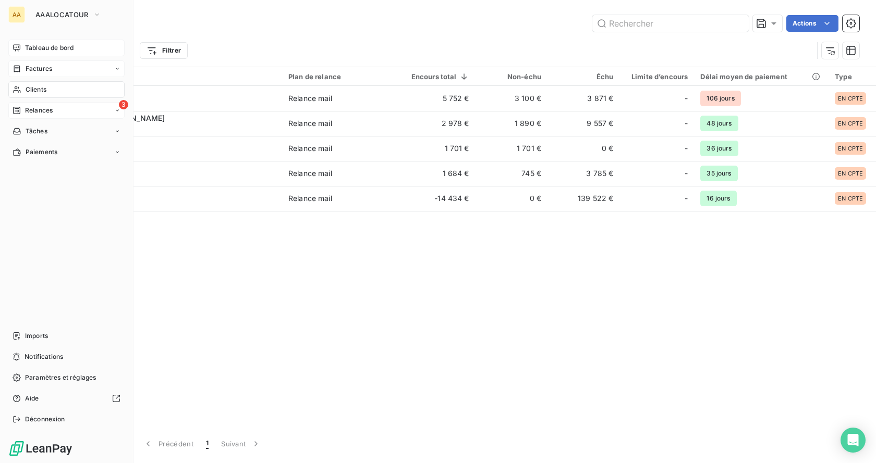
click at [39, 52] on span "Tableau de bord" at bounding box center [49, 47] width 48 height 9
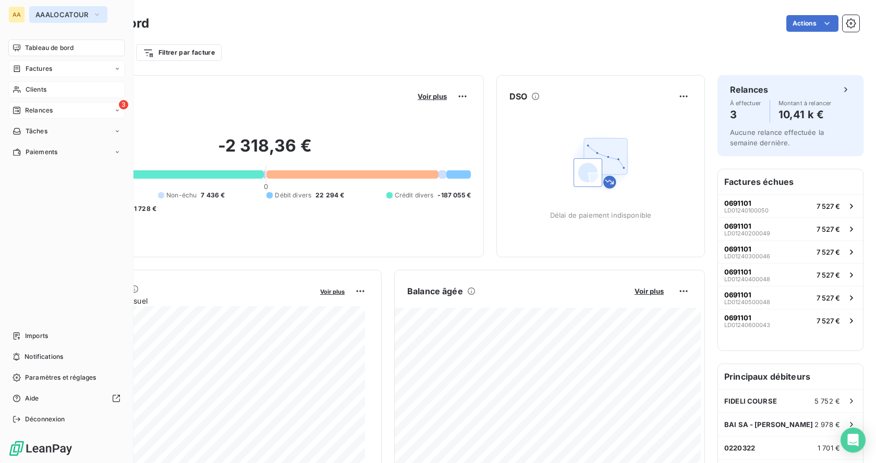
click at [101, 16] on icon "button" at bounding box center [97, 14] width 8 height 10
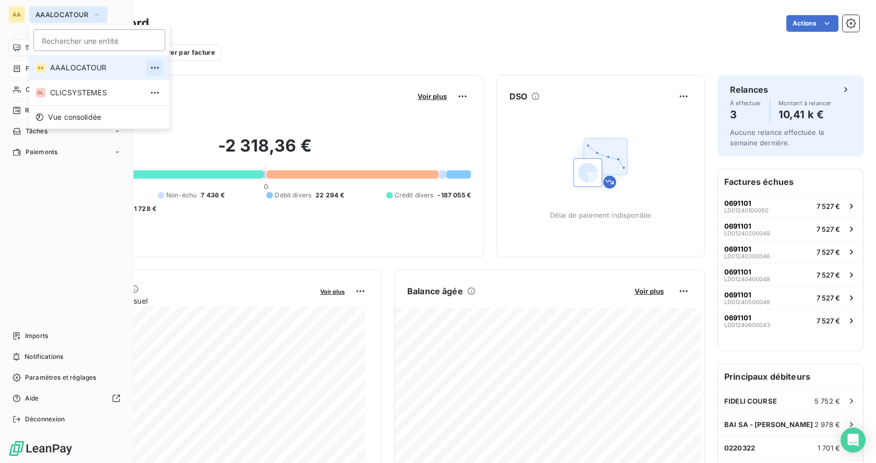
click at [150, 68] on icon "button" at bounding box center [155, 68] width 10 height 10
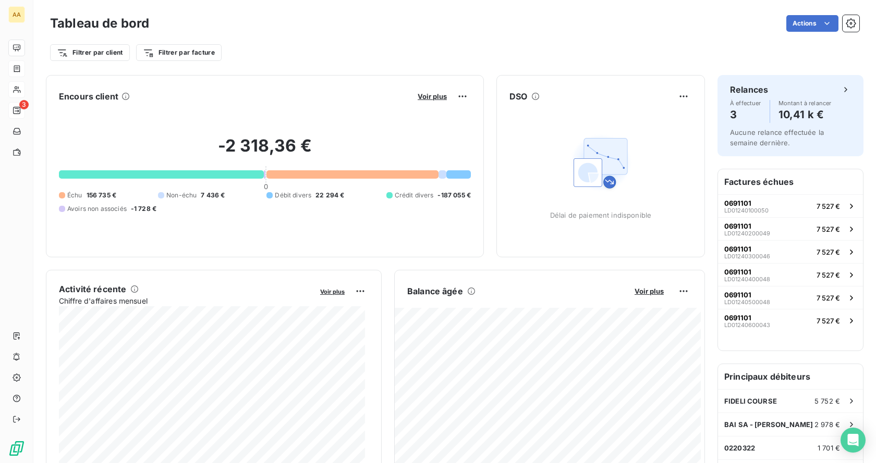
click at [246, 37] on div "Filtrer par client Filtrer par facture" at bounding box center [454, 48] width 809 height 28
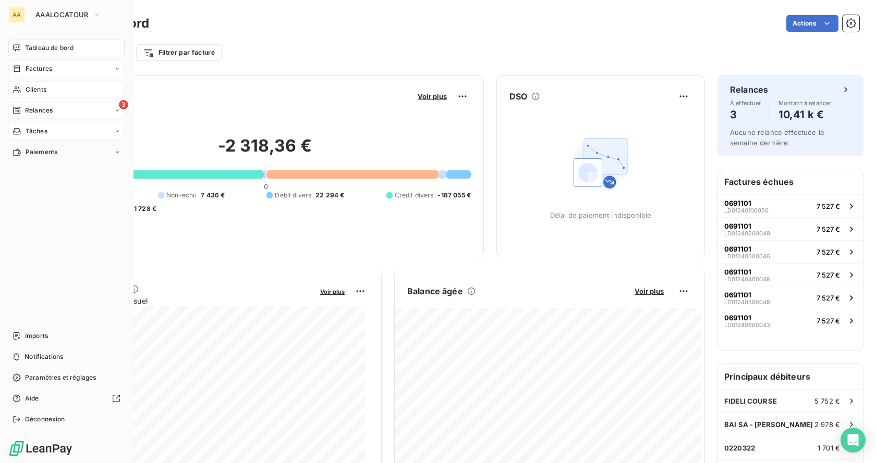
click at [21, 133] on div "Tâches" at bounding box center [30, 131] width 35 height 9
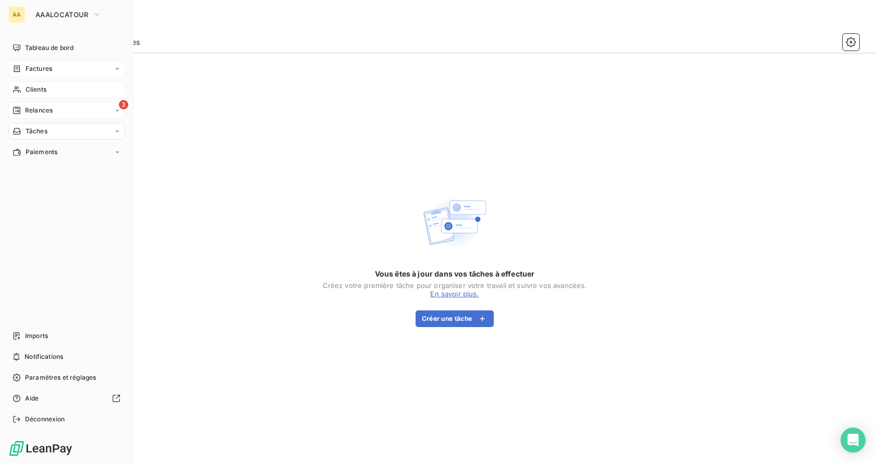
click at [116, 67] on icon at bounding box center [117, 69] width 6 height 6
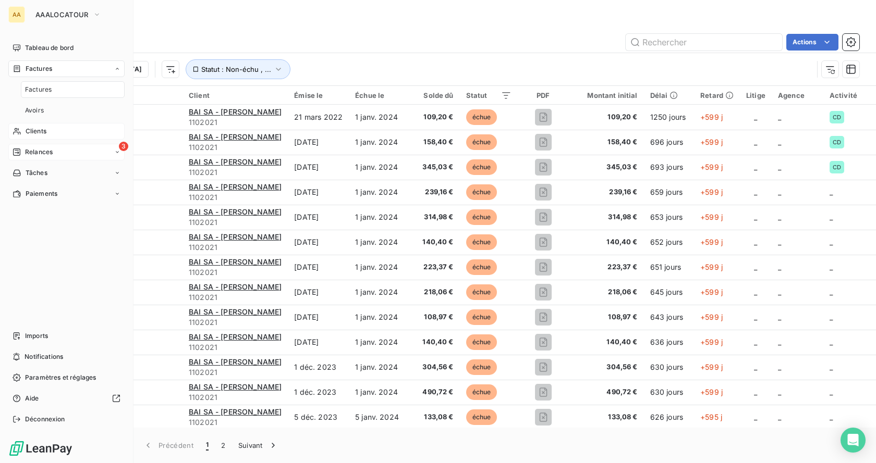
click at [51, 130] on div "Clients" at bounding box center [66, 131] width 116 height 17
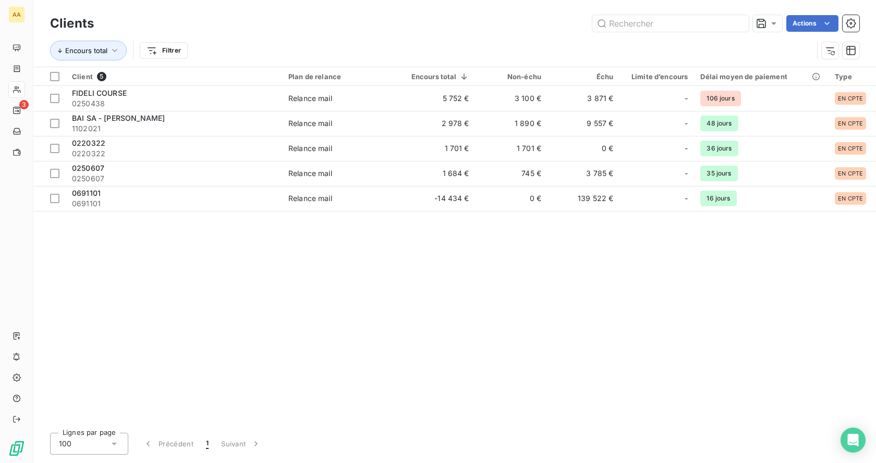
click at [337, 23] on div "Actions" at bounding box center [482, 23] width 753 height 17
